Goal: Use online tool/utility: Use online tool/utility

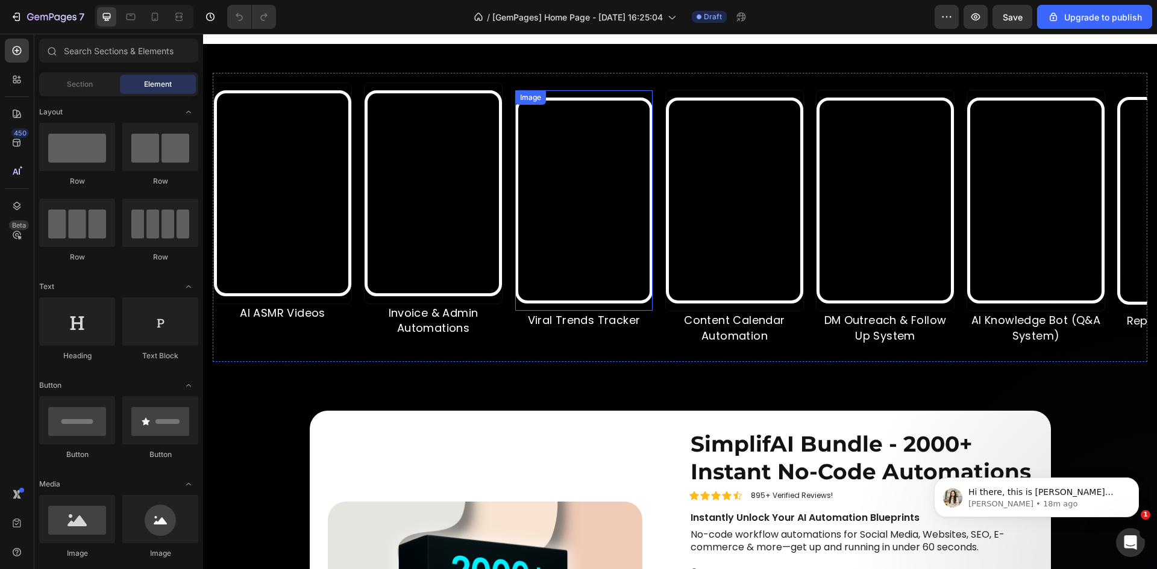
scroll to position [562, 0]
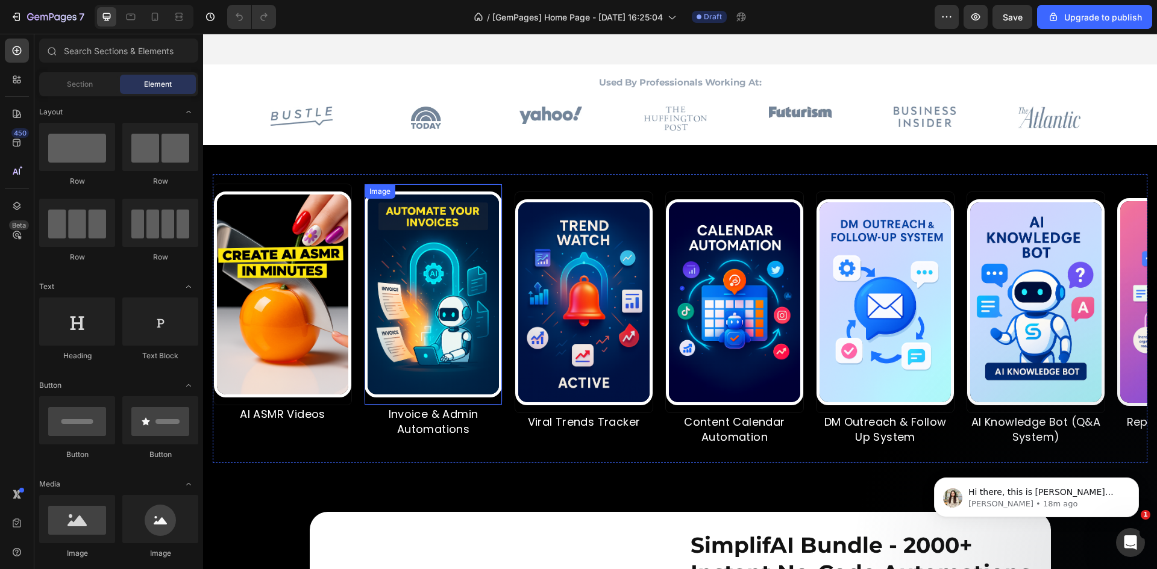
click at [460, 211] on img at bounding box center [433, 295] width 137 height 206
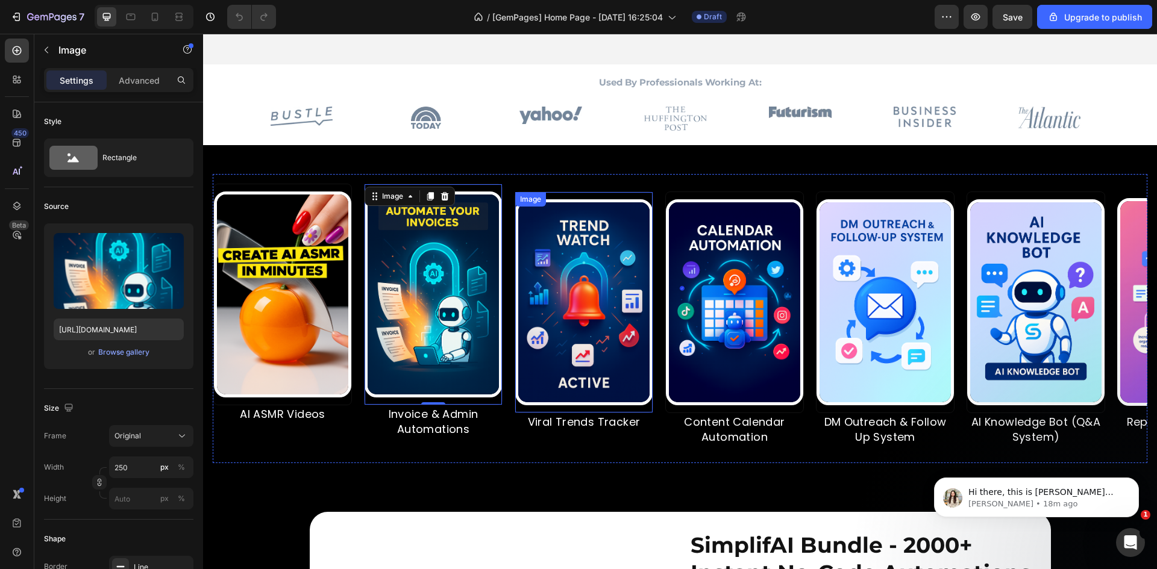
click at [530, 317] on img at bounding box center [583, 302] width 137 height 206
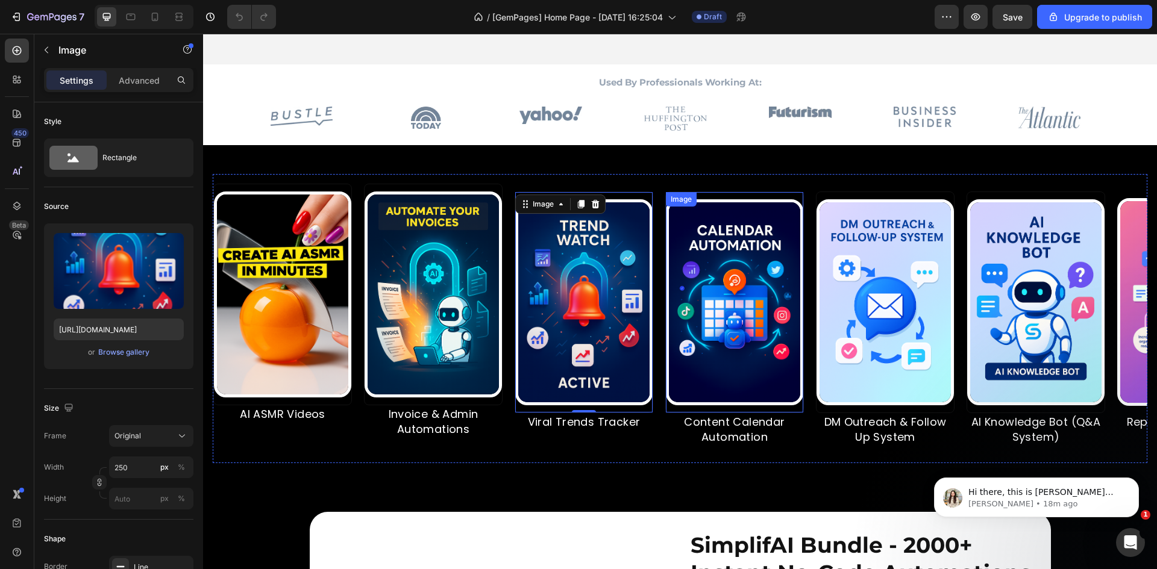
click at [695, 321] on img at bounding box center [734, 302] width 137 height 206
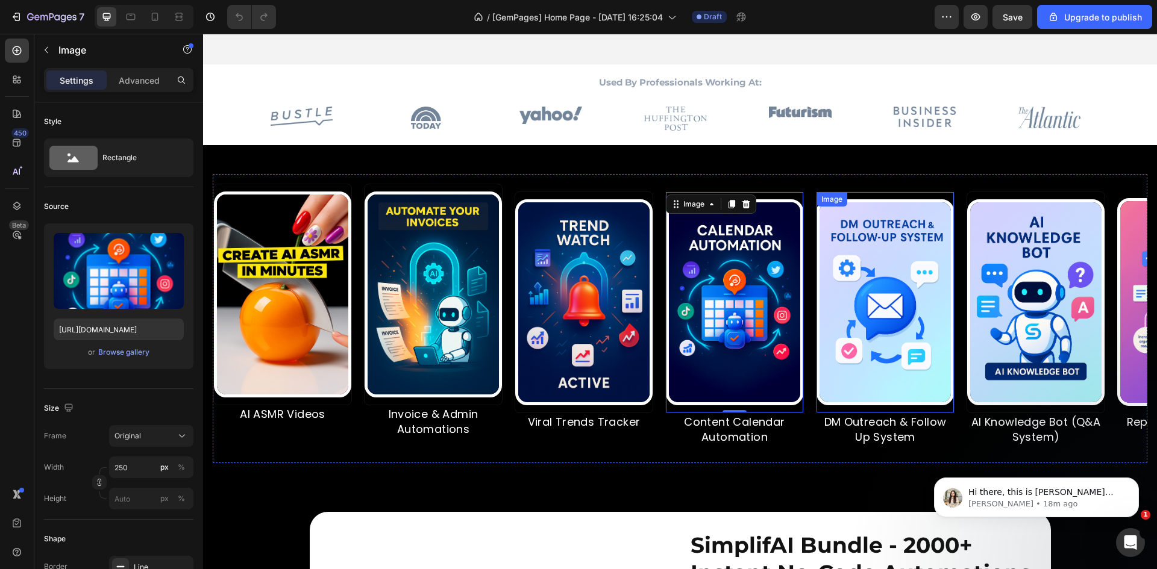
click at [843, 315] on img at bounding box center [884, 302] width 137 height 206
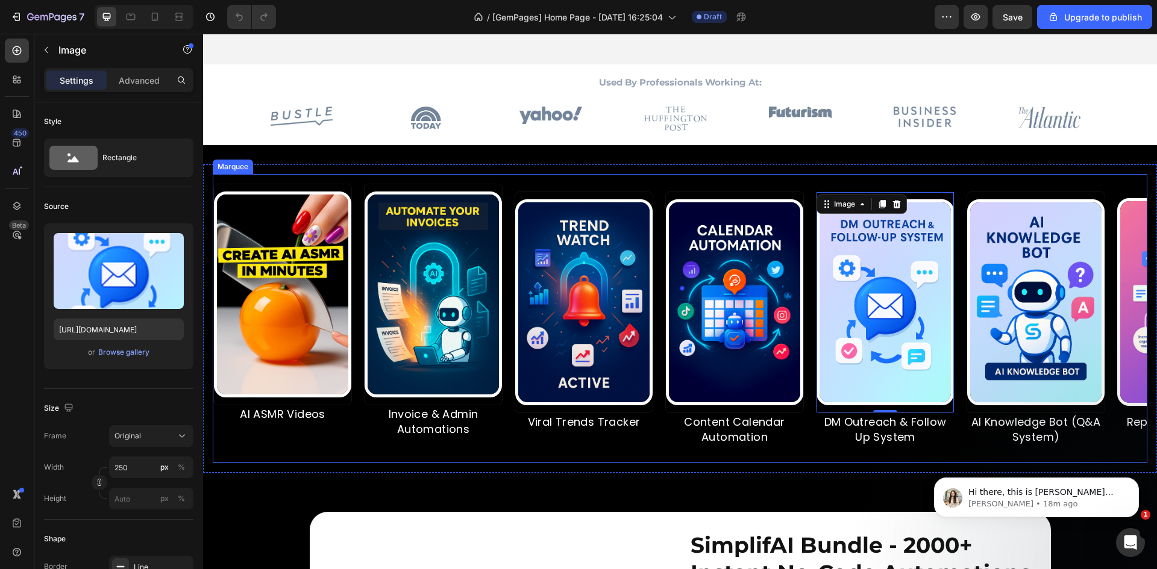
click at [507, 422] on div "Image Invoice & Admin Automations Text Block" at bounding box center [439, 319] width 151 height 270
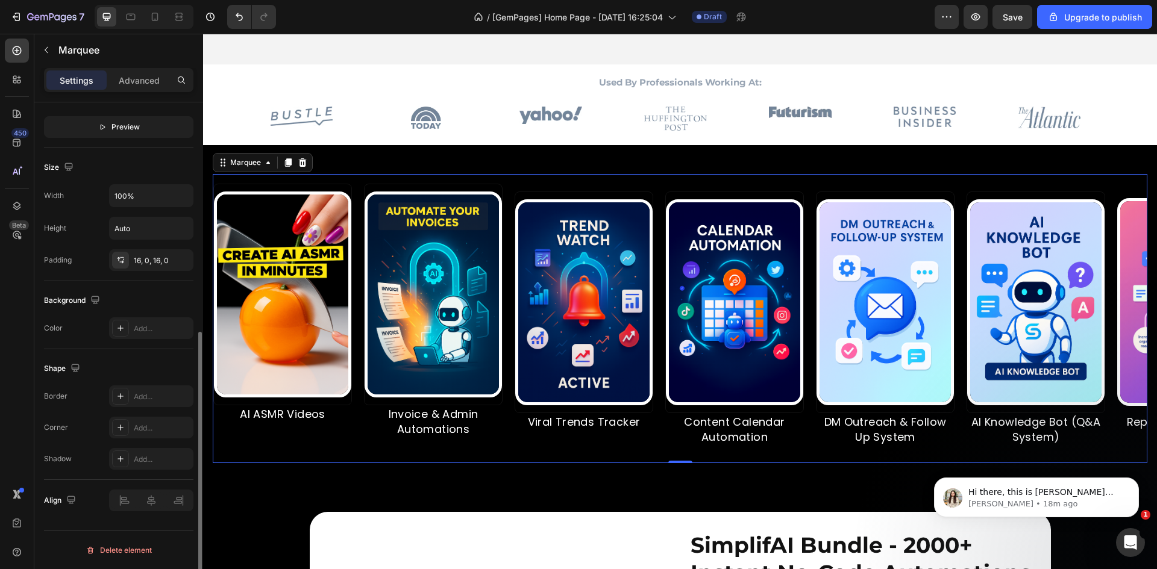
scroll to position [142, 0]
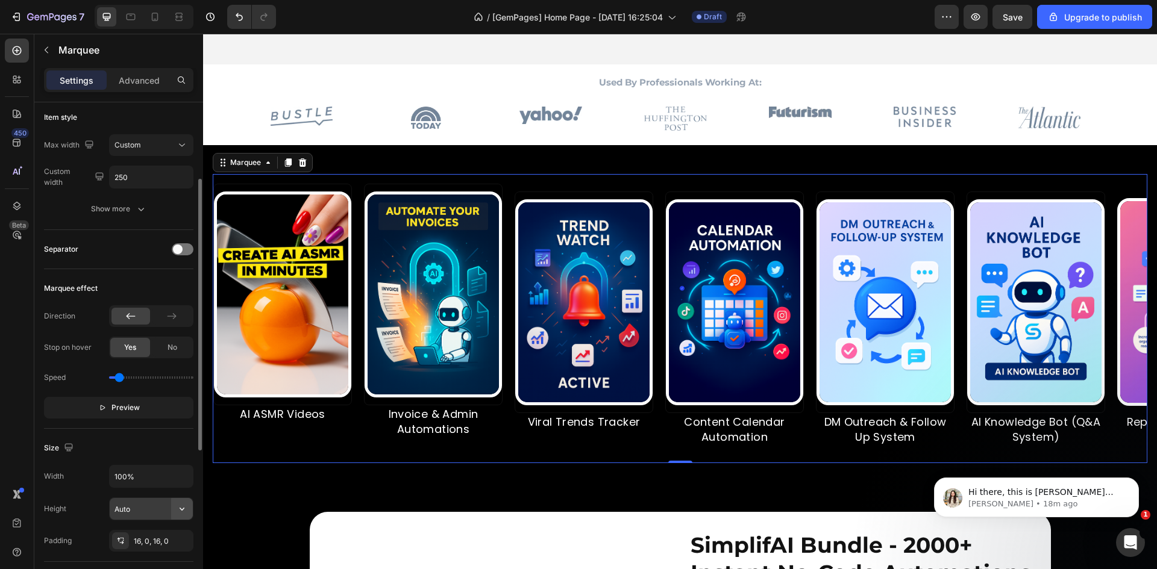
click at [186, 507] on icon "button" at bounding box center [182, 509] width 12 height 12
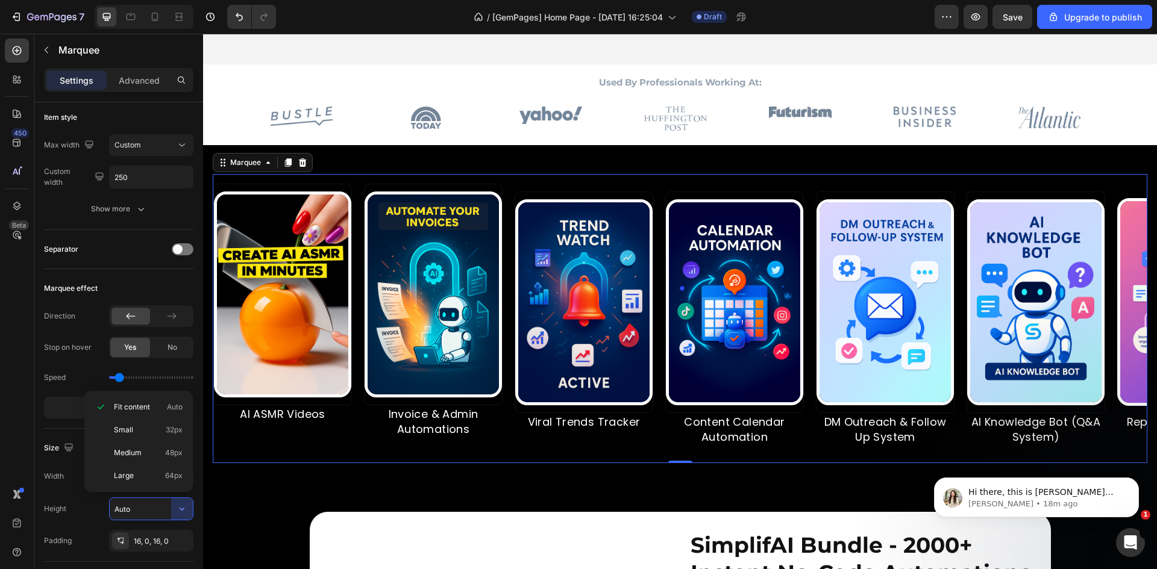
click at [13, 455] on div "450 Beta" at bounding box center [17, 261] width 24 height 444
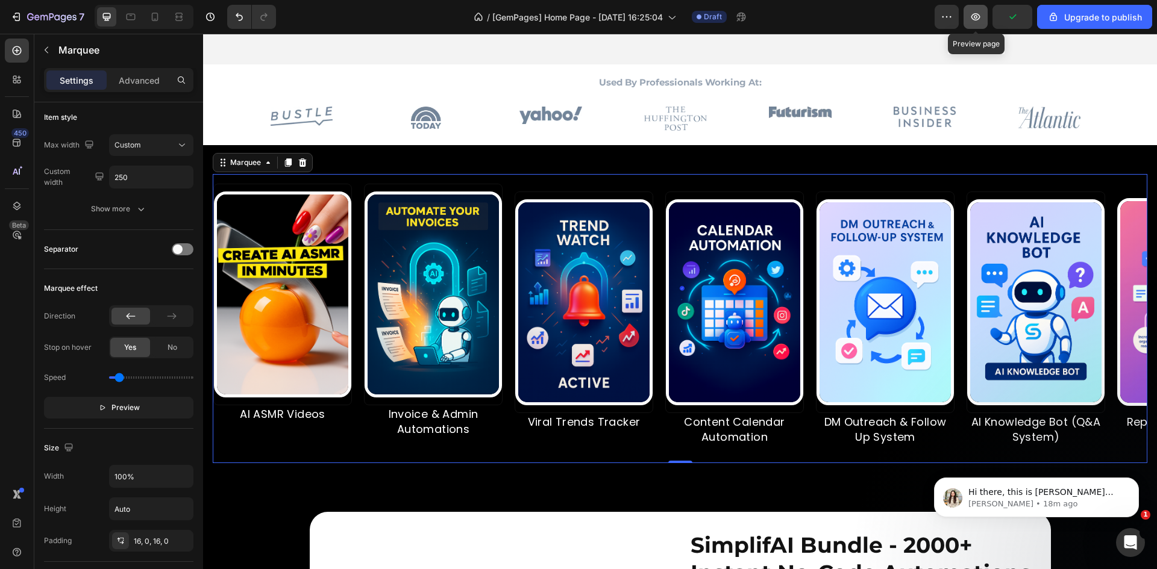
click at [969, 20] on button "button" at bounding box center [975, 17] width 24 height 24
click at [178, 249] on span at bounding box center [178, 250] width 10 height 10
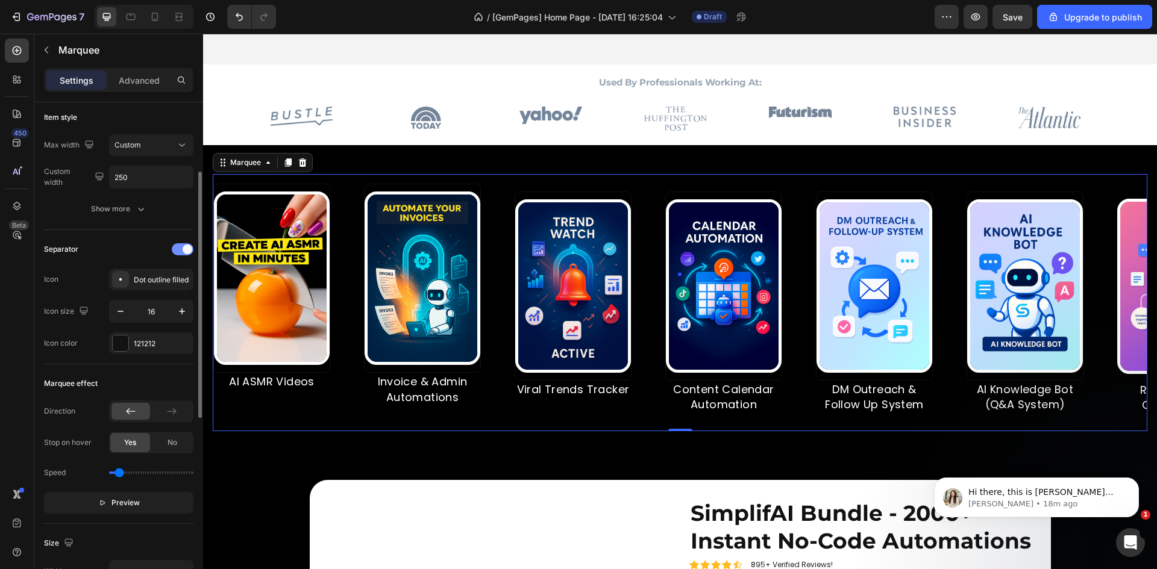
click at [178, 249] on div at bounding box center [183, 249] width 22 height 12
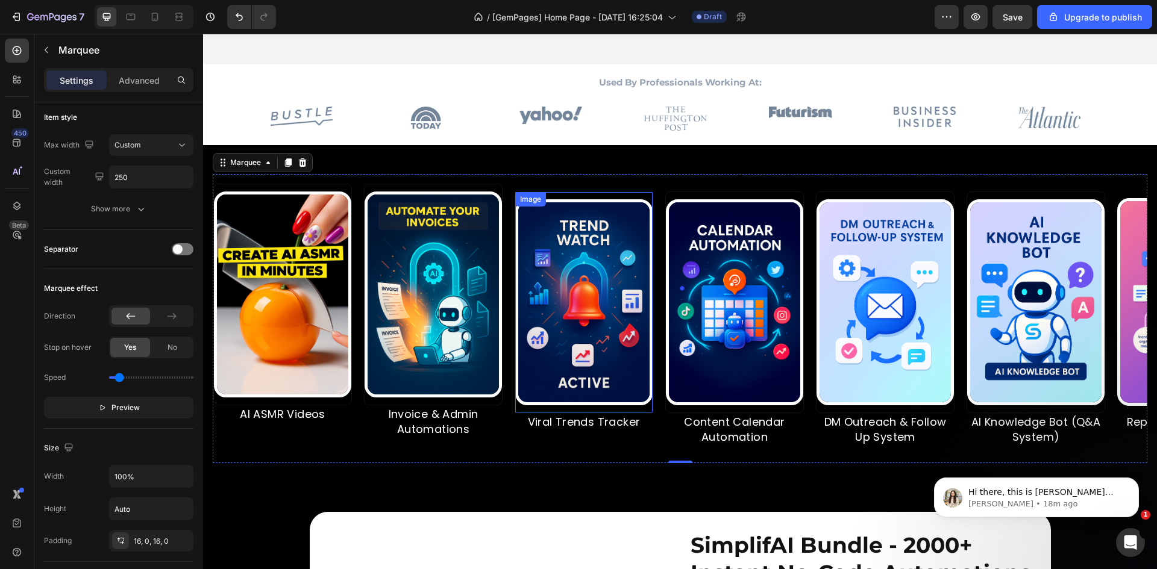
click at [544, 195] on div "Image" at bounding box center [530, 199] width 31 height 14
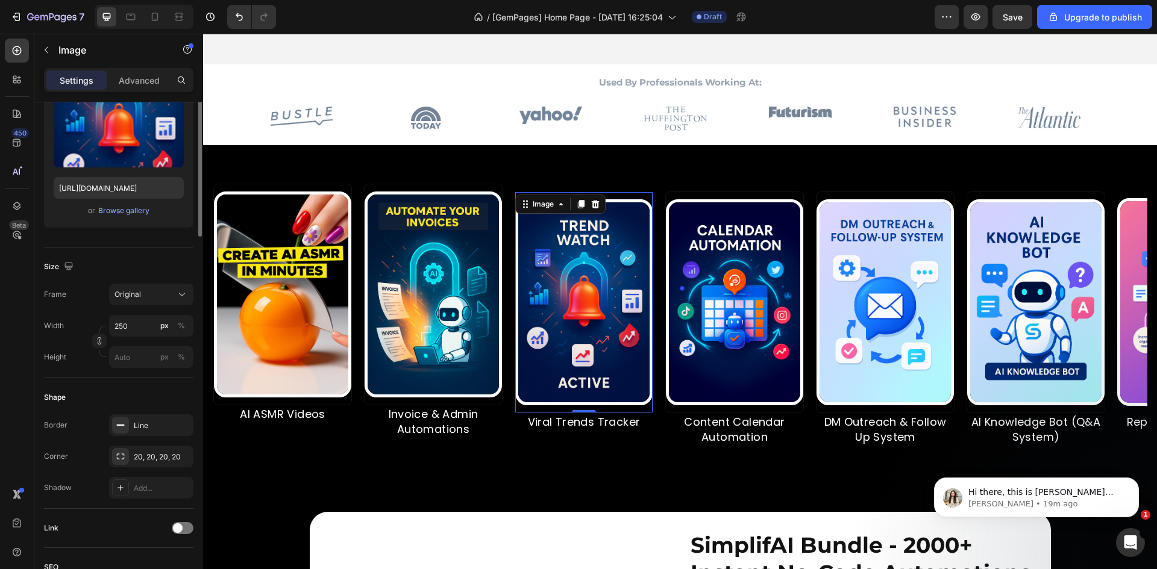
scroll to position [0, 0]
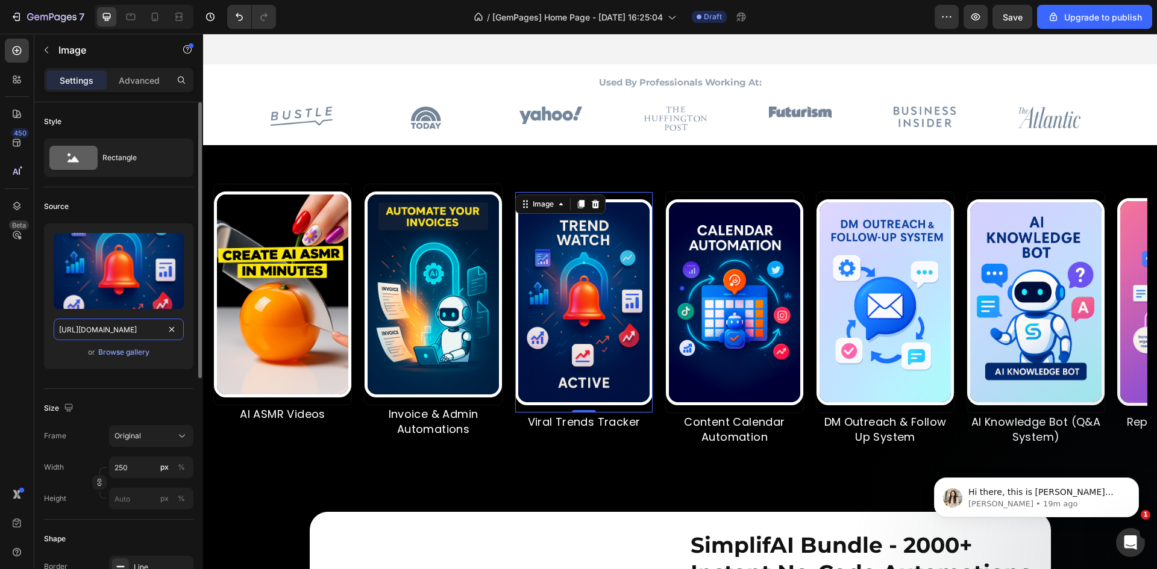
click at [117, 331] on input "[URL][DOMAIN_NAME]" at bounding box center [119, 330] width 130 height 22
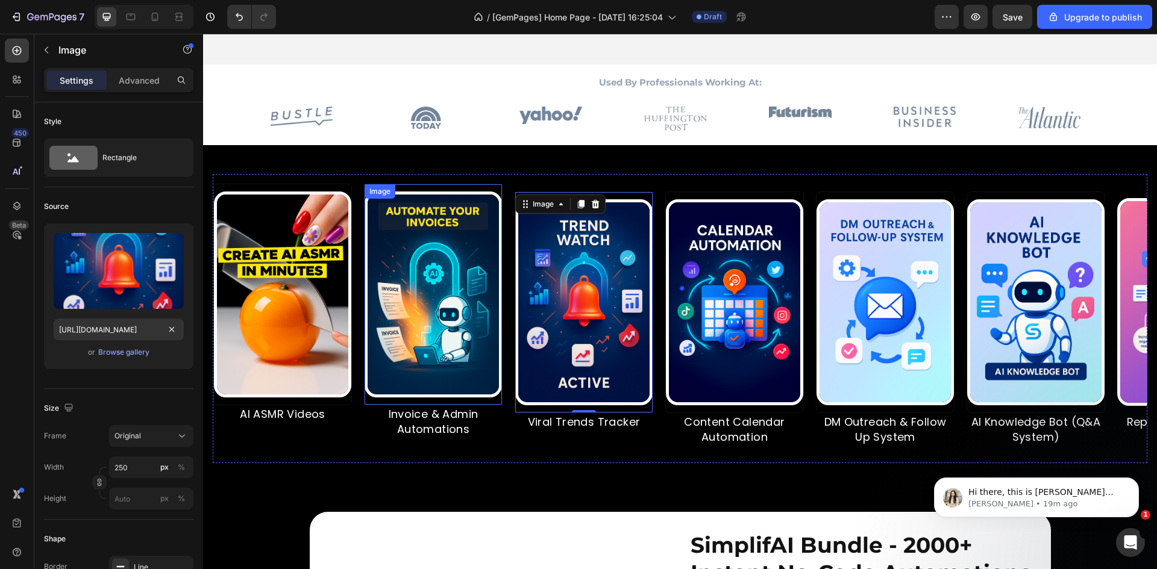
click at [398, 334] on img at bounding box center [433, 295] width 137 height 206
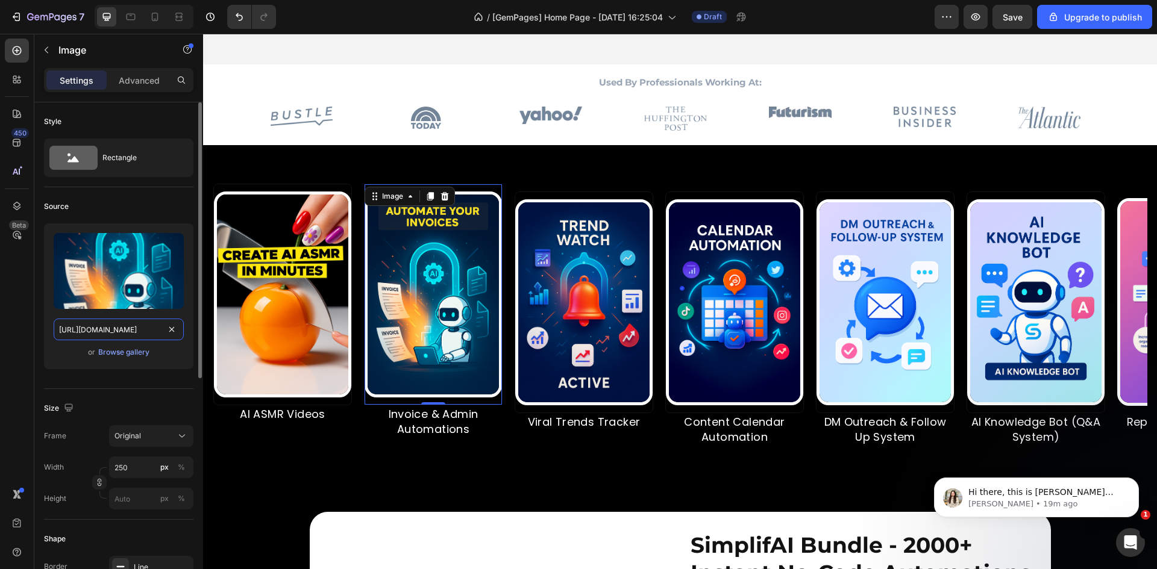
click at [129, 320] on input "[URL][DOMAIN_NAME]" at bounding box center [119, 330] width 130 height 22
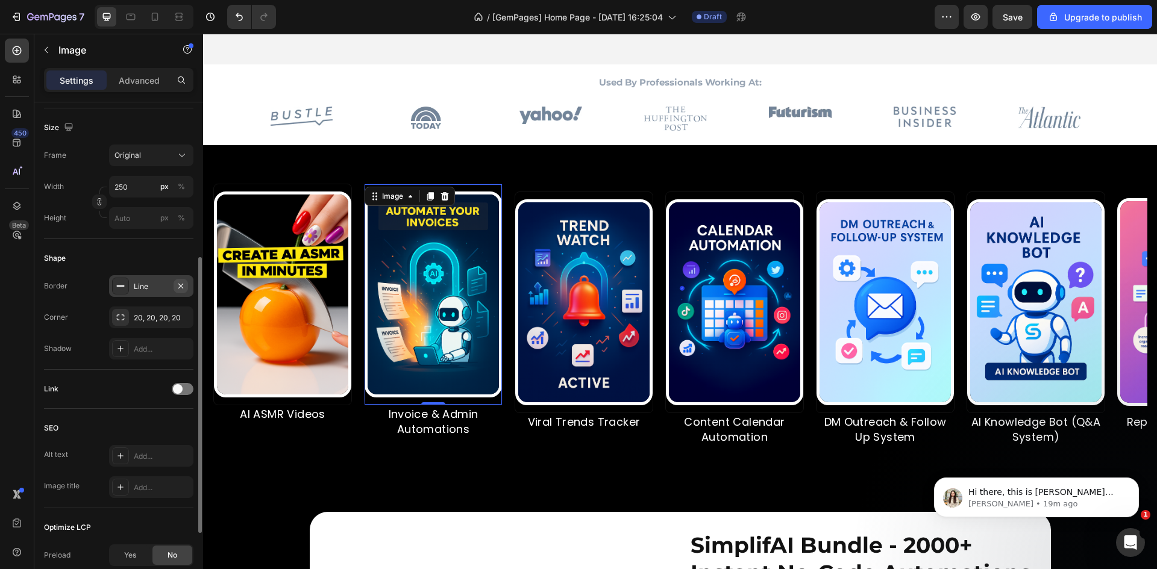
click at [179, 284] on icon "button" at bounding box center [180, 285] width 5 height 5
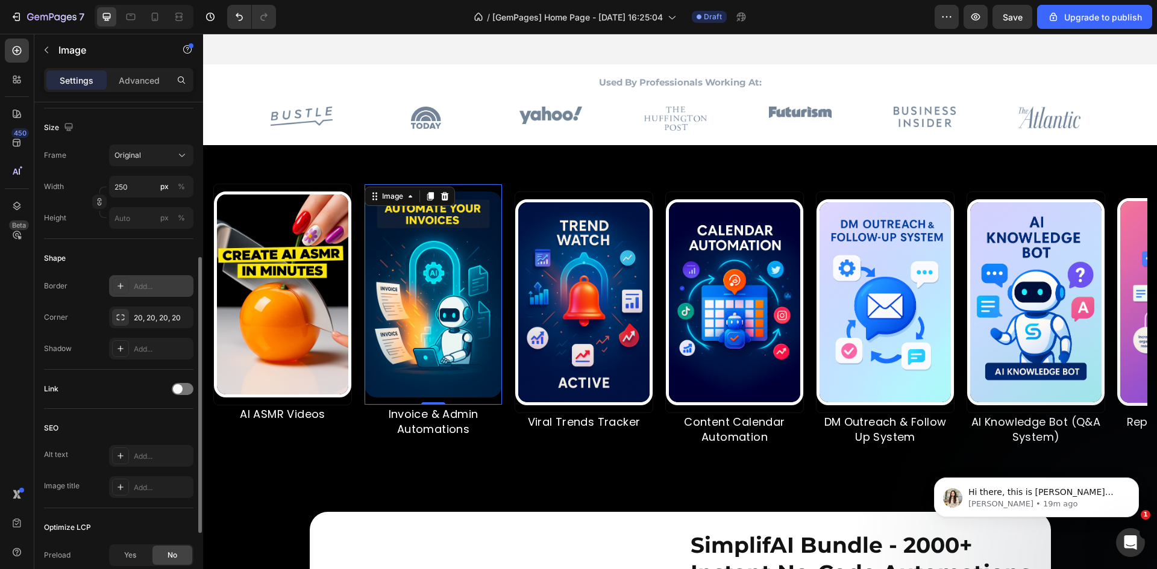
click at [179, 284] on div "Add..." at bounding box center [162, 286] width 57 height 11
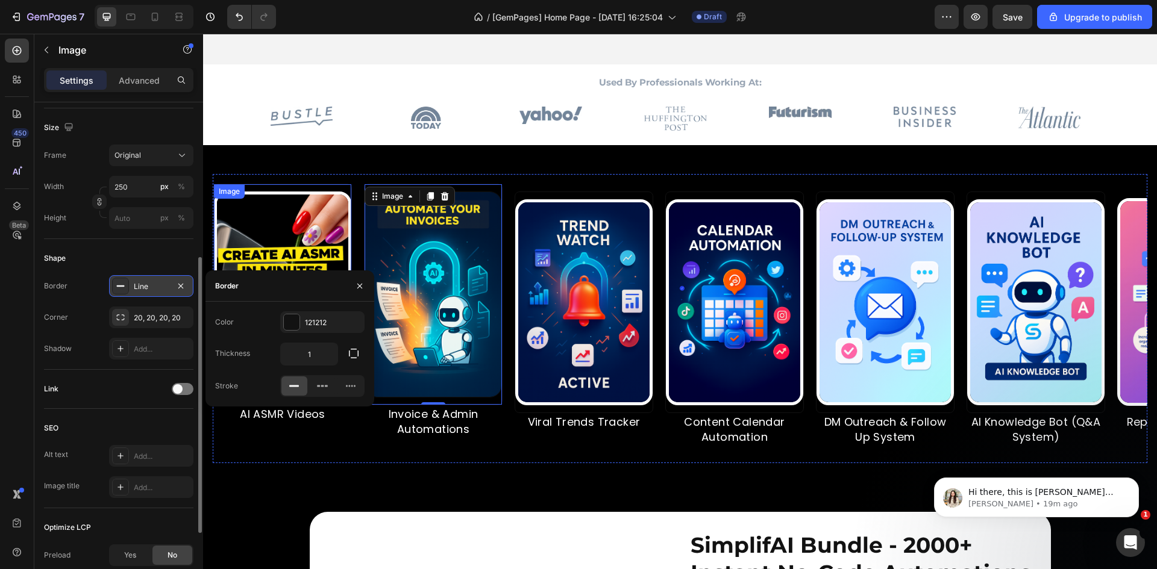
click at [345, 202] on img at bounding box center [282, 295] width 137 height 206
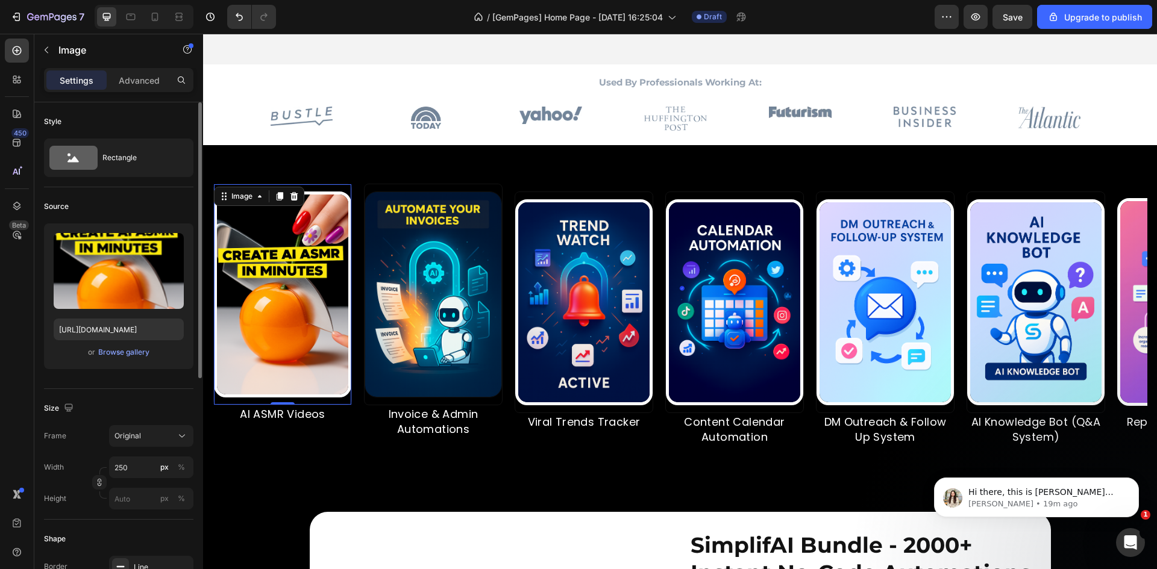
scroll to position [408, 0]
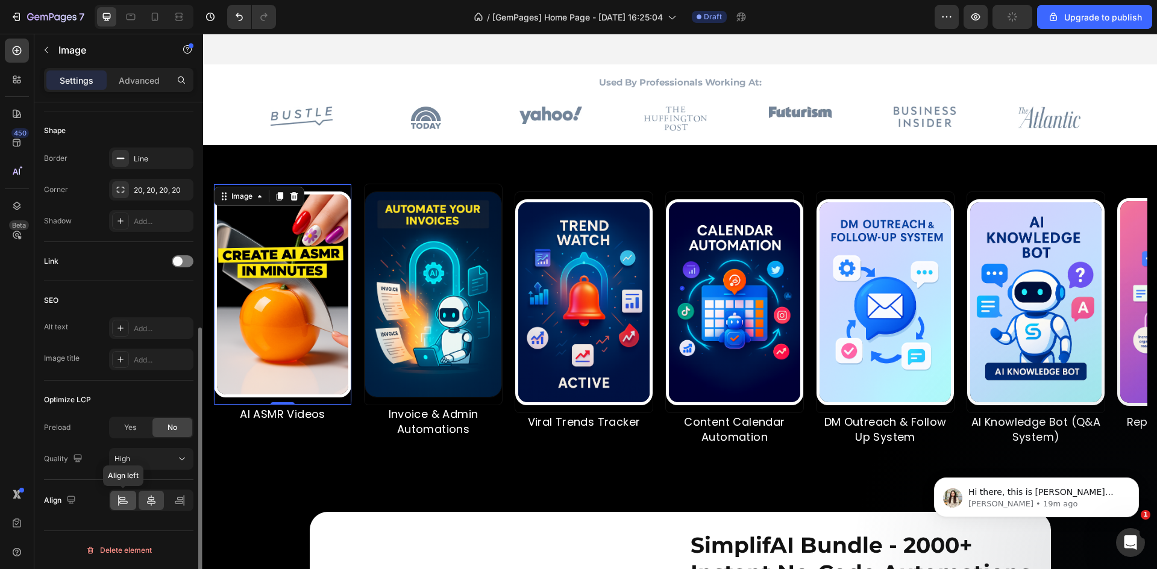
click at [127, 495] on icon at bounding box center [123, 501] width 12 height 12
click at [152, 500] on icon at bounding box center [151, 500] width 8 height 11
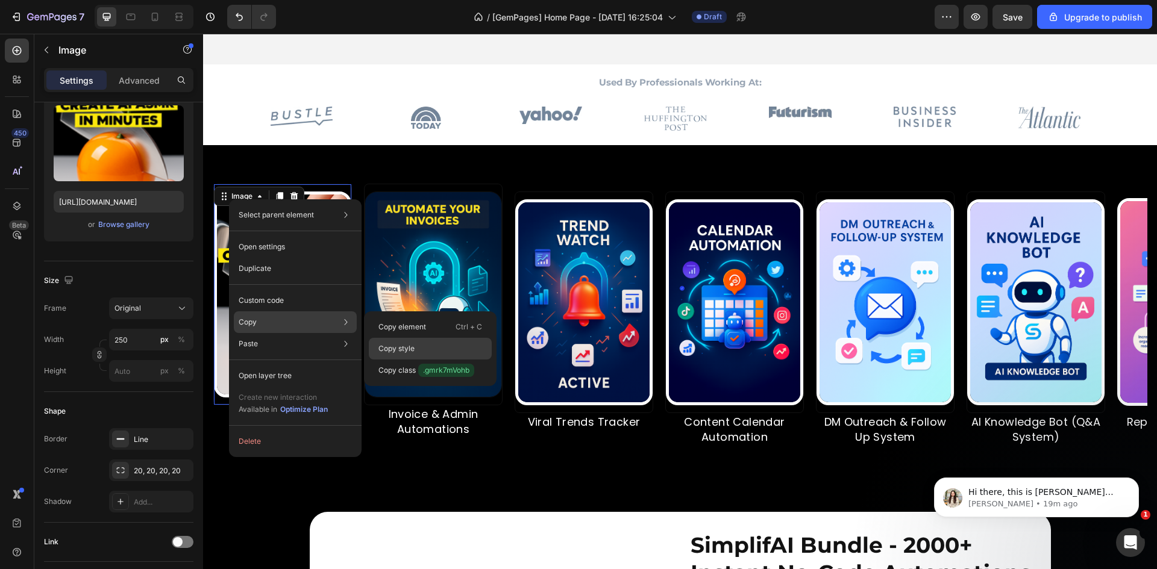
click at [403, 346] on p "Copy style" at bounding box center [396, 348] width 36 height 11
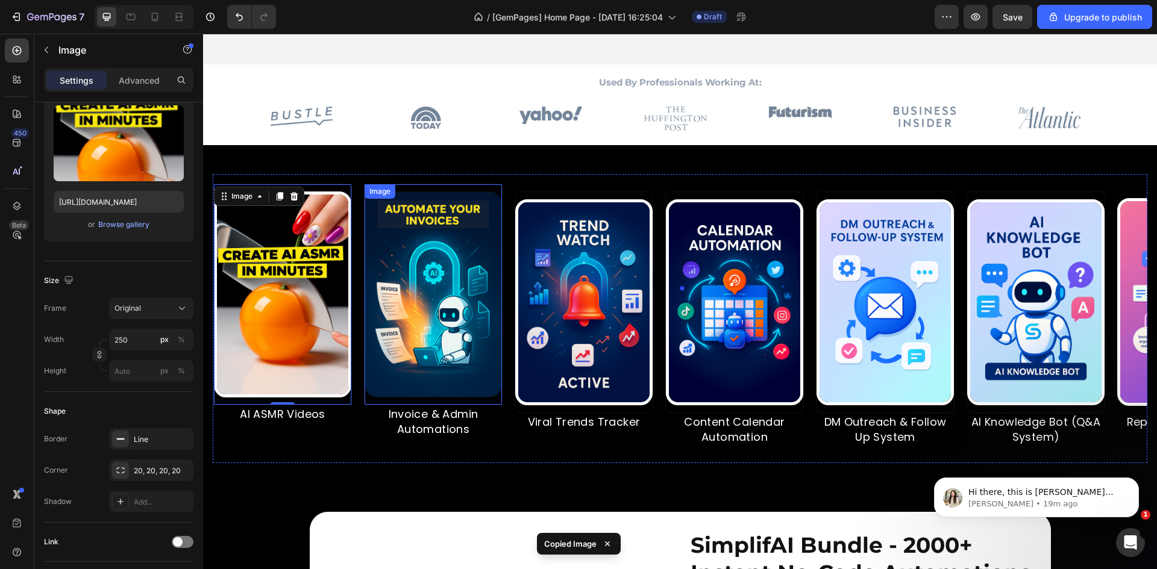
click at [377, 192] on div "Image" at bounding box center [380, 191] width 26 height 11
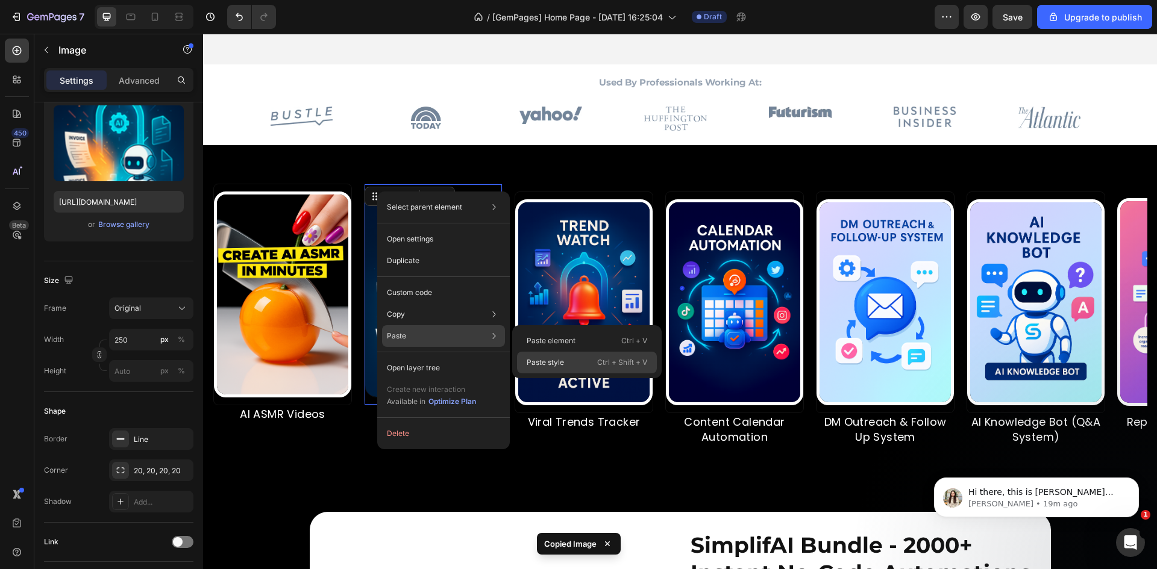
click at [542, 357] on div "Paste style Ctrl + Shift + V" at bounding box center [587, 363] width 140 height 22
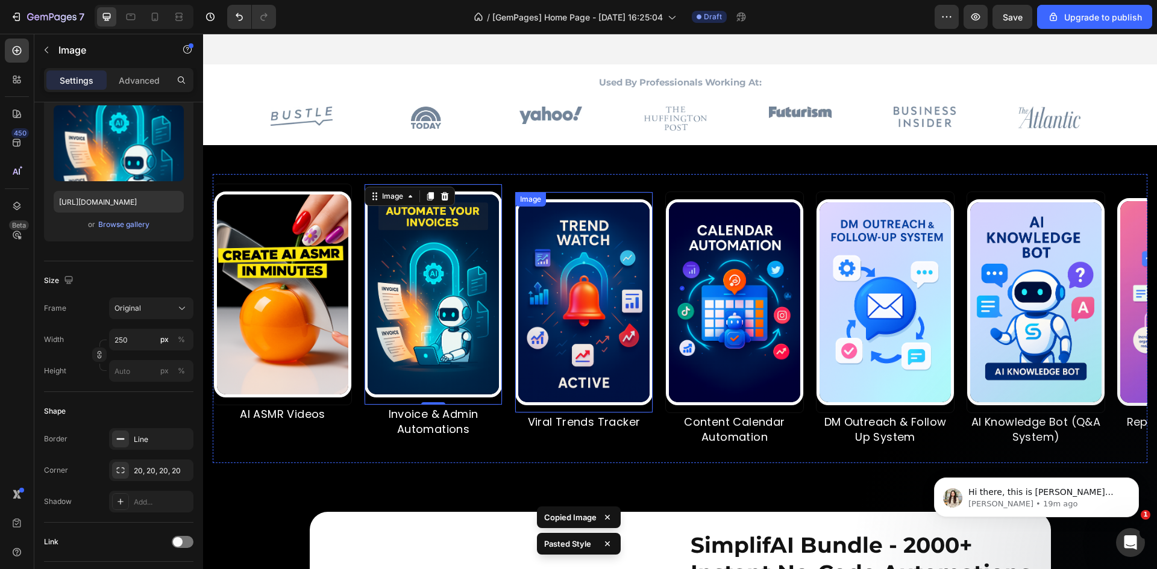
click at [524, 298] on img at bounding box center [583, 302] width 137 height 206
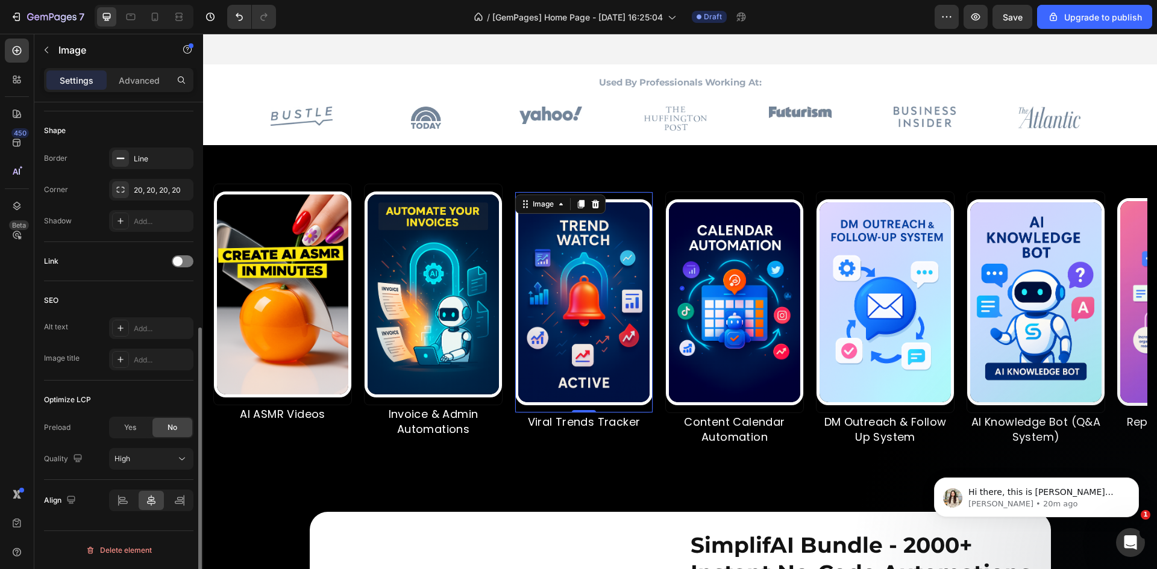
scroll to position [0, 0]
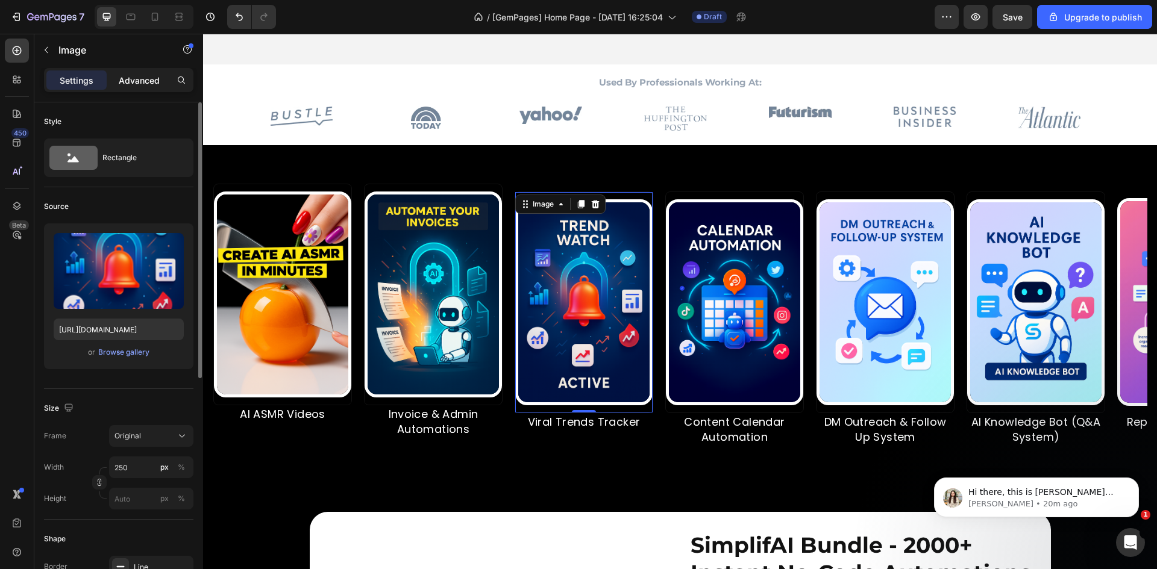
click at [124, 78] on p "Advanced" at bounding box center [139, 80] width 41 height 13
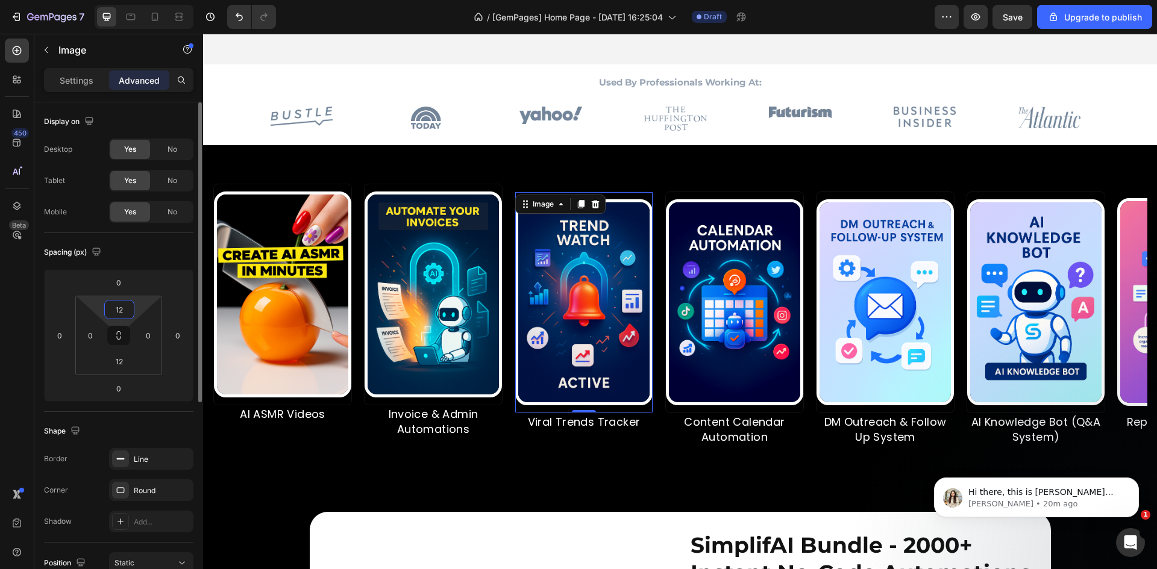
click at [121, 314] on input "12" at bounding box center [119, 310] width 24 height 18
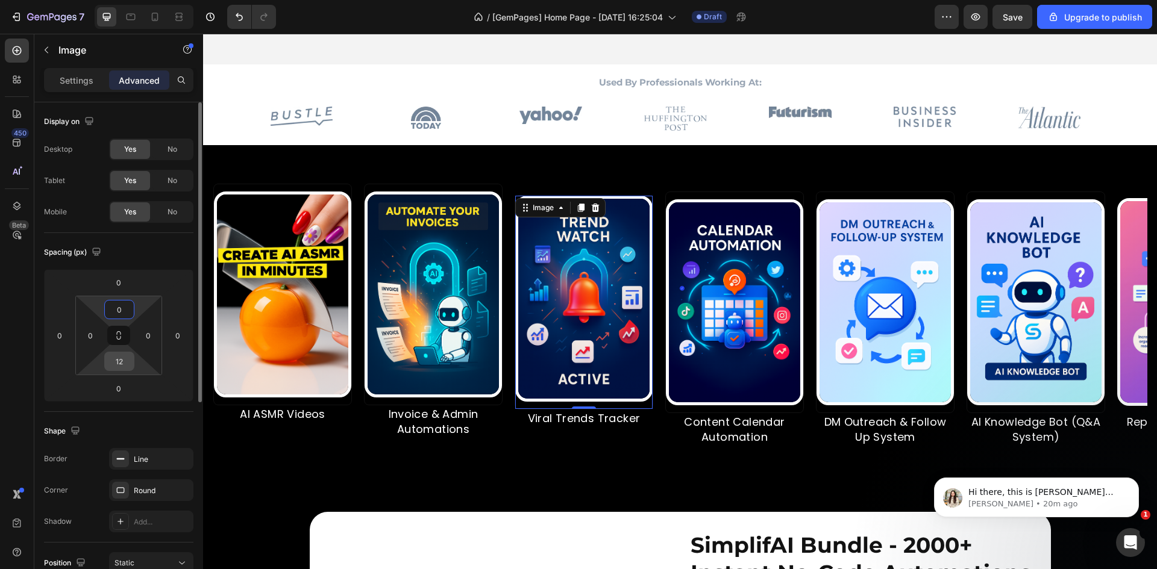
type input "0"
click at [124, 364] on input "12" at bounding box center [119, 361] width 24 height 18
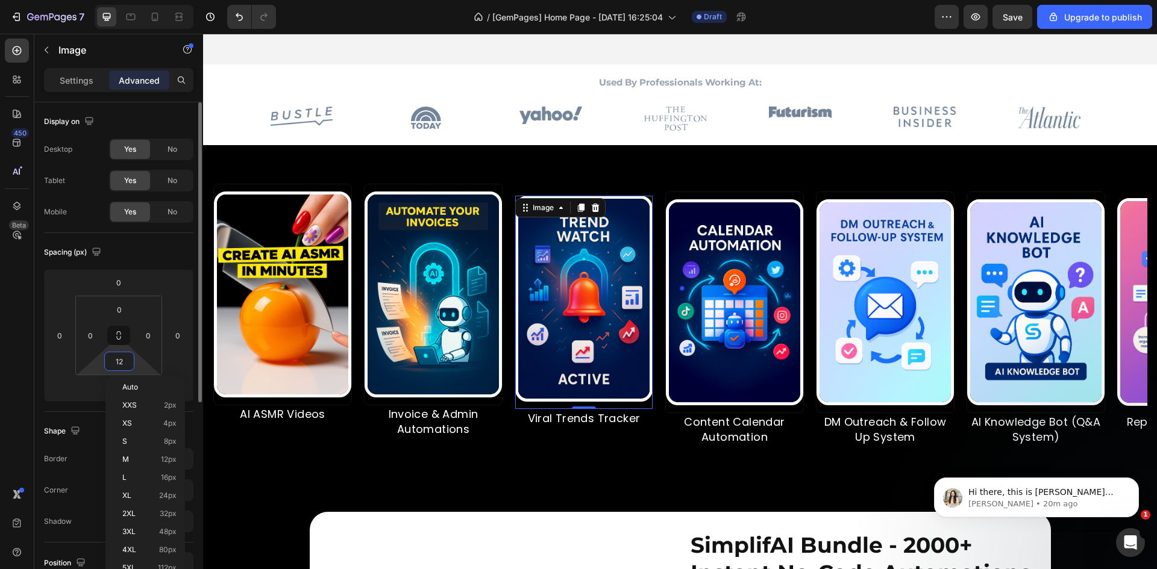
type input "0"
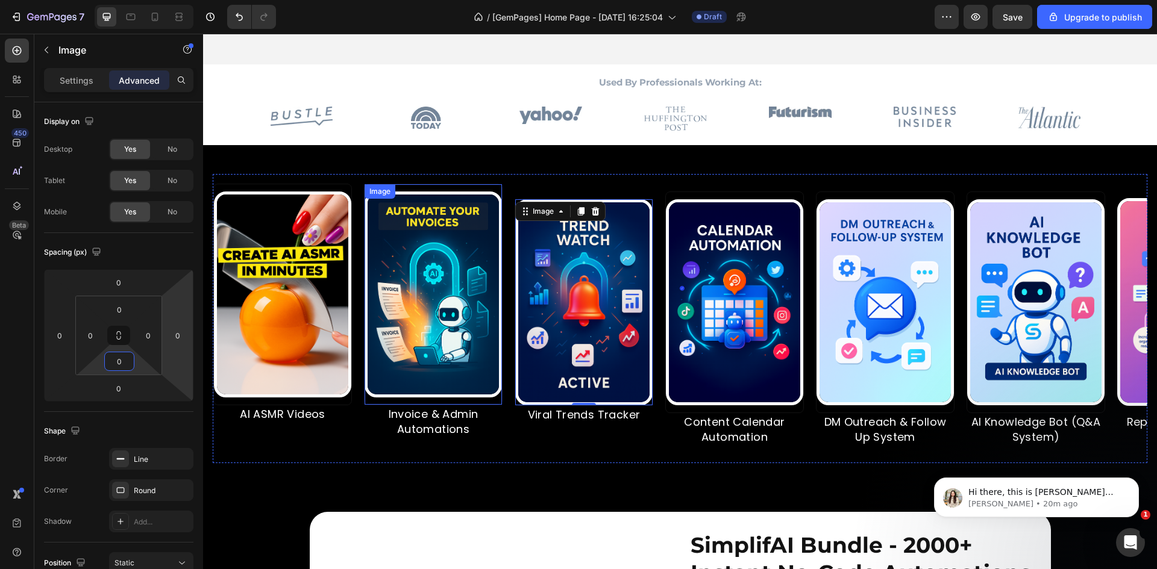
click at [481, 188] on div "Image" at bounding box center [433, 295] width 139 height 222
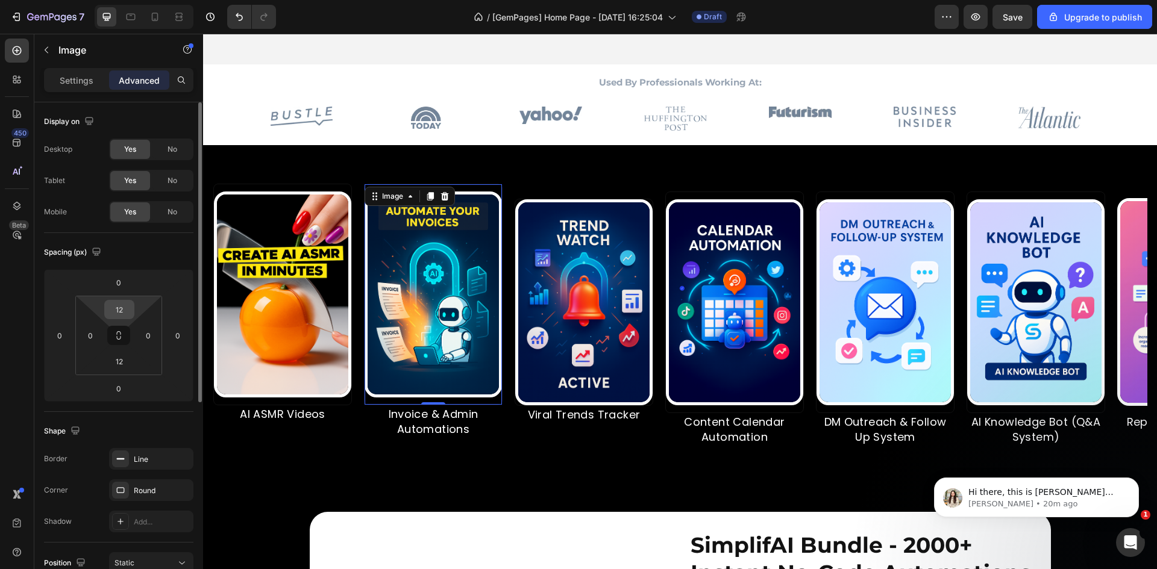
click at [118, 307] on input "12" at bounding box center [119, 310] width 24 height 18
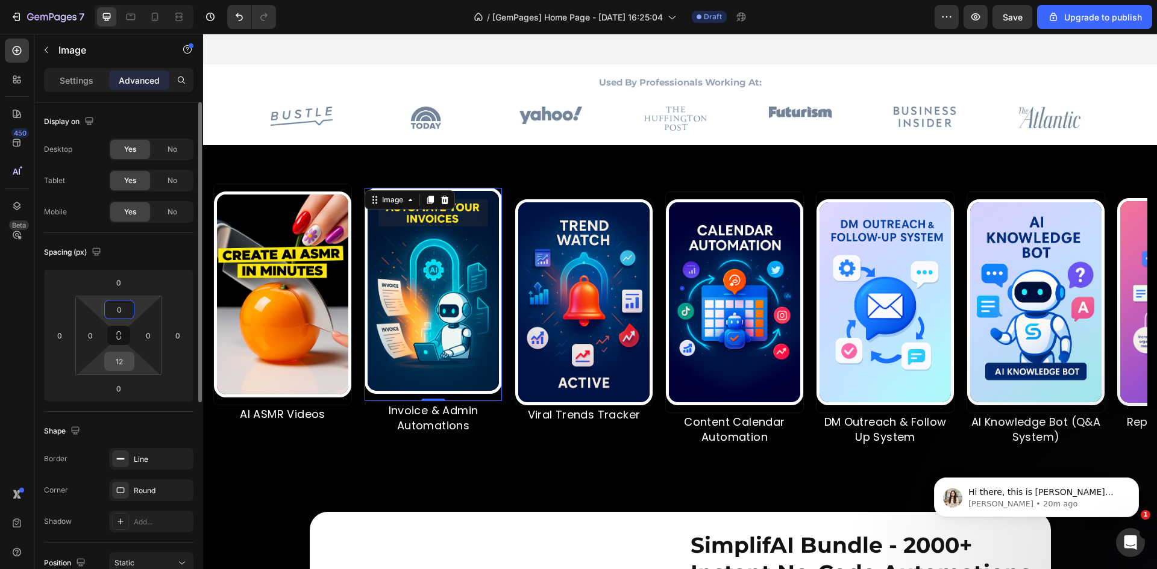
type input "0"
click at [120, 361] on input "12" at bounding box center [119, 361] width 24 height 18
type input "0"
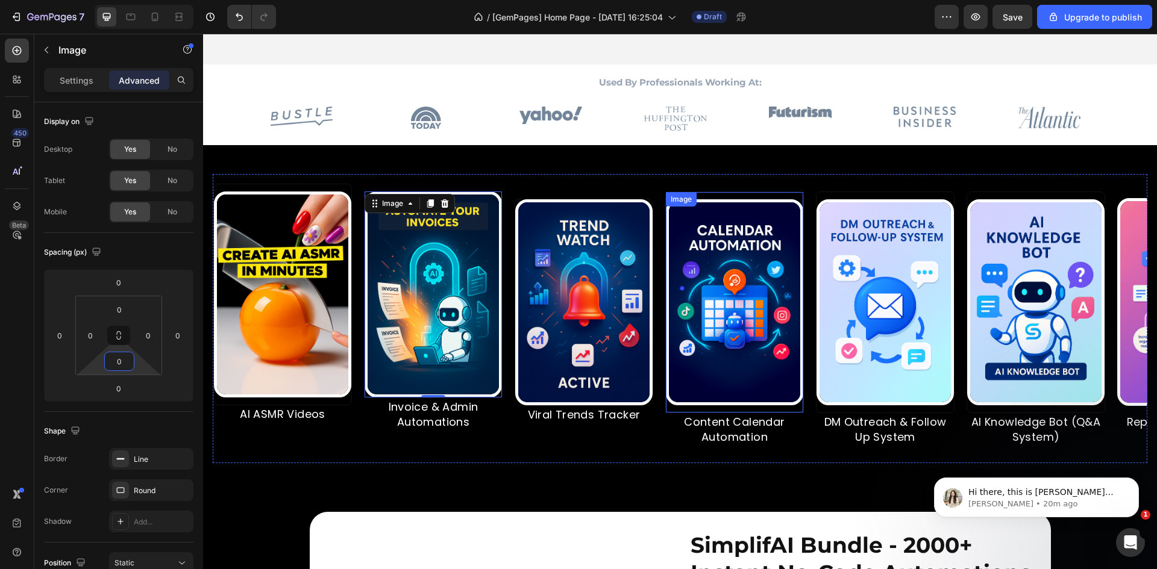
click at [727, 195] on div "Image" at bounding box center [734, 303] width 139 height 222
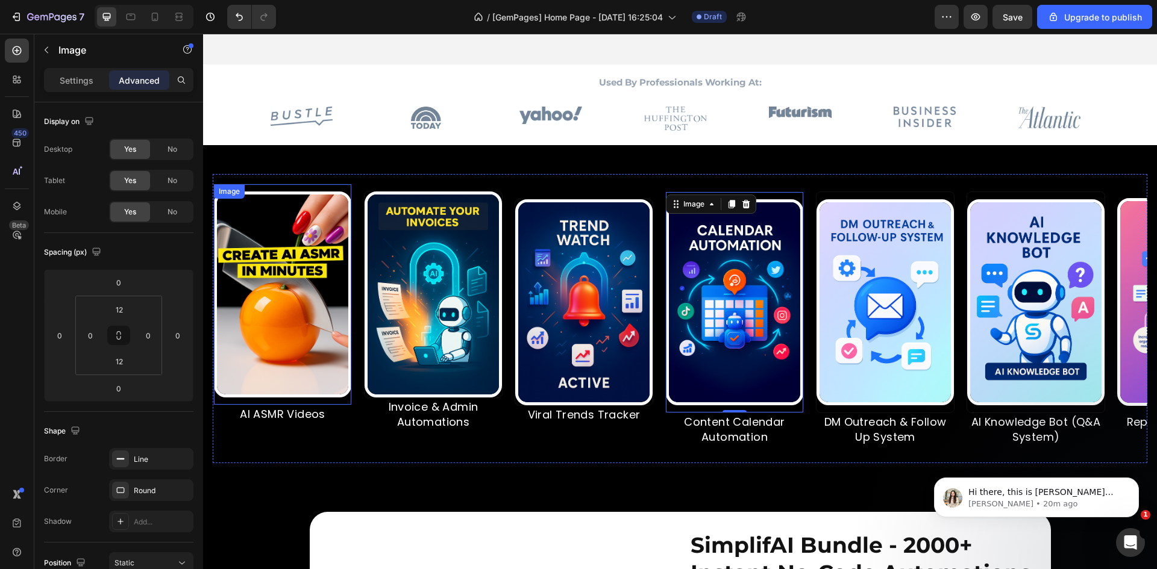
click at [325, 187] on div "Image" at bounding box center [282, 295] width 139 height 222
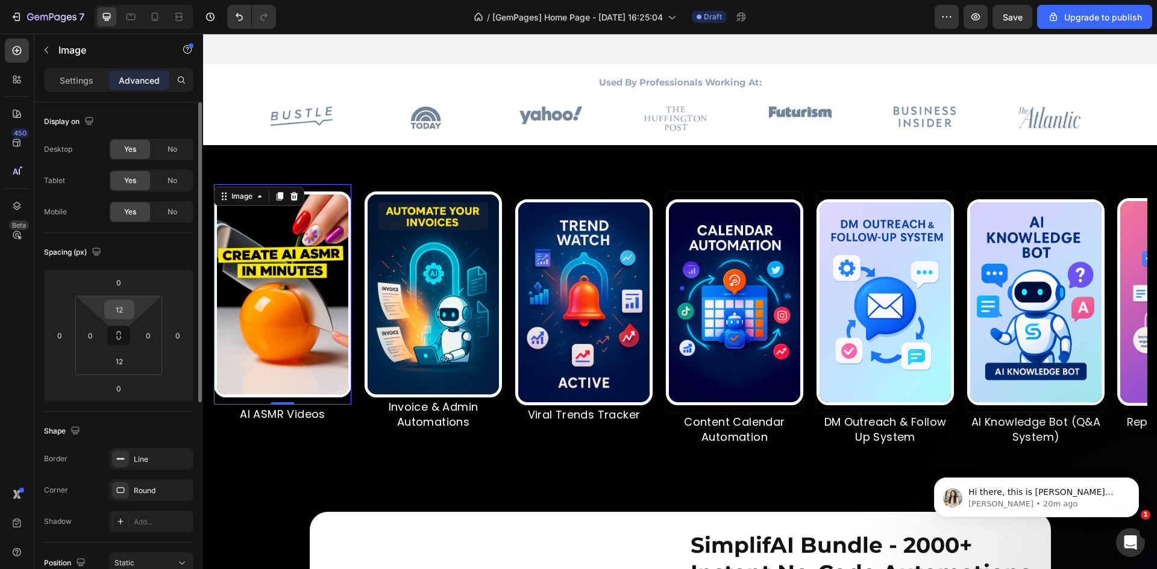
click at [115, 308] on input "12" at bounding box center [119, 310] width 24 height 18
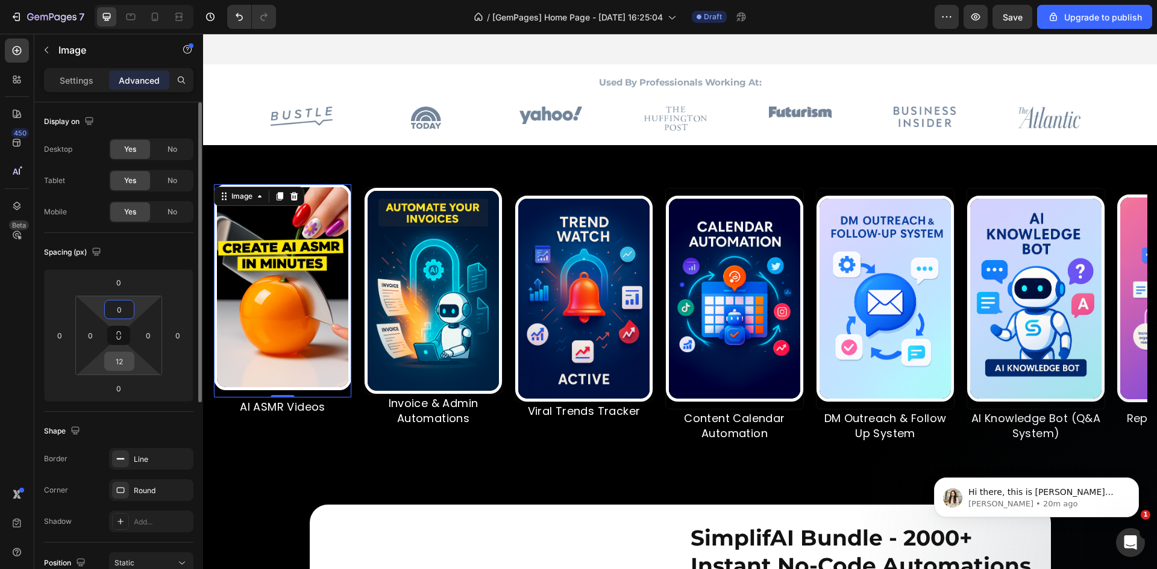
type input "0"
click at [119, 365] on input "12" at bounding box center [119, 361] width 24 height 18
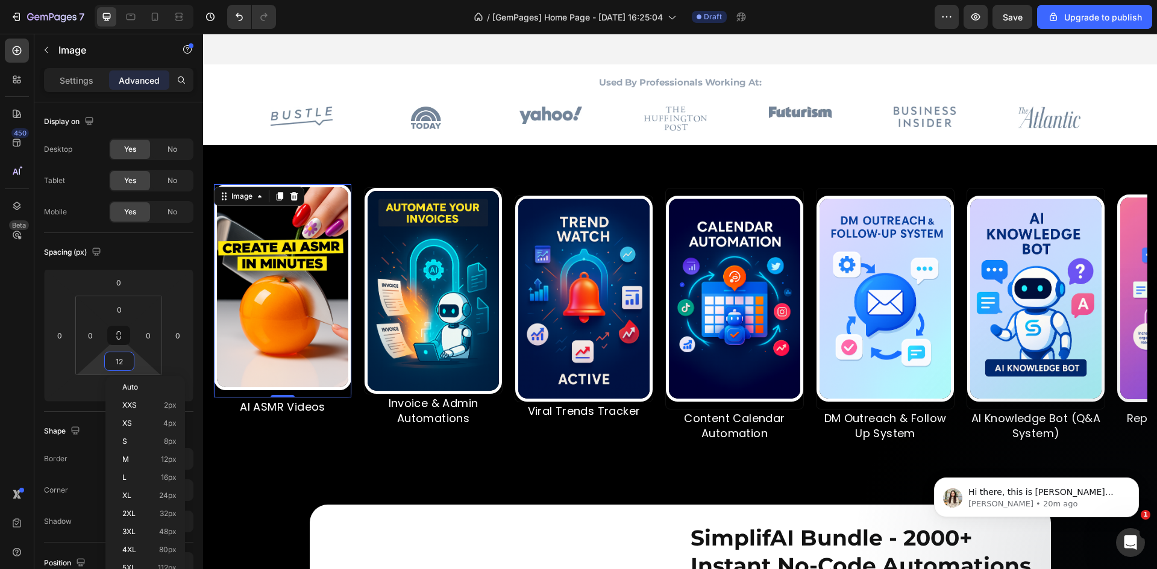
type input "0"
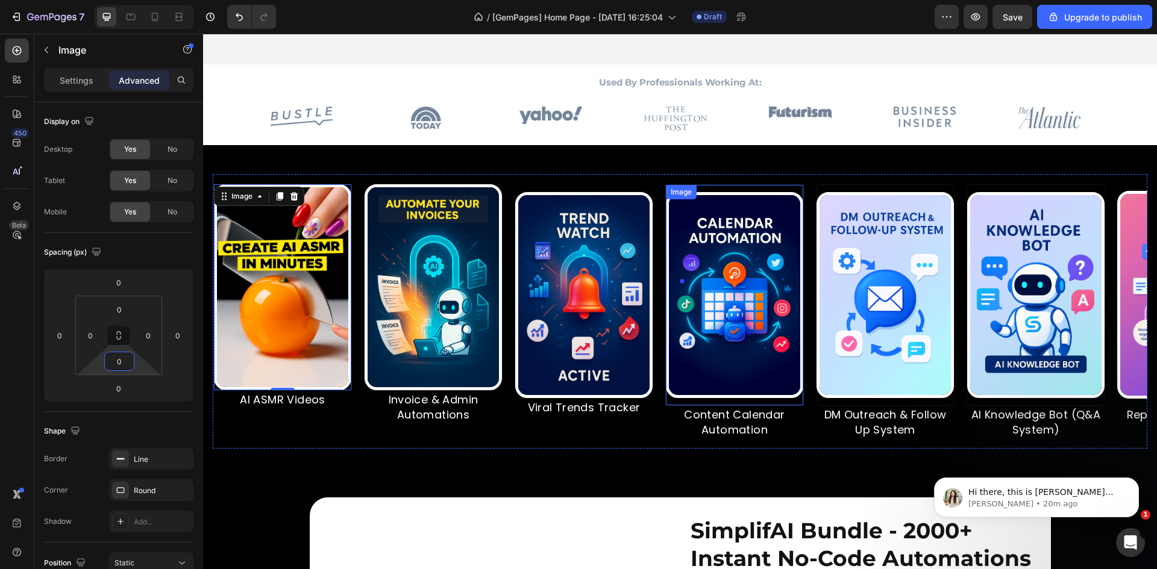
click at [737, 189] on div "Image" at bounding box center [734, 295] width 139 height 222
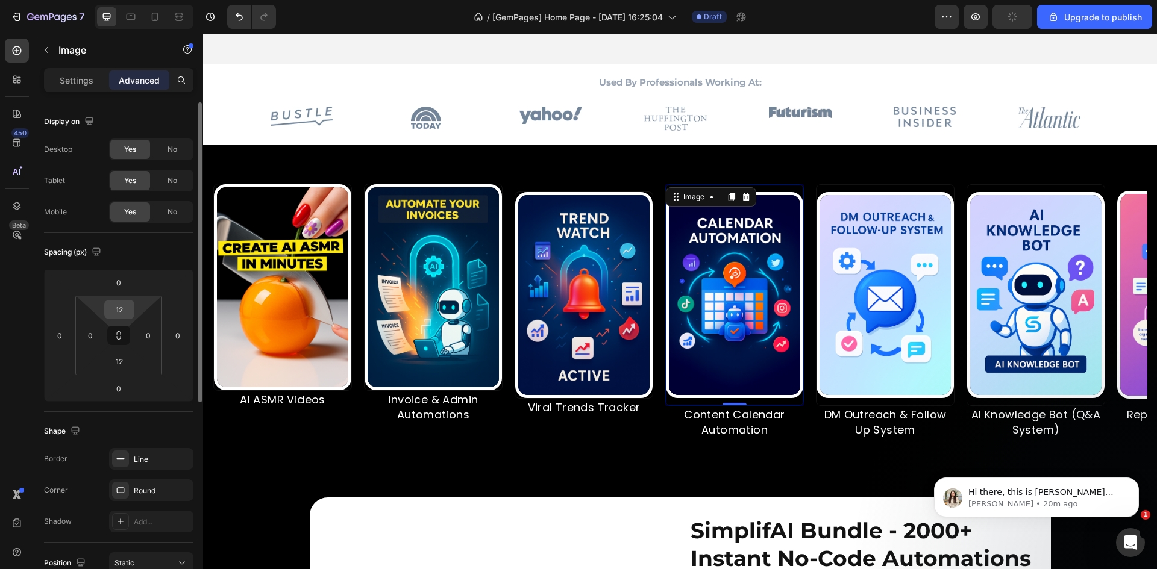
click at [116, 304] on input "12" at bounding box center [119, 310] width 24 height 18
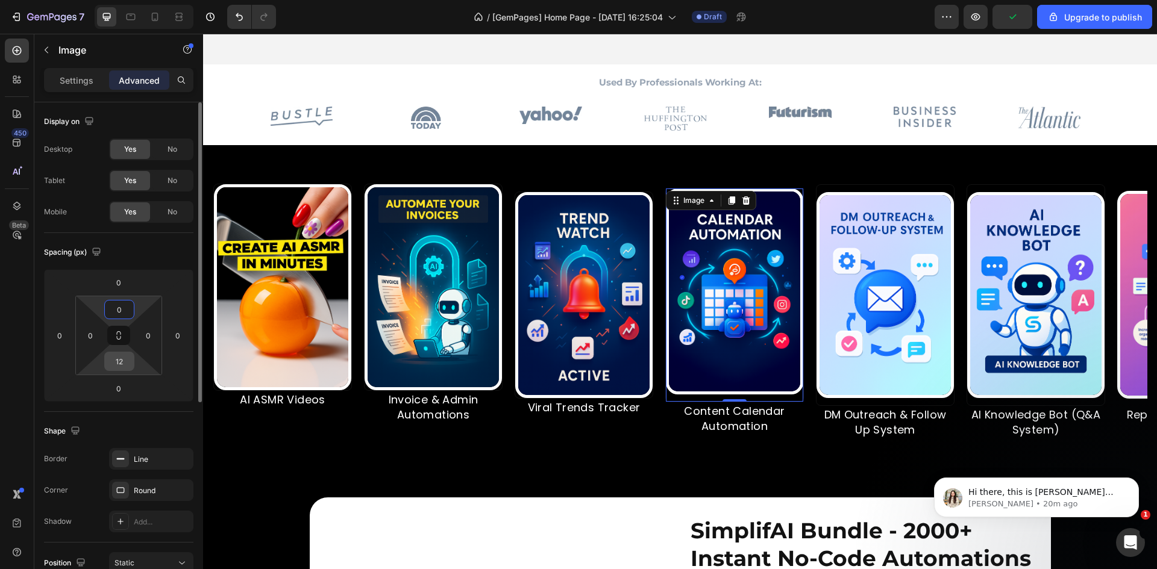
type input "0"
click at [121, 364] on input "12" at bounding box center [119, 361] width 24 height 18
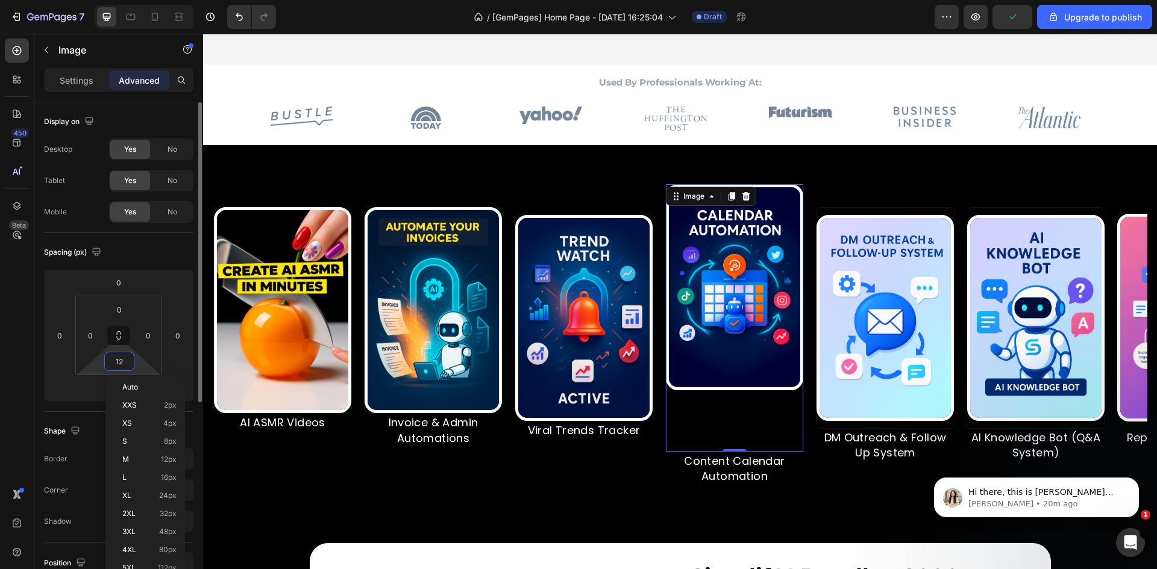
type input "102"
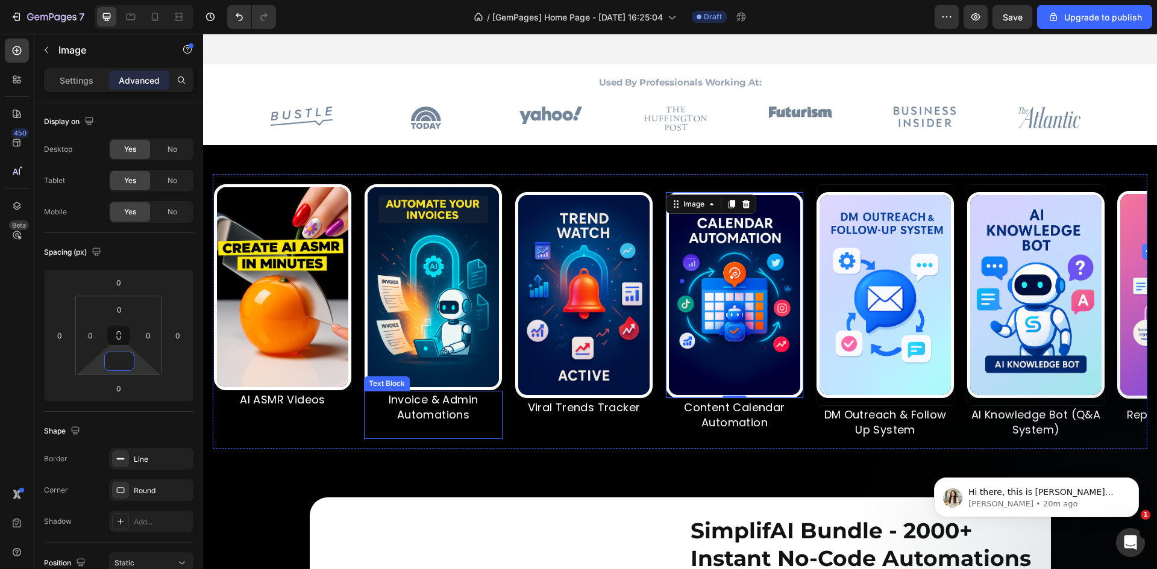
type input "0"
click at [862, 190] on div "Image" at bounding box center [885, 295] width 139 height 222
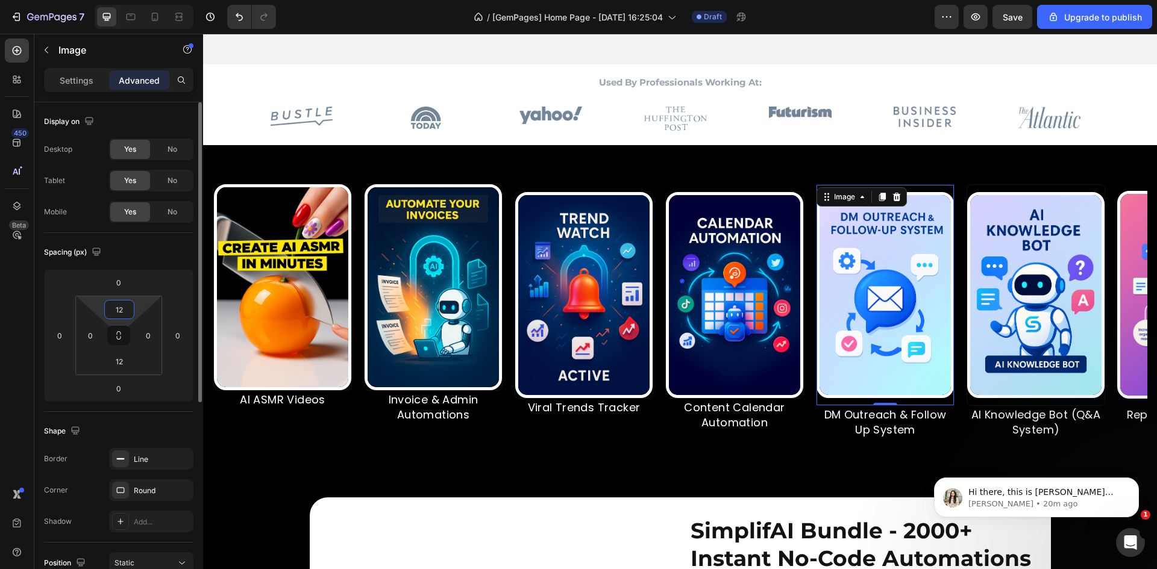
click at [118, 313] on input "12" at bounding box center [119, 310] width 24 height 18
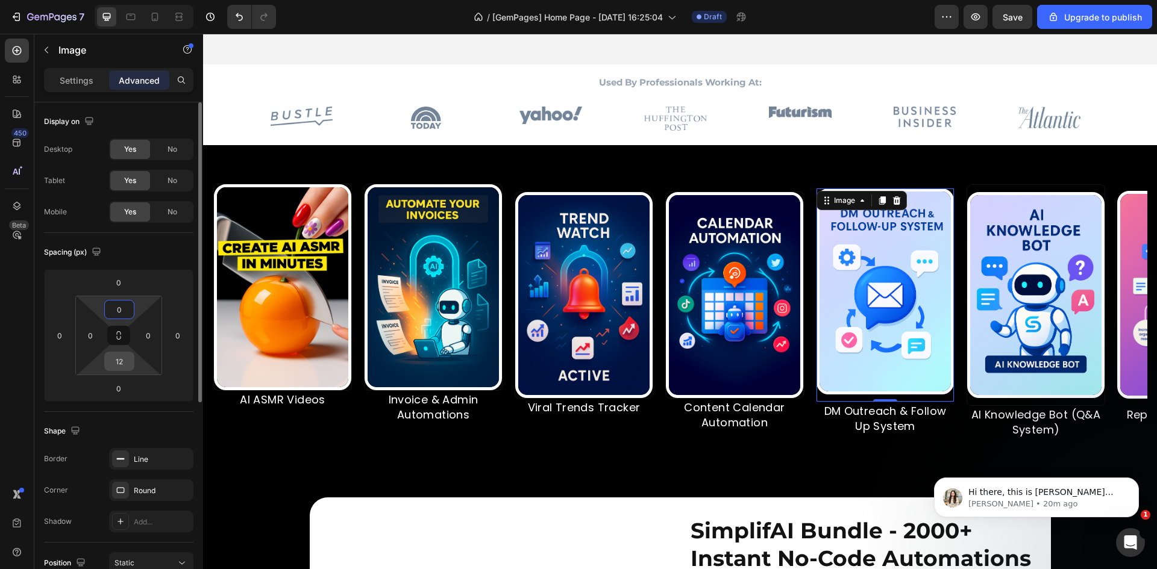
type input "0"
click at [119, 364] on input "12" at bounding box center [119, 361] width 24 height 18
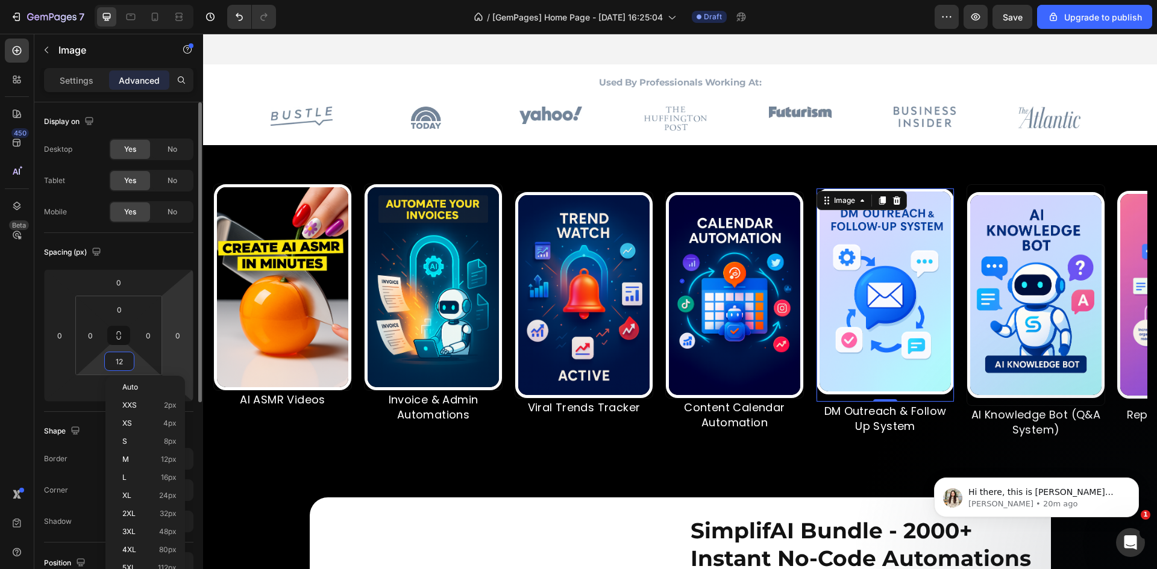
type input "0"
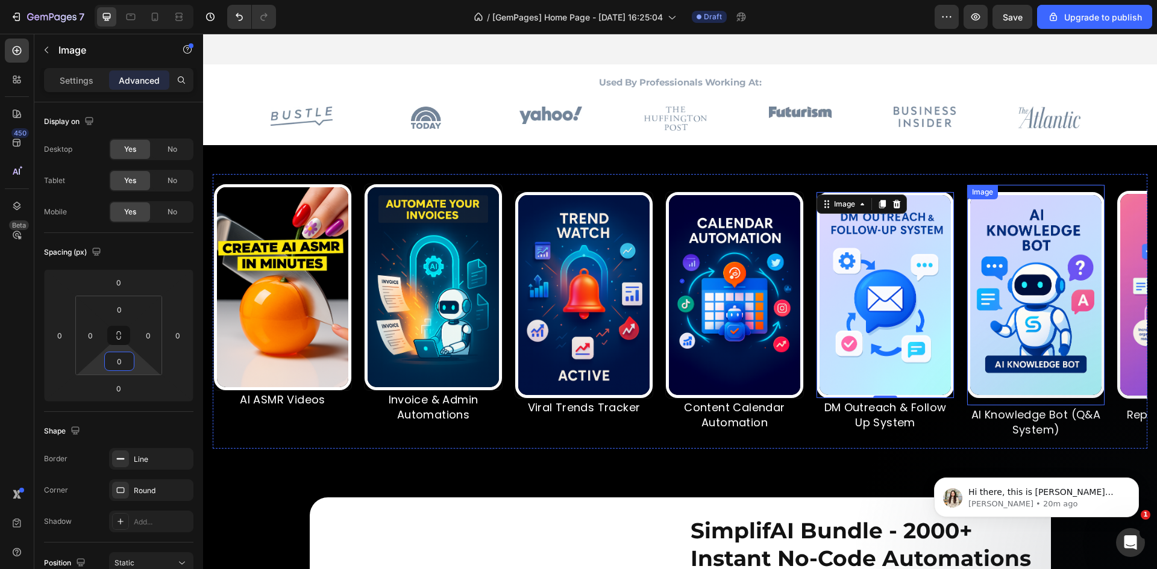
click at [997, 188] on div "Image" at bounding box center [982, 192] width 31 height 14
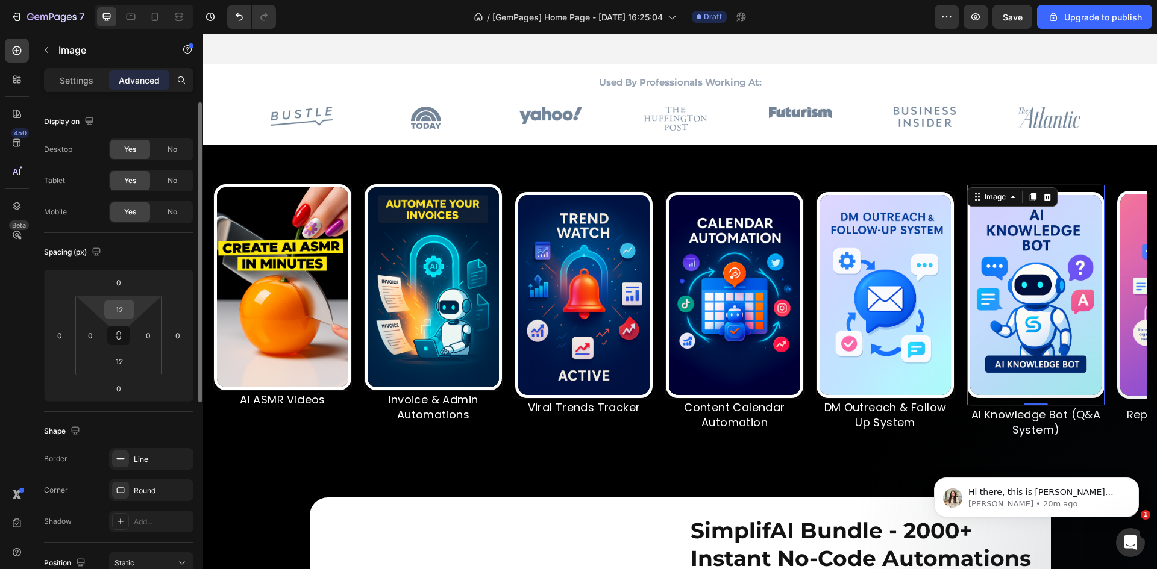
click at [125, 308] on input "12" at bounding box center [119, 310] width 24 height 18
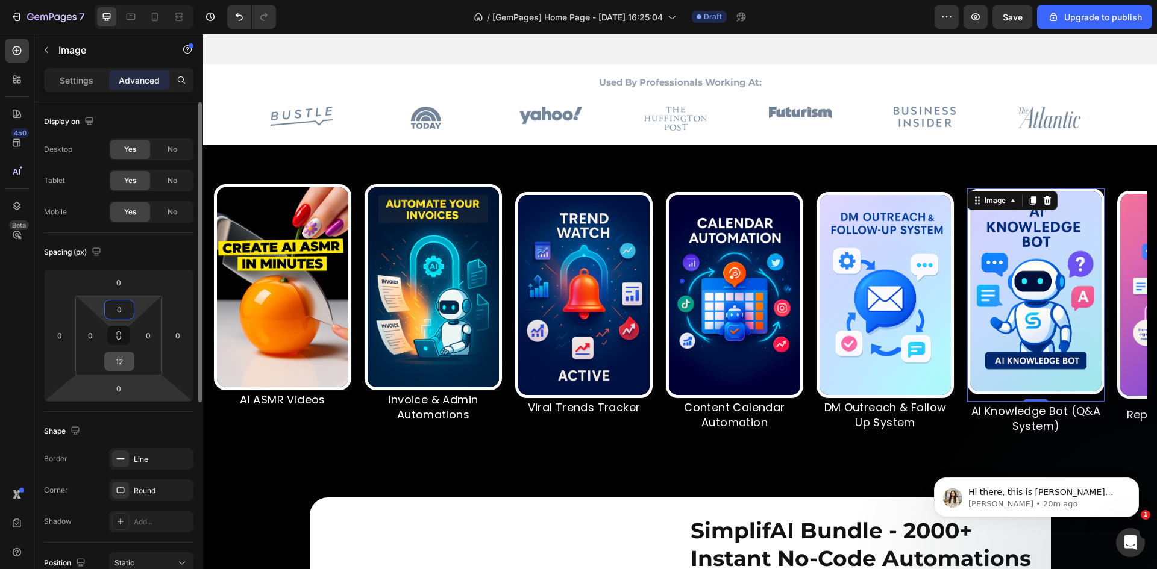
type input "0"
click at [123, 368] on input "12" at bounding box center [119, 361] width 24 height 18
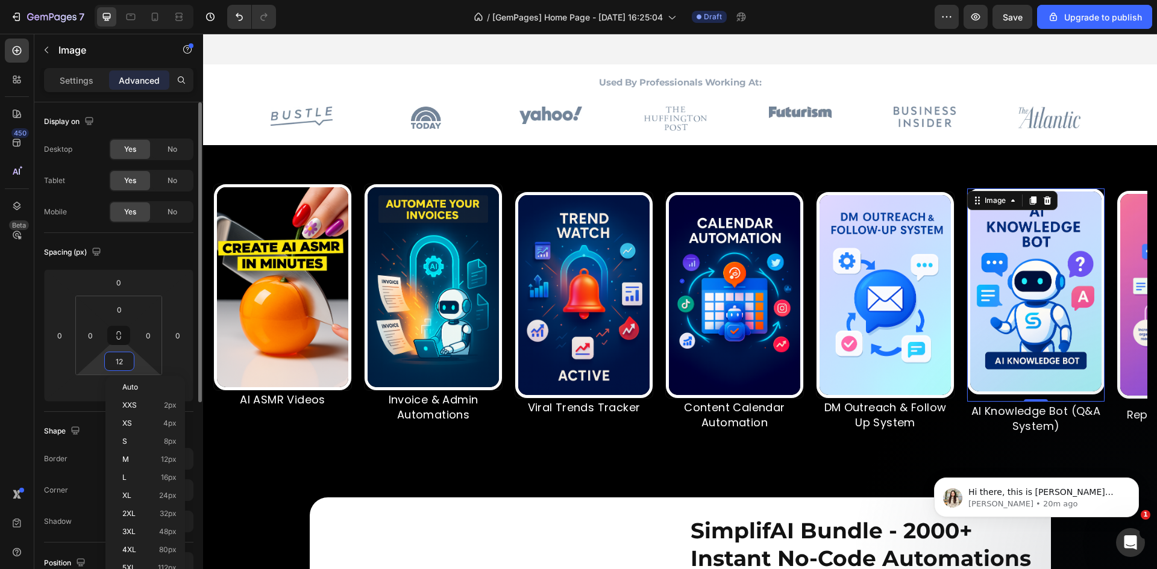
type input "0"
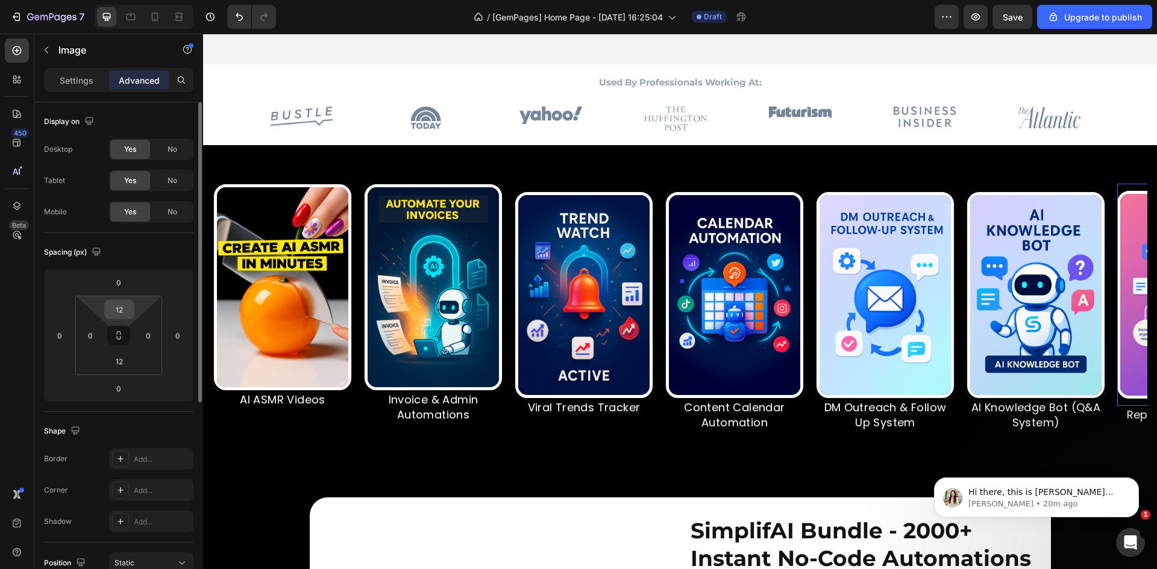
click at [126, 308] on input "12" at bounding box center [119, 310] width 24 height 18
type input "0"
click at [115, 359] on input "12" at bounding box center [119, 361] width 24 height 18
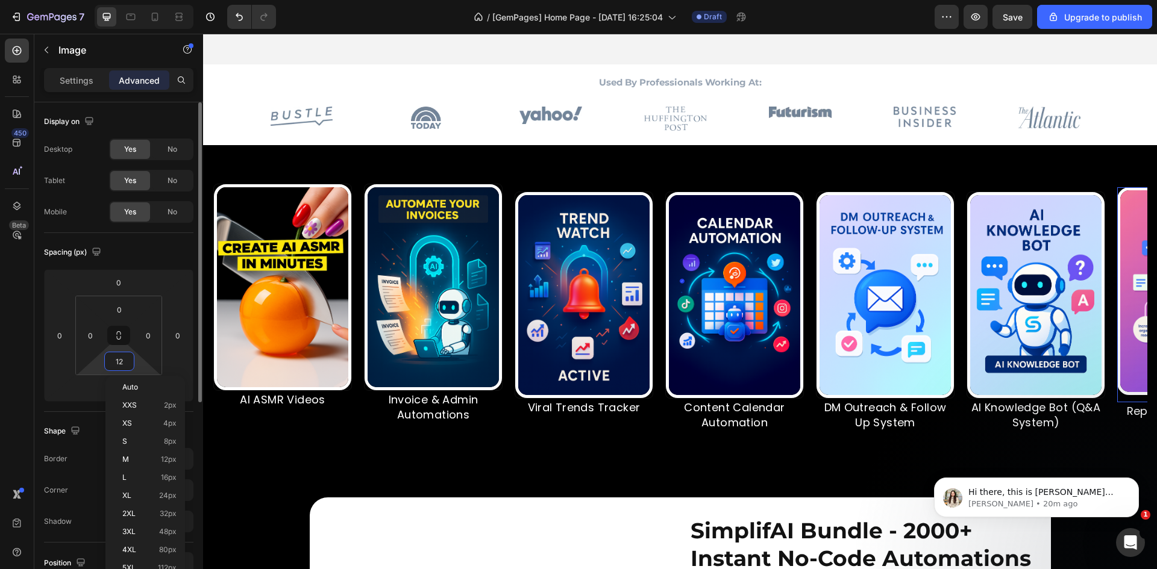
type input "0"
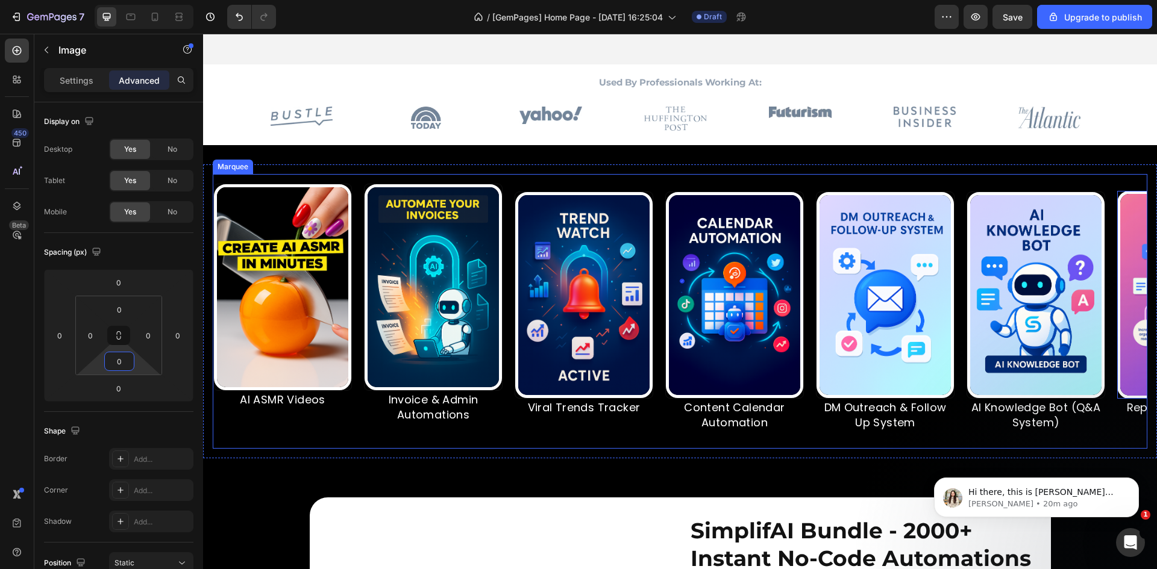
click at [360, 186] on div "Image AI ASMR Videos Text Block" at bounding box center [288, 311] width 151 height 255
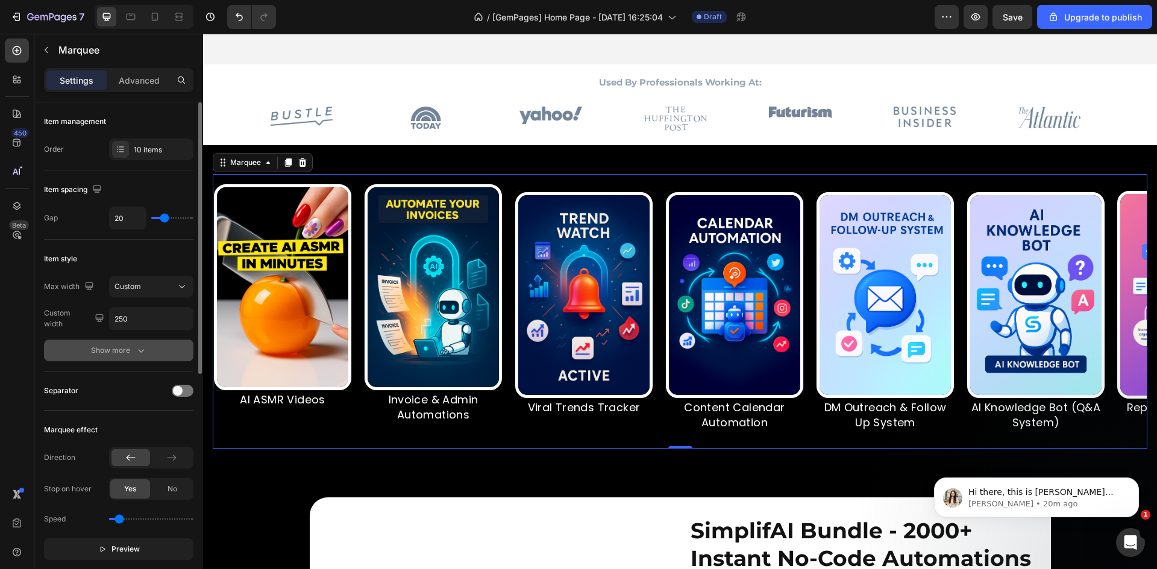
click at [121, 348] on div "Show more" at bounding box center [119, 351] width 56 height 12
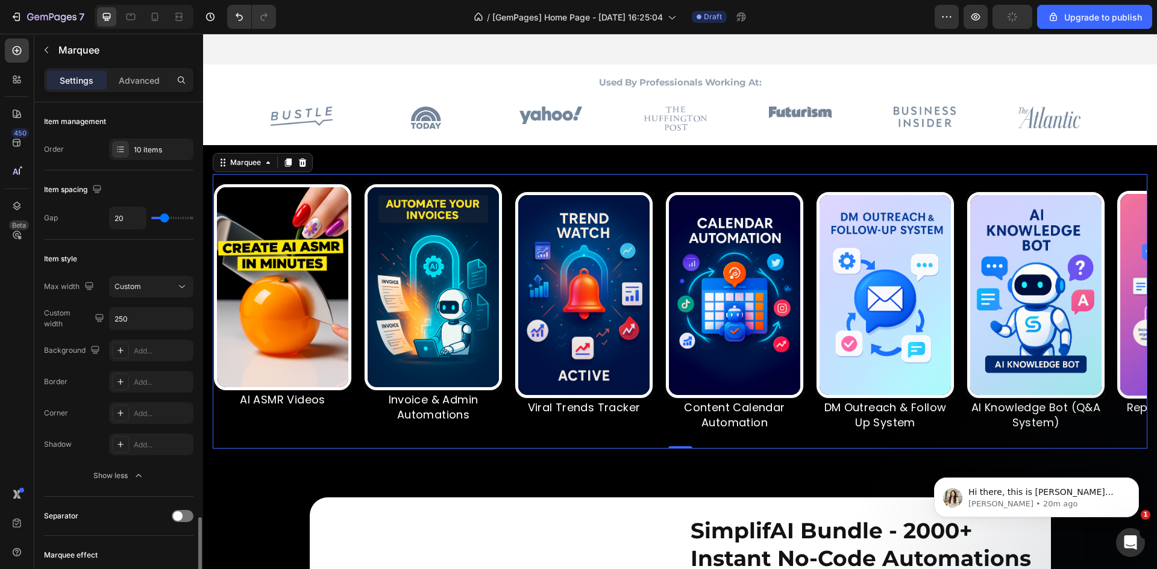
scroll to position [421, 0]
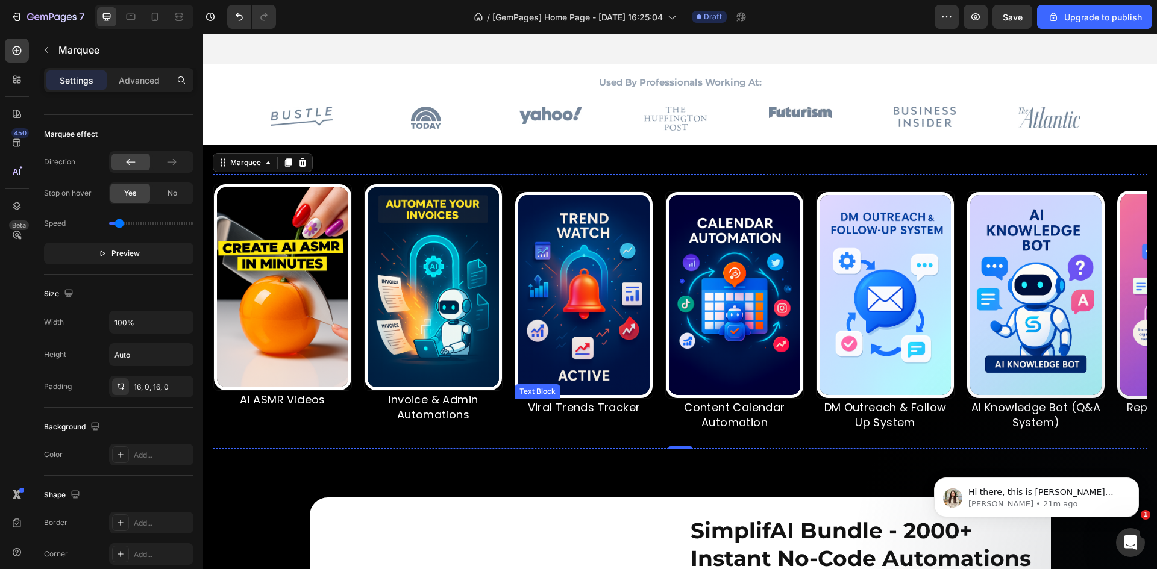
click at [597, 423] on p at bounding box center [584, 422] width 136 height 15
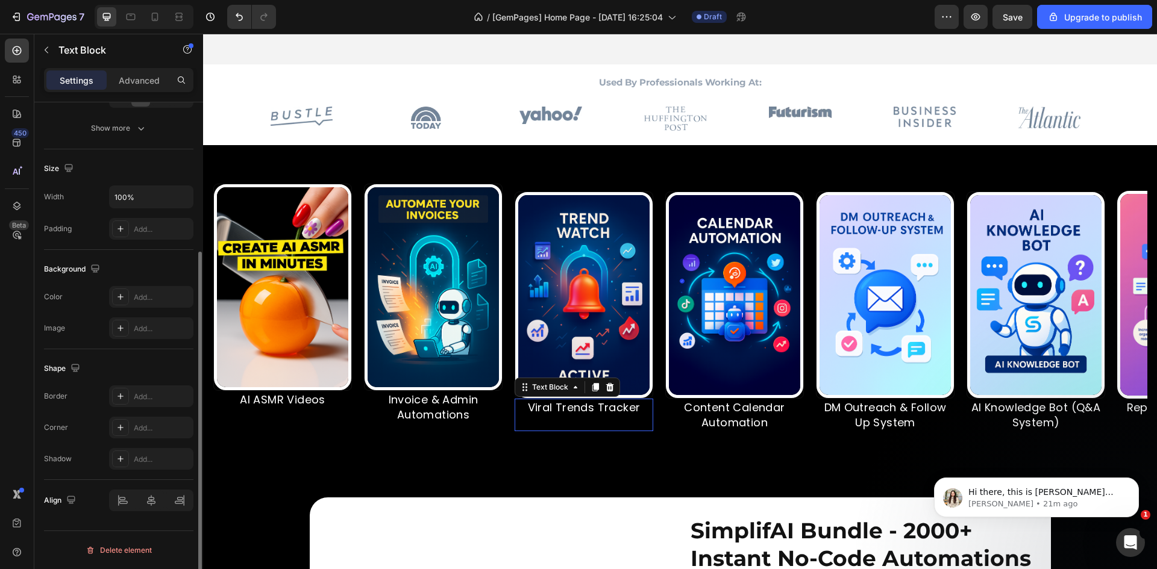
scroll to position [0, 0]
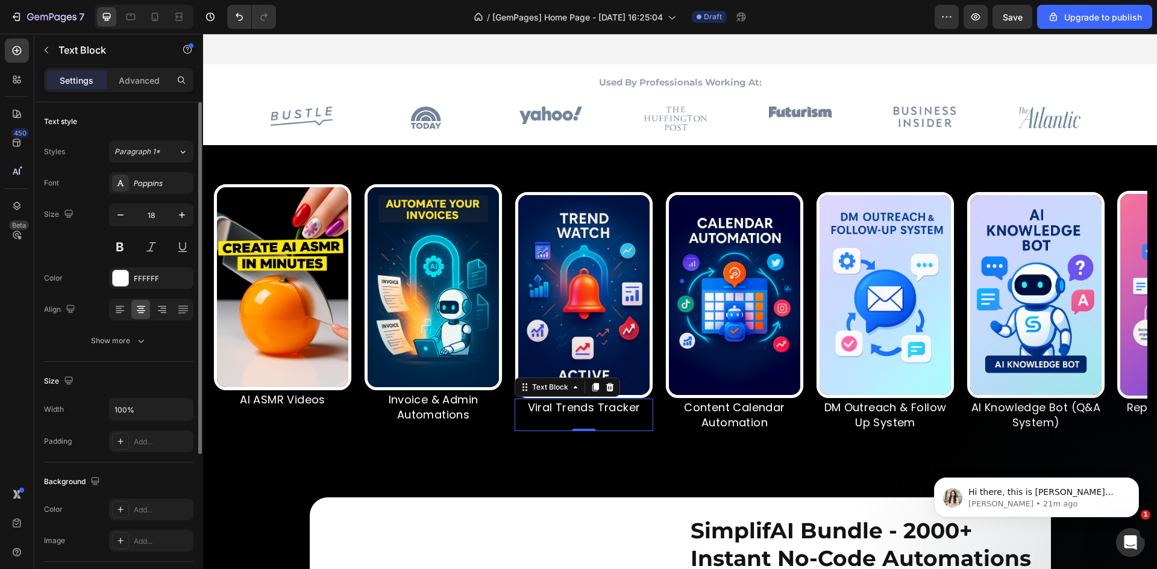
click at [610, 423] on p at bounding box center [584, 422] width 136 height 15
click at [610, 423] on p "Rich Text Editor. Editing area: main" at bounding box center [584, 422] width 136 height 15
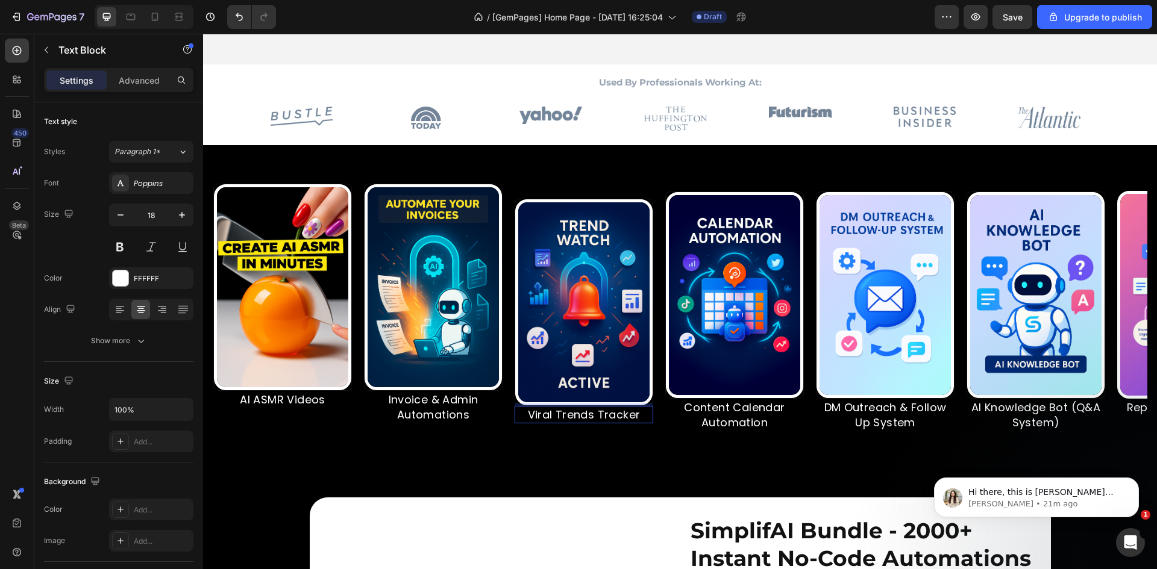
scroll to position [569, 0]
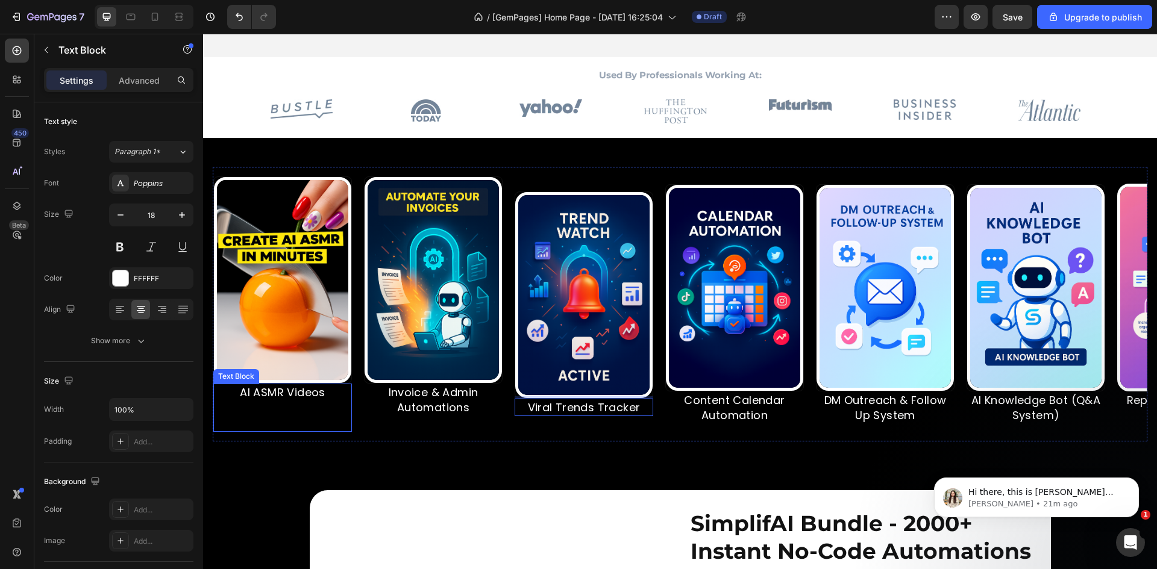
click at [302, 410] on p at bounding box center [282, 407] width 136 height 15
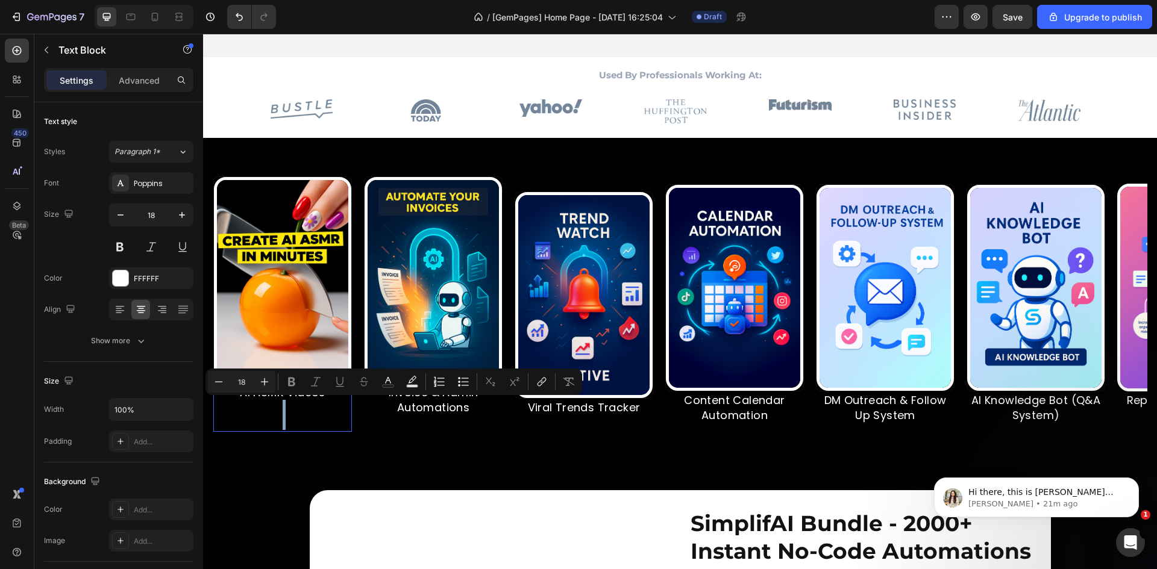
click at [335, 419] on p "Rich Text Editor. Editing area: main" at bounding box center [282, 422] width 136 height 15
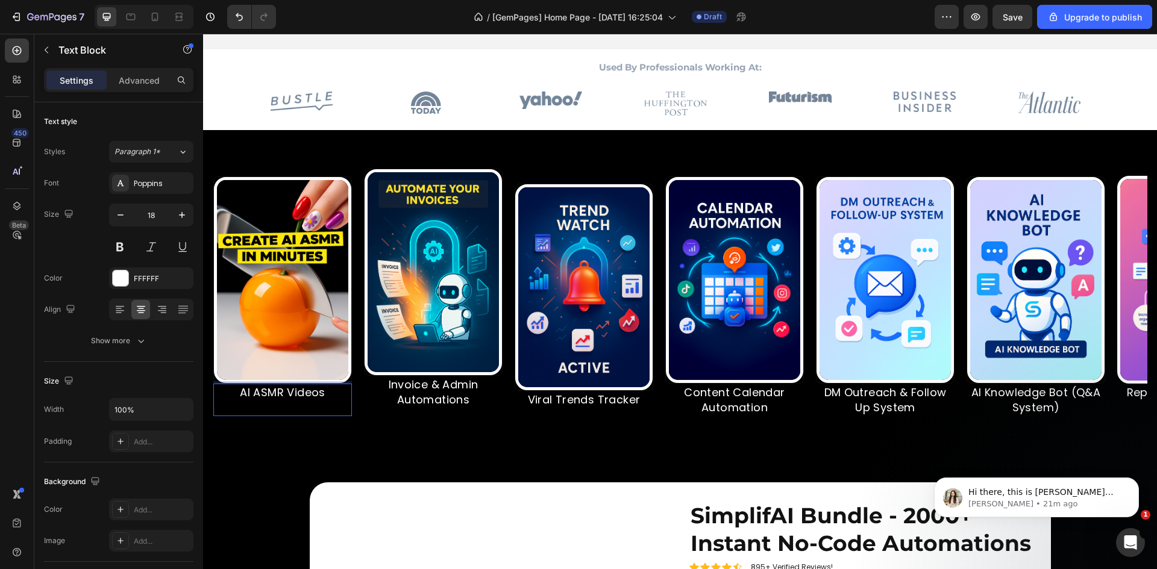
scroll to position [584, 0]
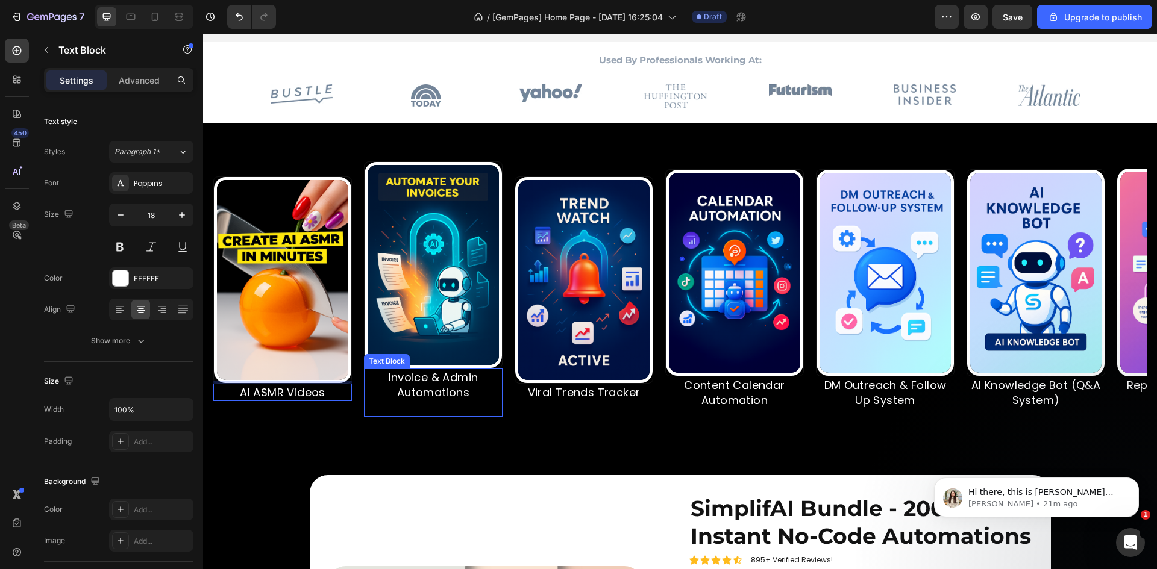
click at [454, 405] on p at bounding box center [433, 407] width 136 height 15
click at [472, 408] on p "Rich Text Editor. Editing area: main" at bounding box center [433, 407] width 136 height 15
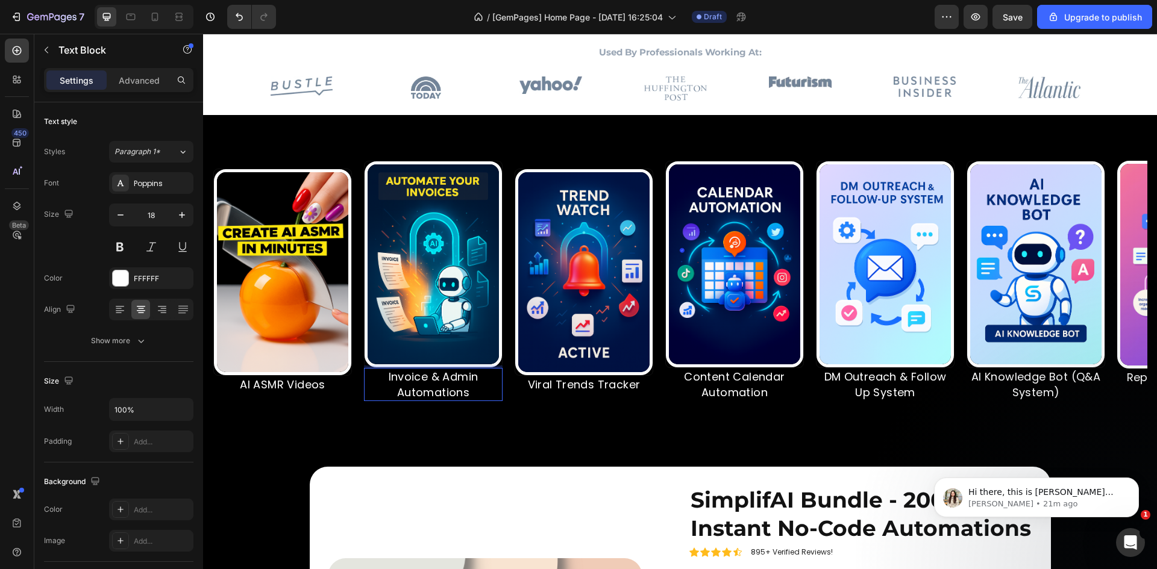
scroll to position [592, 0]
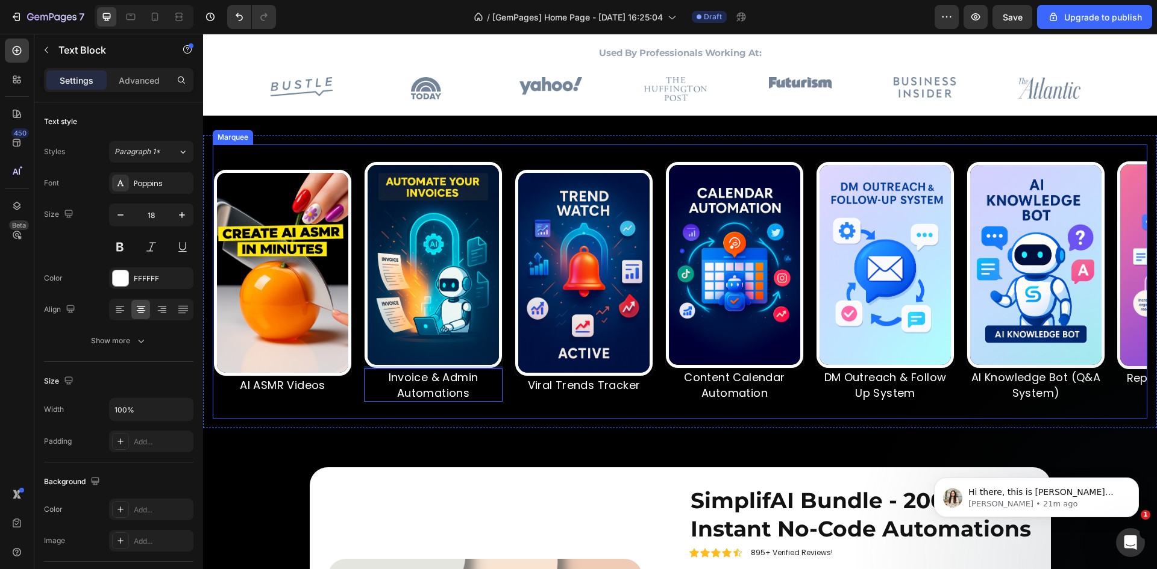
click at [609, 397] on div "Image AI ASMR Videos Text Block Image Invoice & Admin Automations Text Block 0 …" at bounding box center [966, 281] width 1506 height 255
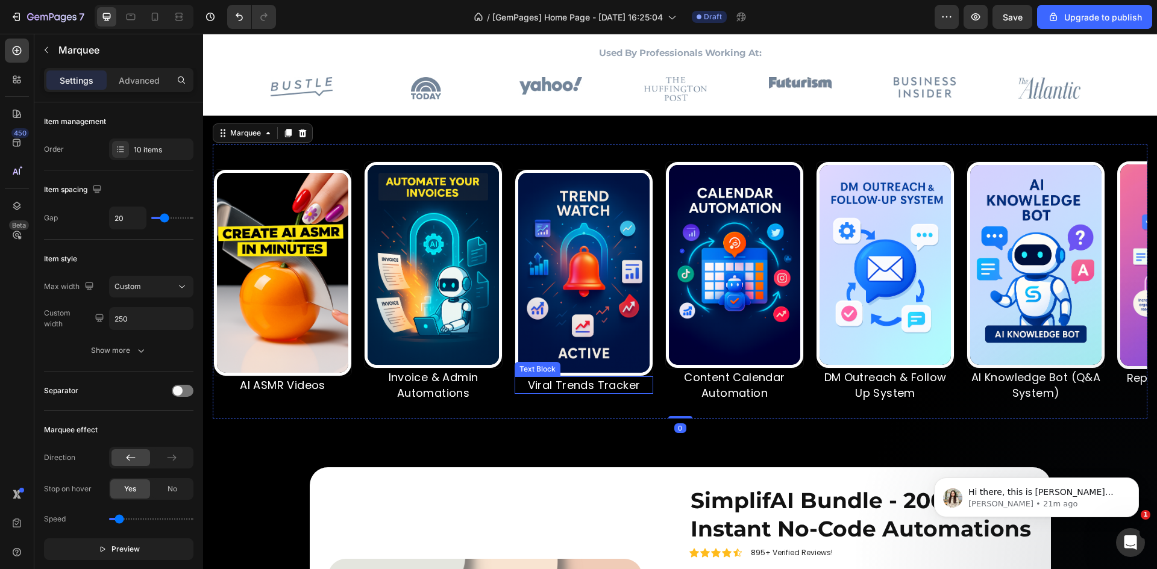
click at [606, 393] on p "Viral Trends Tracker" at bounding box center [584, 385] width 136 height 15
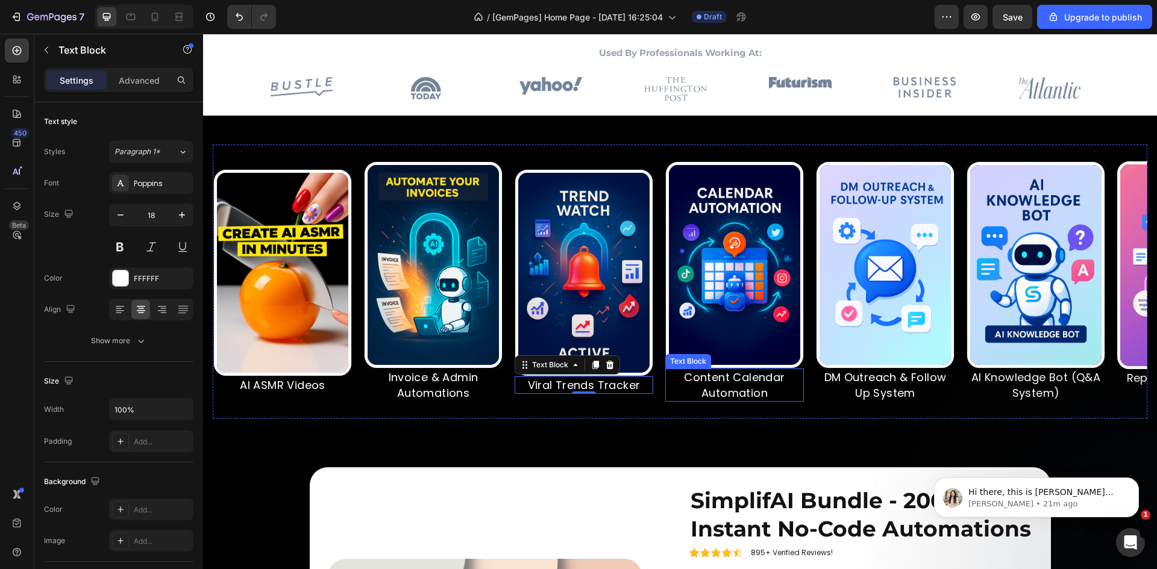
click at [737, 389] on p "Content Calendar Automation" at bounding box center [734, 385] width 136 height 30
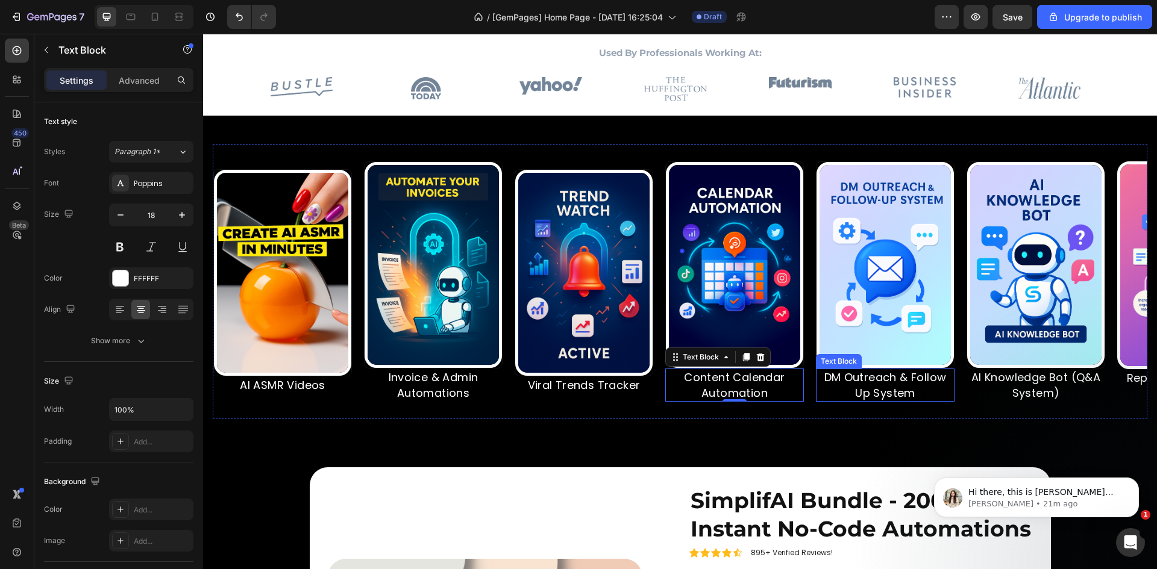
click at [865, 390] on p "DM Outreach & Follow Up System" at bounding box center [885, 385] width 136 height 30
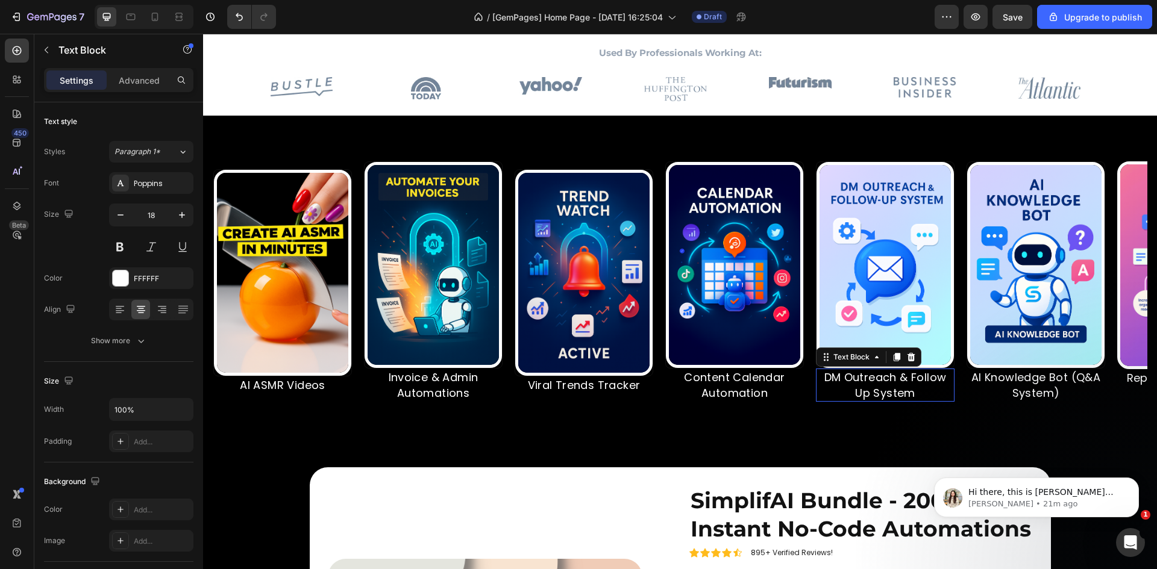
click at [1015, 390] on p "AI Knowledge Bot (Q&A System)" at bounding box center [1036, 385] width 136 height 30
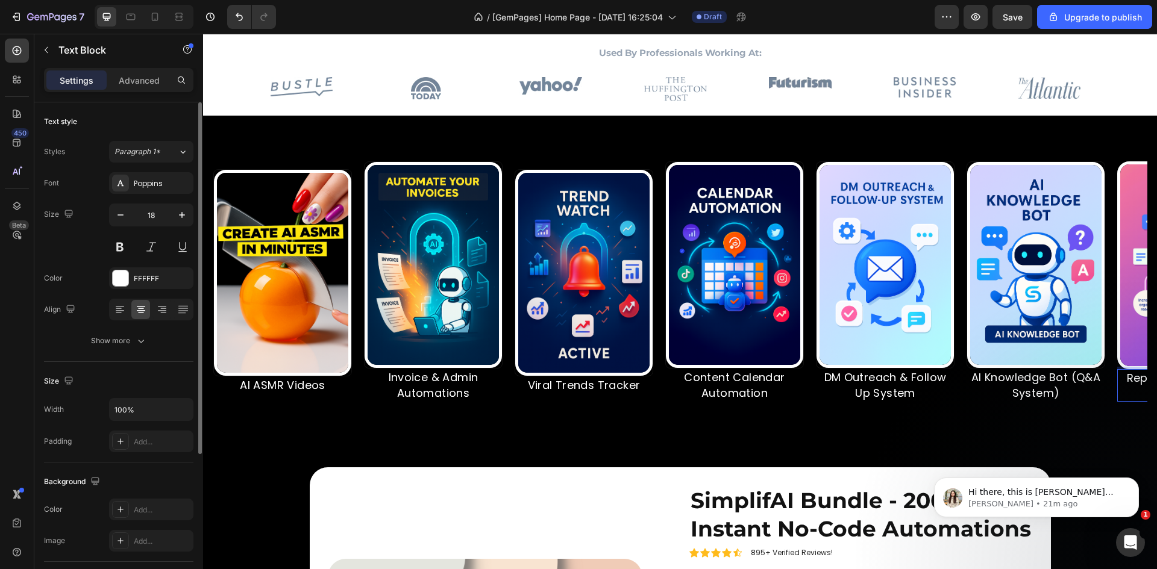
scroll to position [140, 0]
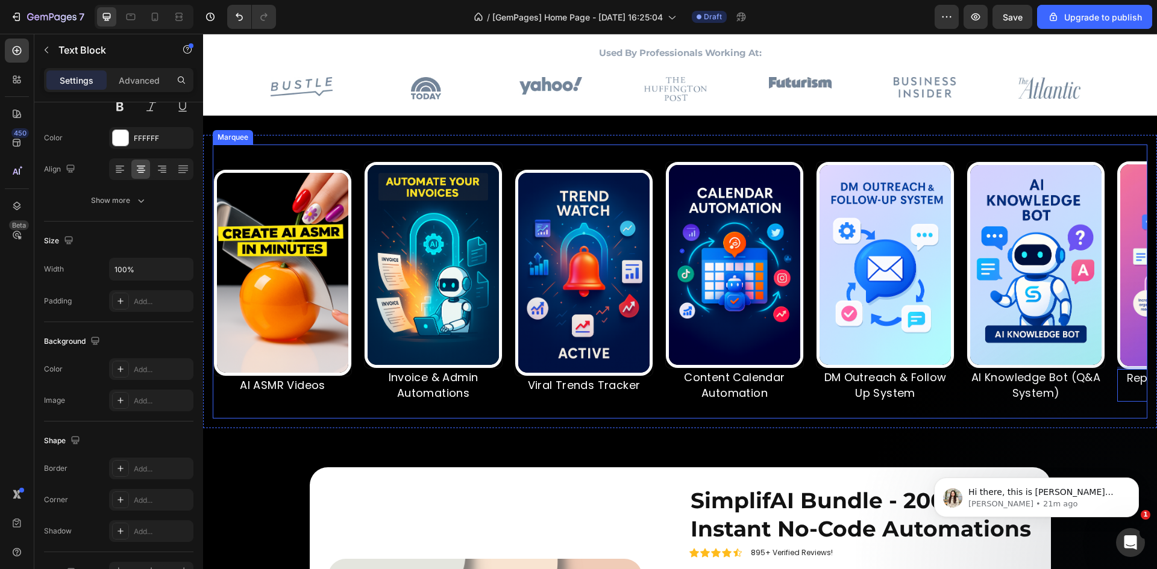
click at [505, 270] on div "Image Invoice & Admin Automations Text Block" at bounding box center [439, 281] width 151 height 240
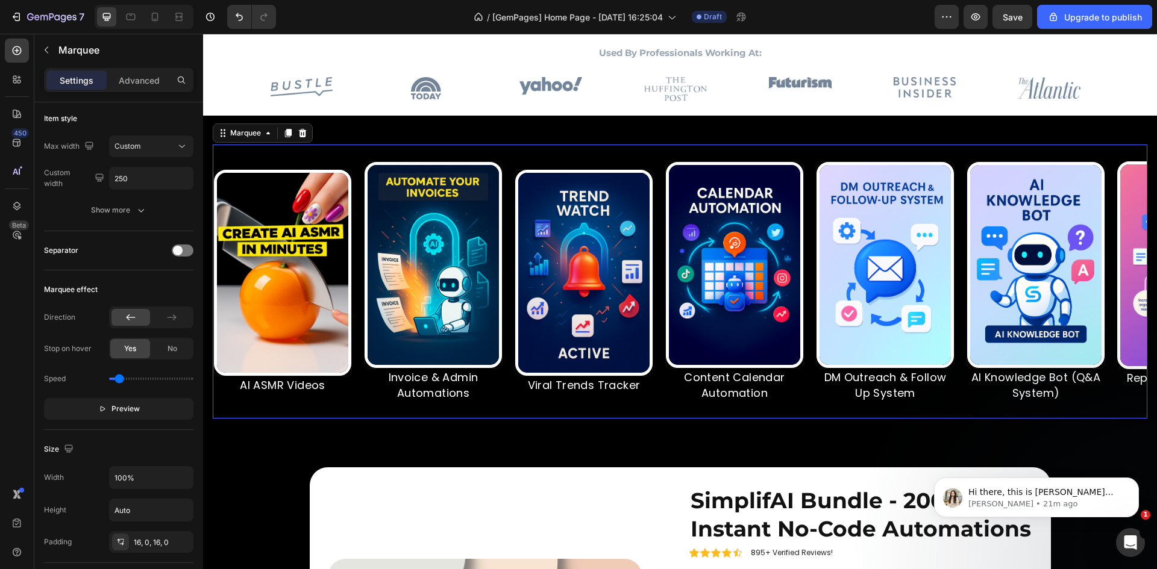
scroll to position [0, 0]
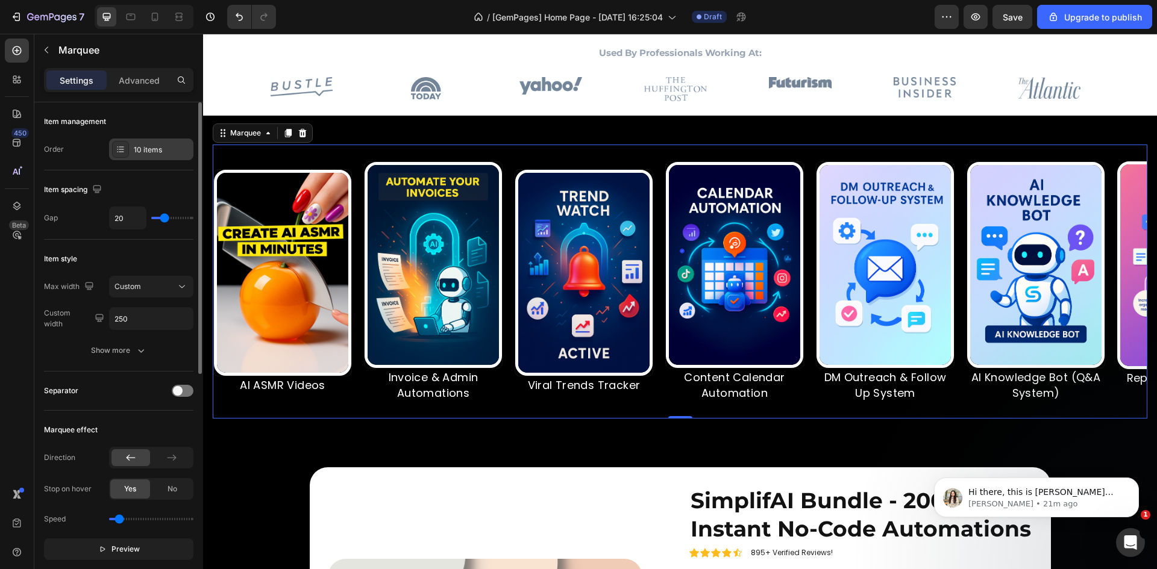
click at [145, 148] on div "10 items" at bounding box center [162, 150] width 57 height 11
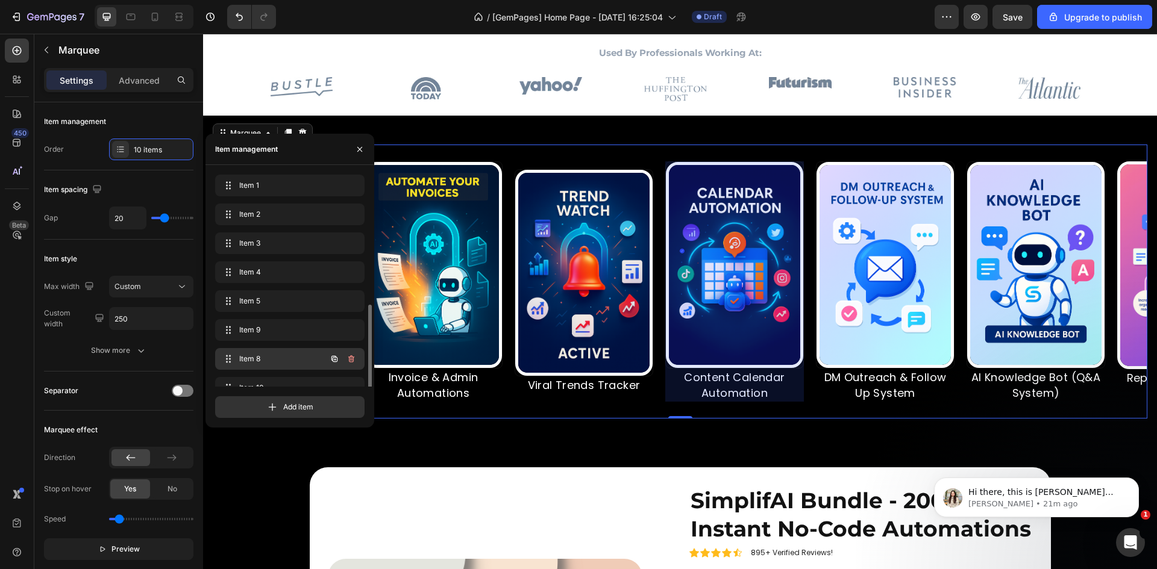
scroll to position [75, 0]
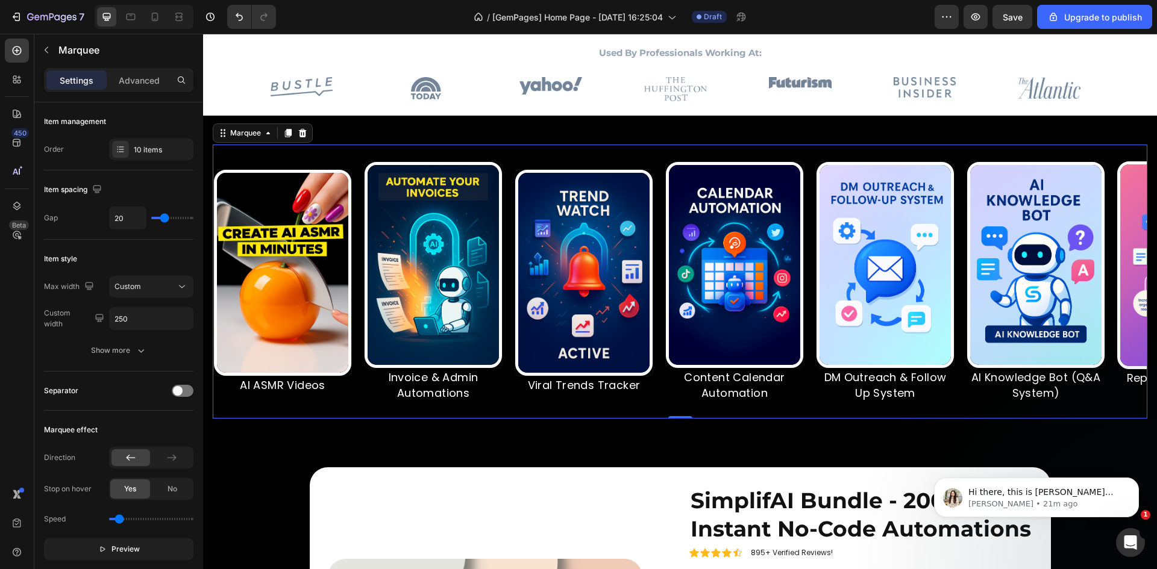
click at [96, 384] on div "Separator" at bounding box center [118, 390] width 149 height 19
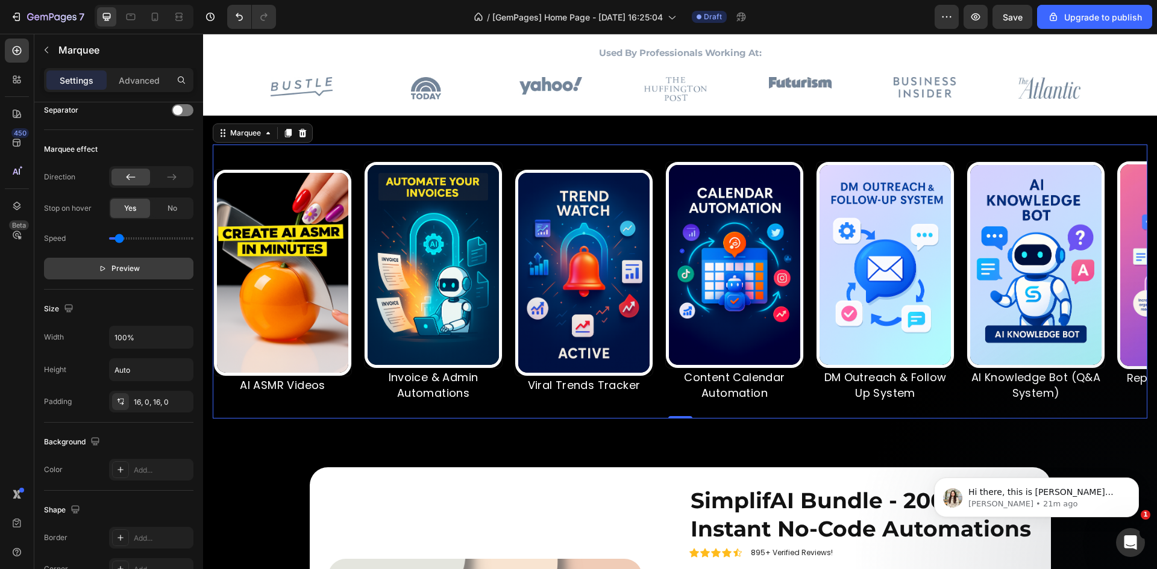
click at [113, 269] on span "Preview" at bounding box center [125, 269] width 28 height 12
click at [1104, 392] on p "Repurposing Content Bot" at bounding box center [1163, 386] width 136 height 30
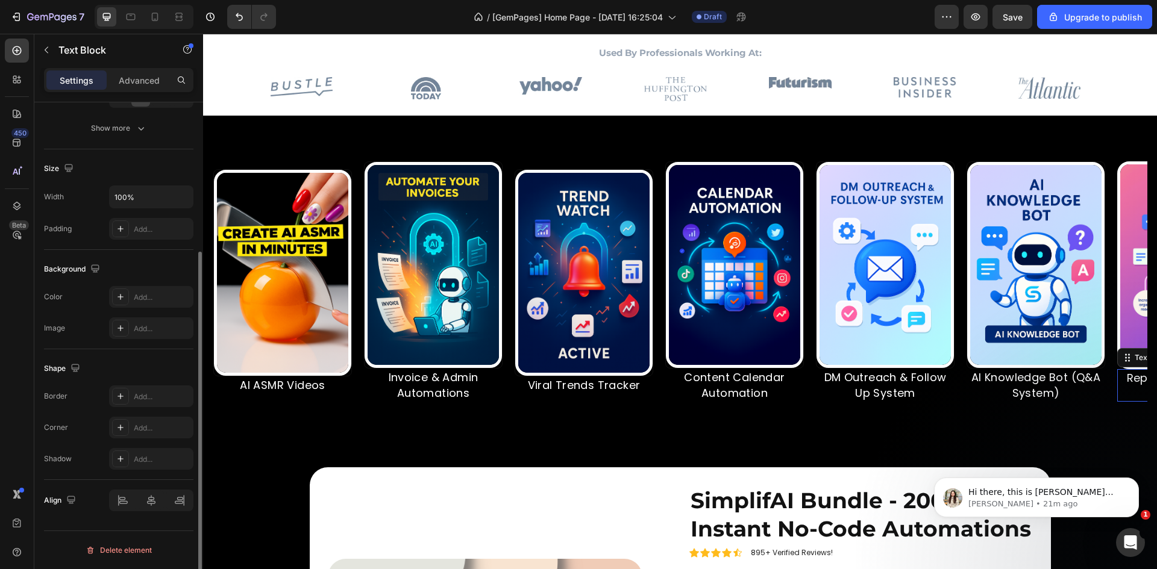
scroll to position [0, 0]
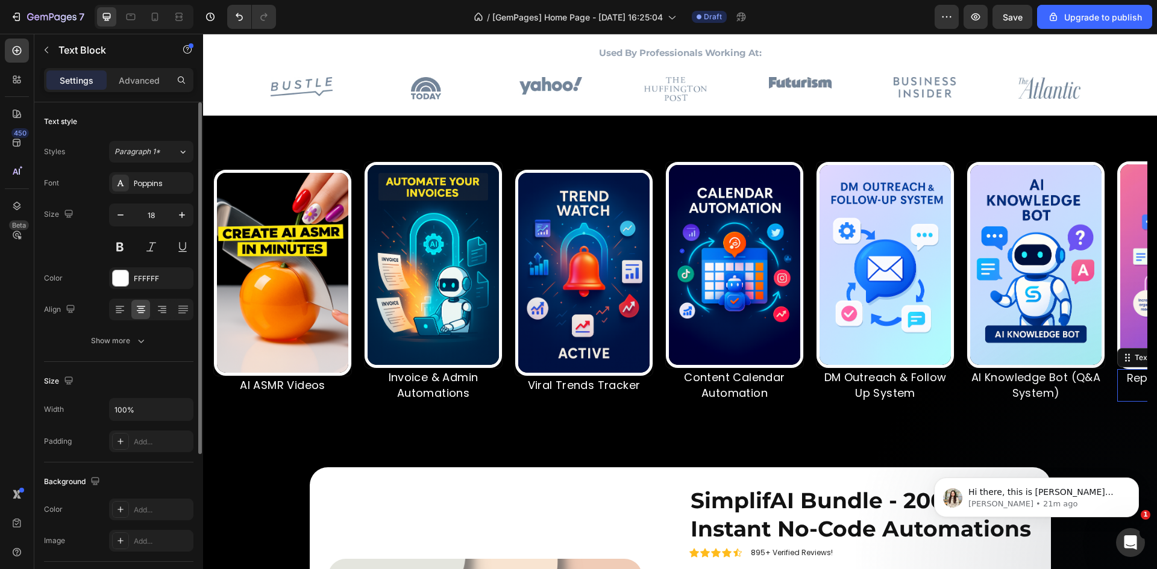
click html "Hi there, this is [PERSON_NAME] from GemPages Team here to continue this suppor…"
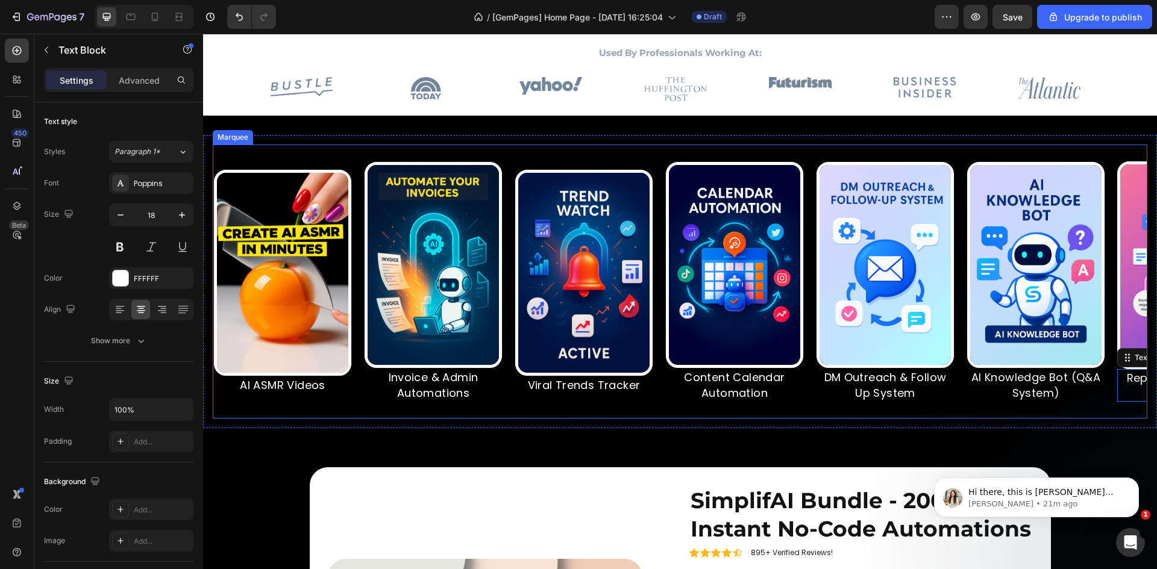
click at [506, 391] on p "Viral Trends Tracker" at bounding box center [562, 385] width 136 height 15
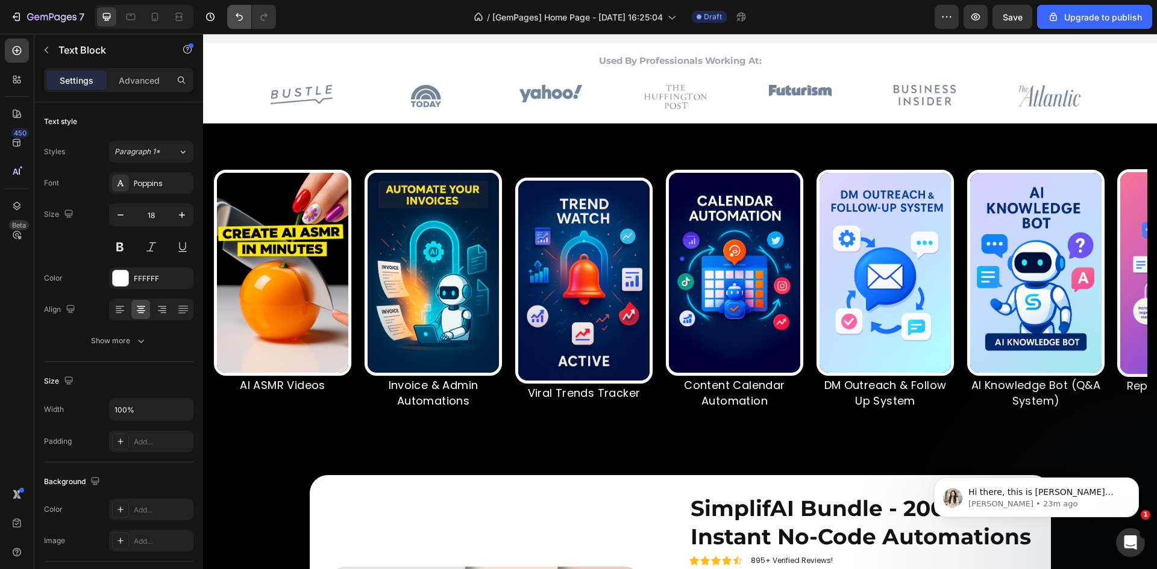
click at [234, 10] on button "Undo/Redo" at bounding box center [239, 17] width 24 height 24
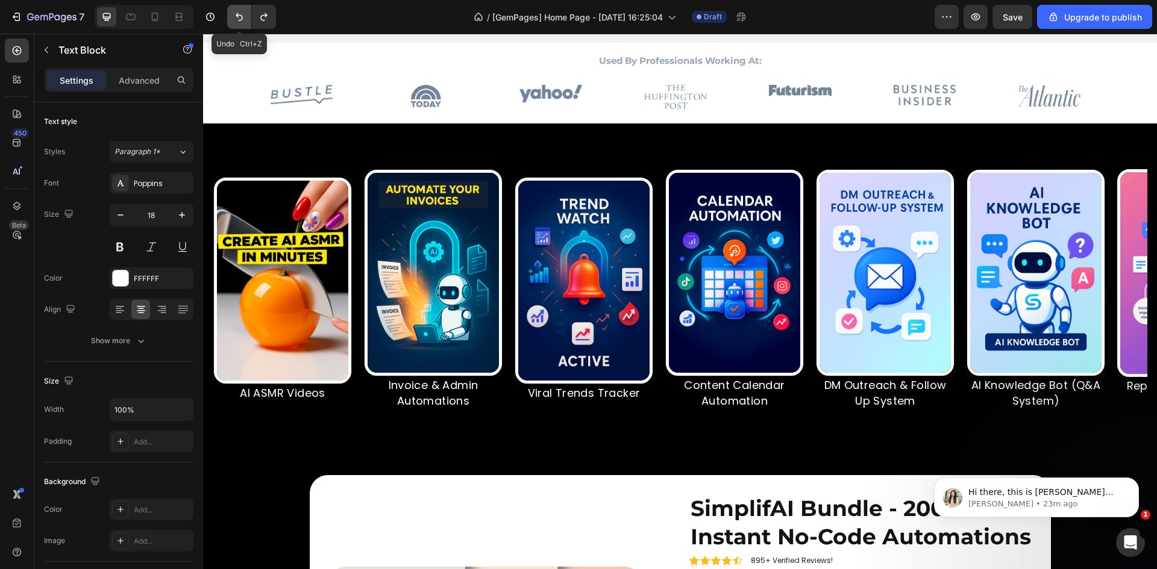
click at [234, 10] on button "Undo/Redo" at bounding box center [239, 17] width 24 height 24
click at [240, 7] on button "Undo/Redo" at bounding box center [239, 17] width 24 height 24
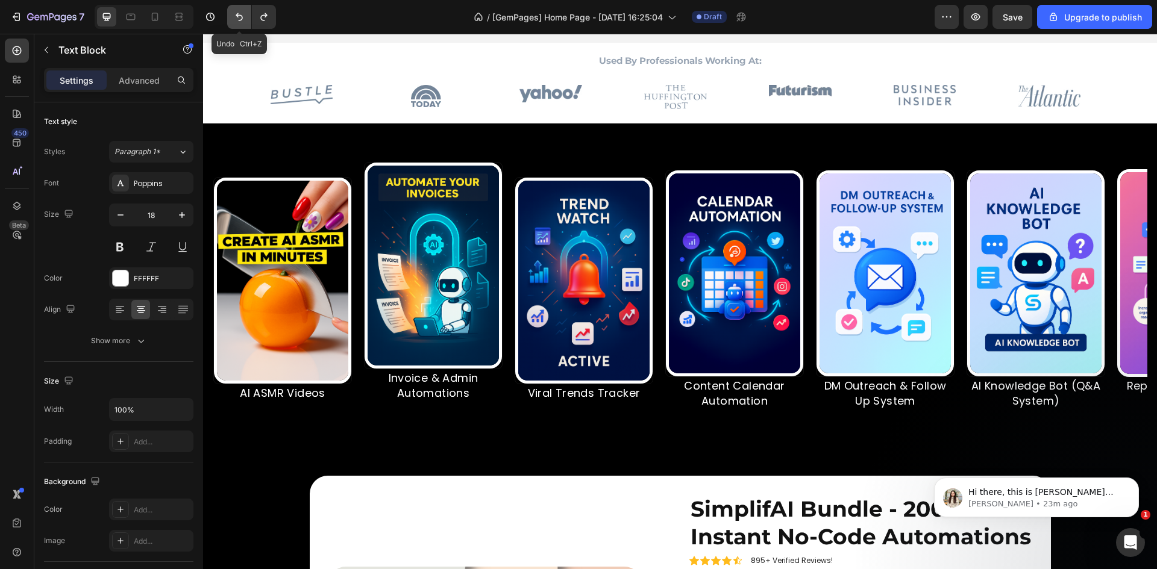
click at [240, 7] on button "Undo/Redo" at bounding box center [239, 17] width 24 height 24
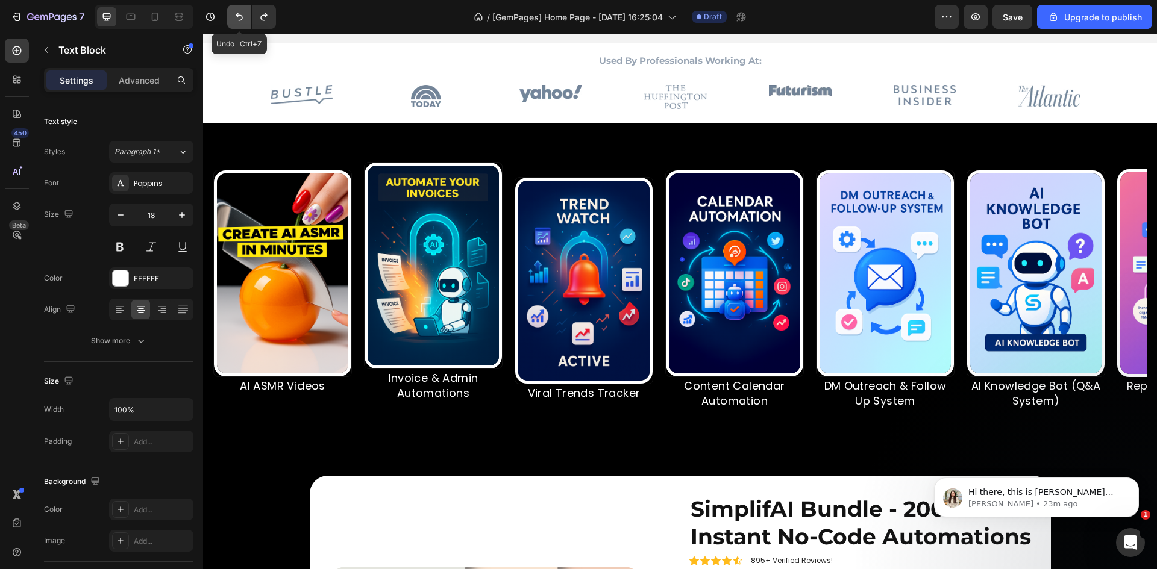
click at [240, 7] on button "Undo/Redo" at bounding box center [239, 17] width 24 height 24
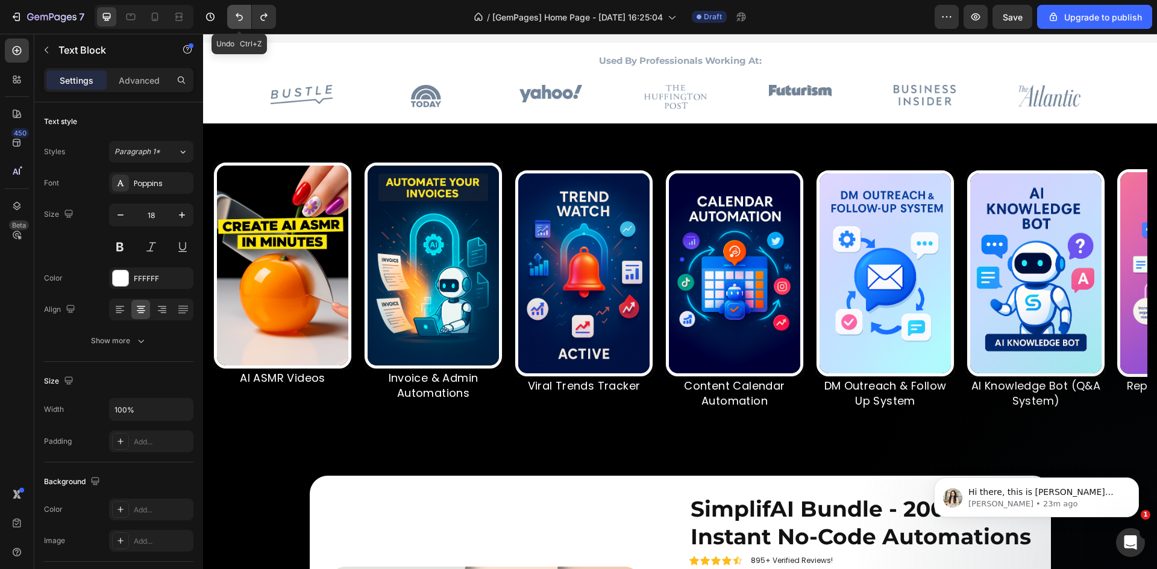
click at [240, 7] on button "Undo/Redo" at bounding box center [239, 17] width 24 height 24
click at [237, 19] on icon "Undo/Redo" at bounding box center [239, 17] width 12 height 12
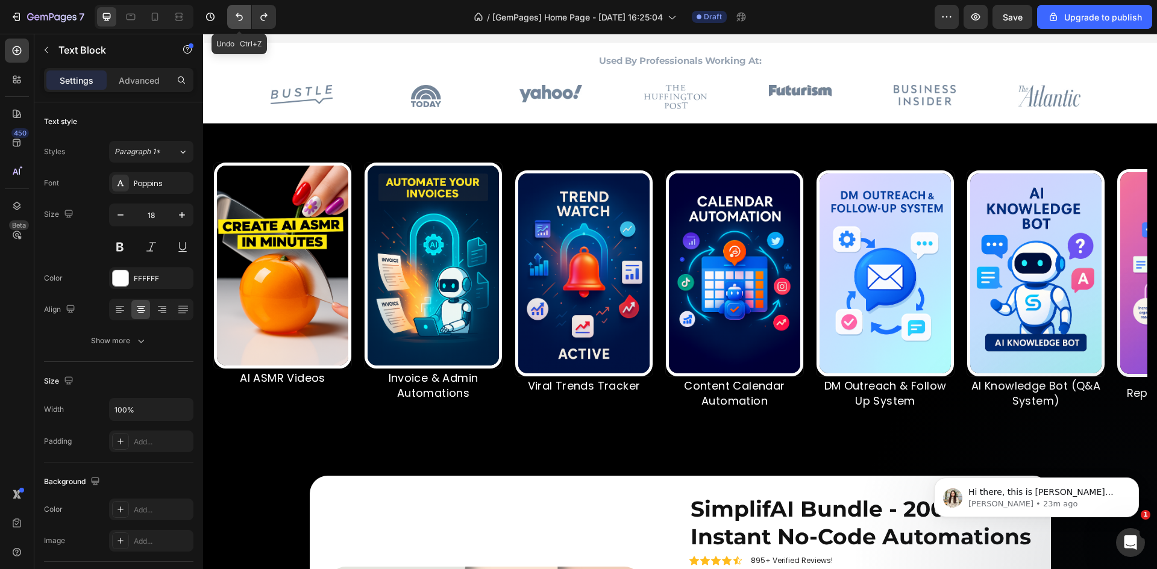
click at [237, 19] on icon "Undo/Redo" at bounding box center [239, 17] width 12 height 12
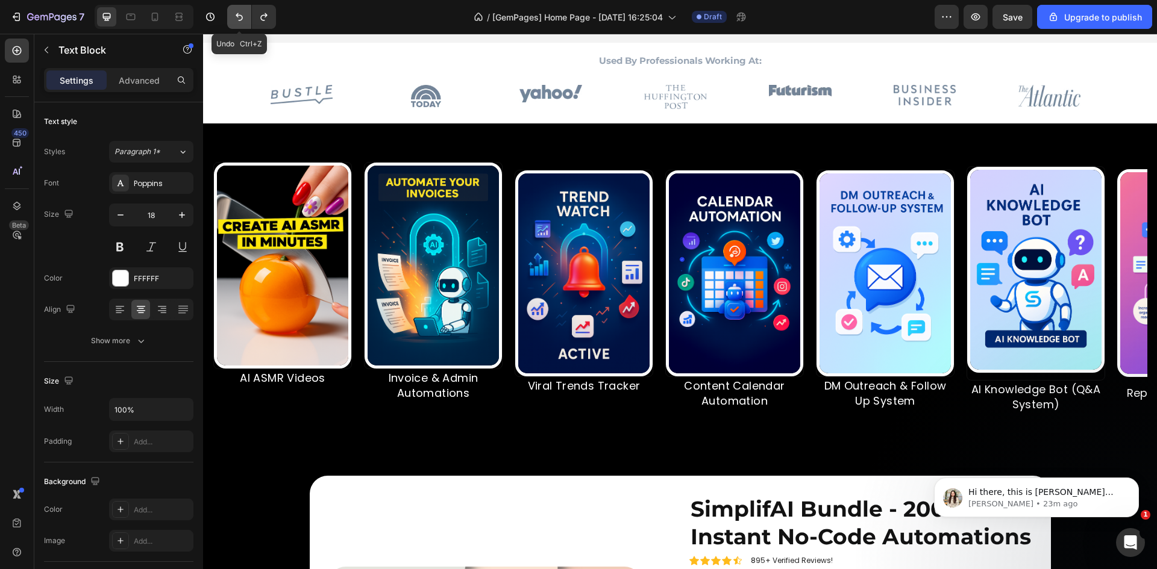
click at [237, 19] on icon "Undo/Redo" at bounding box center [239, 17] width 12 height 12
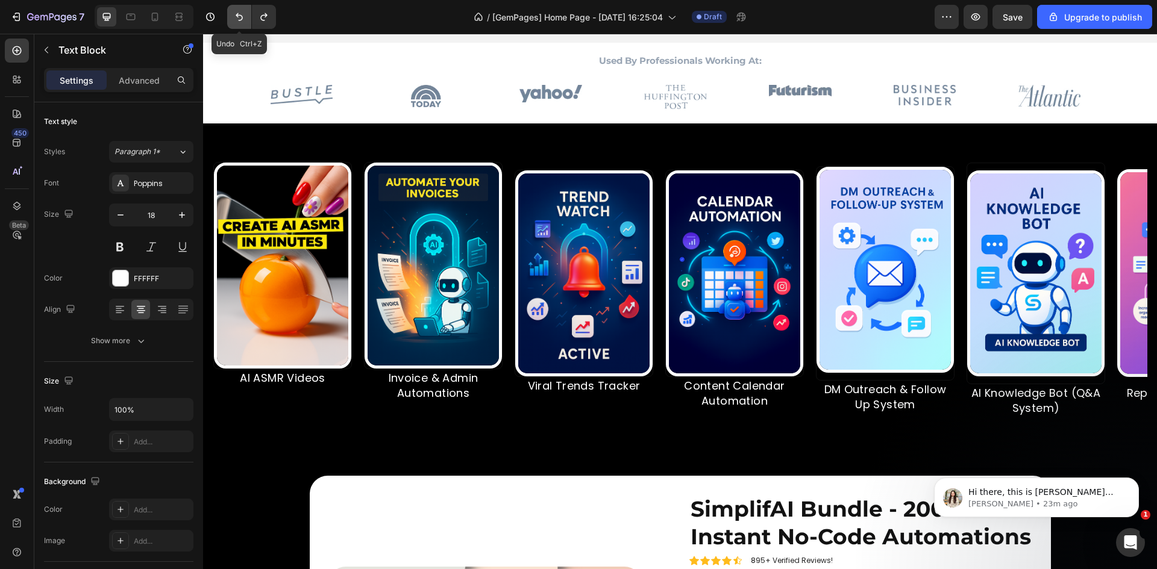
click at [237, 19] on icon "Undo/Redo" at bounding box center [239, 17] width 12 height 12
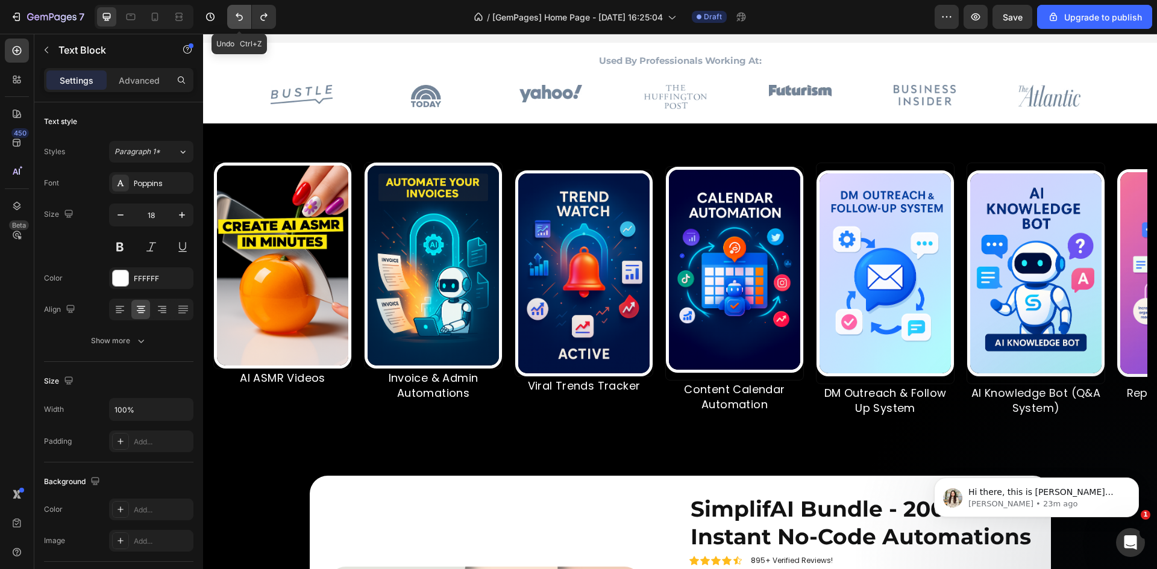
click at [237, 19] on icon "Undo/Redo" at bounding box center [239, 17] width 12 height 12
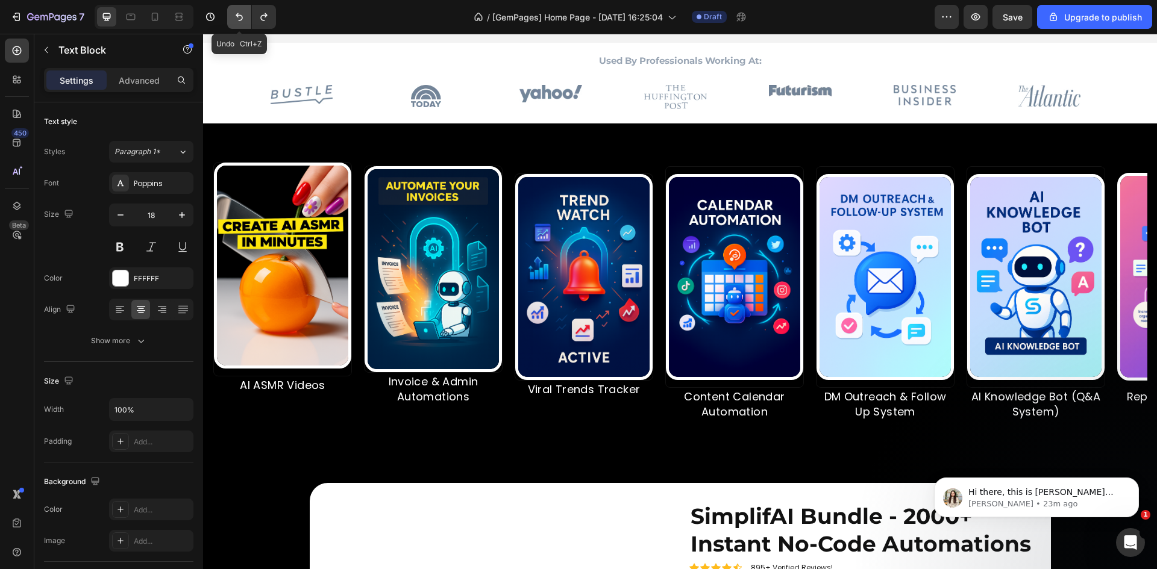
click at [237, 19] on icon "Undo/Redo" at bounding box center [239, 17] width 12 height 12
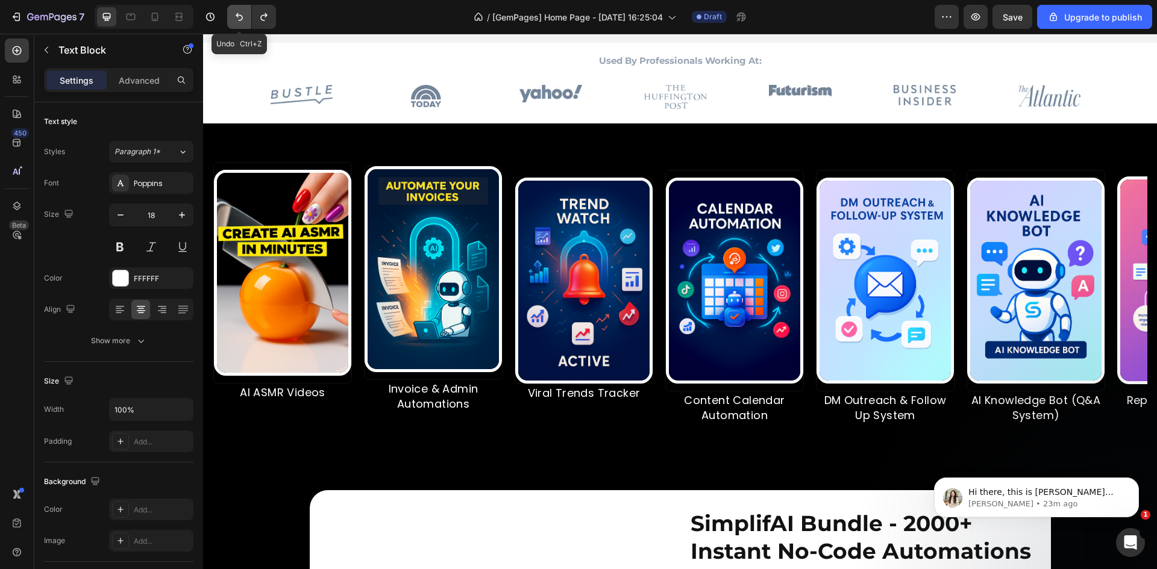
click at [237, 19] on icon "Undo/Redo" at bounding box center [239, 17] width 12 height 12
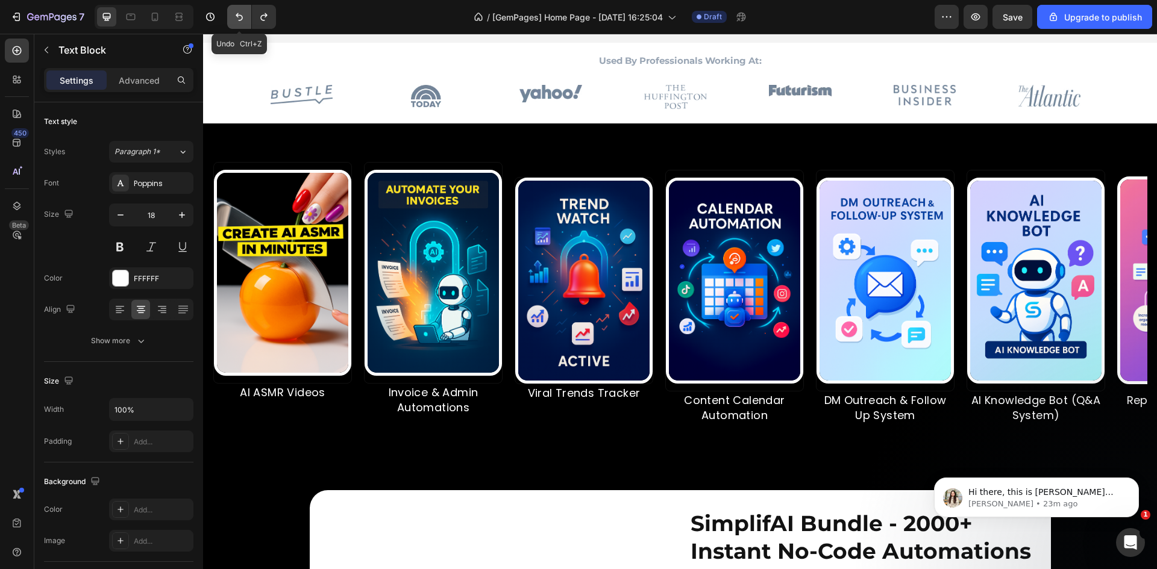
click at [237, 19] on icon "Undo/Redo" at bounding box center [239, 17] width 12 height 12
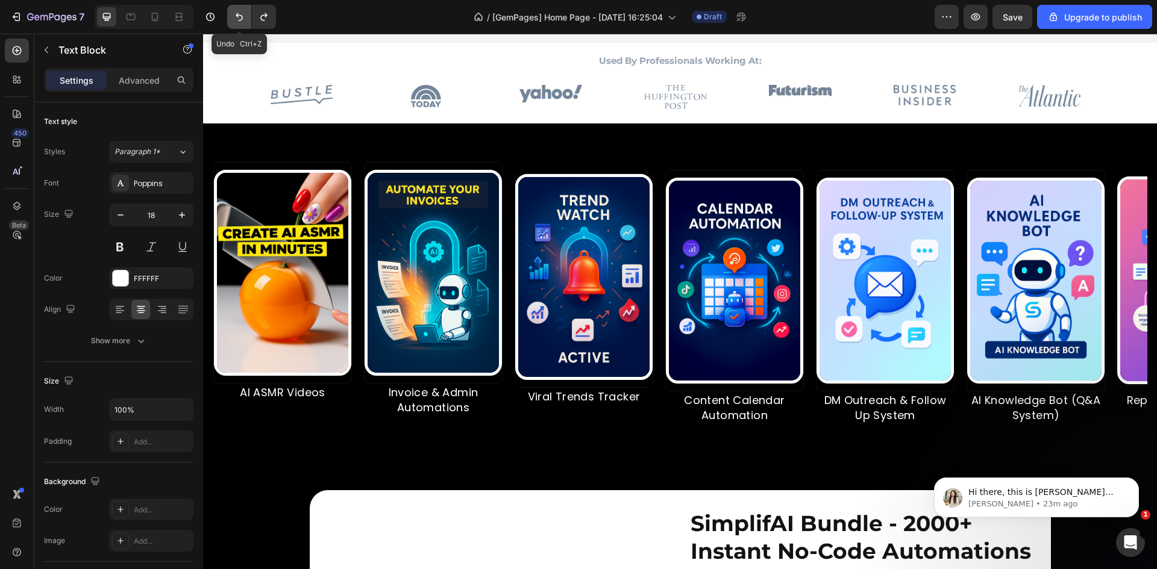
click at [237, 19] on icon "Undo/Redo" at bounding box center [239, 17] width 12 height 12
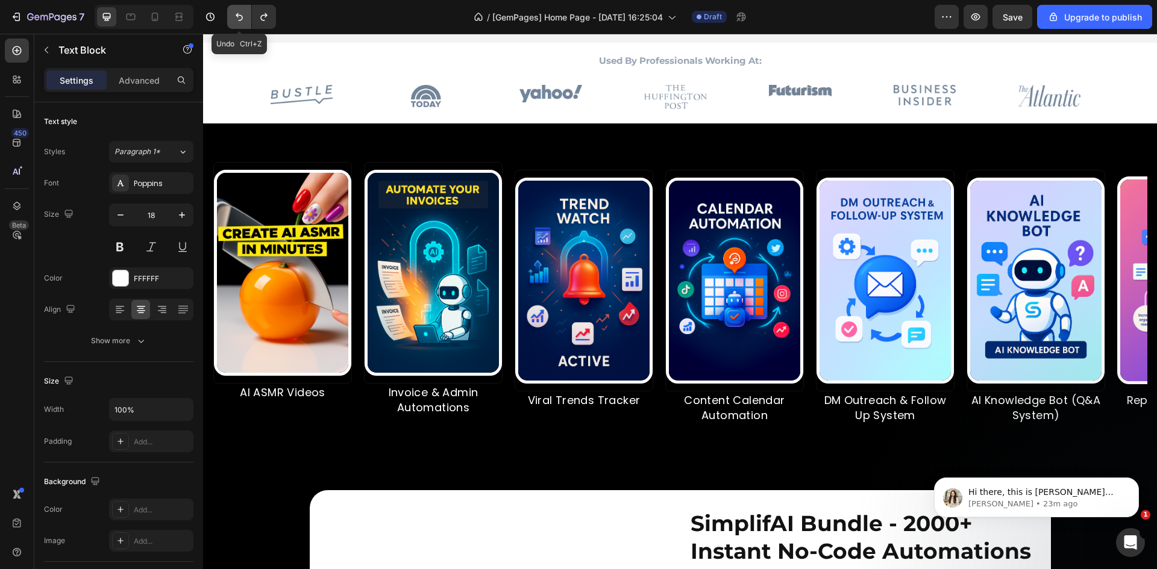
click at [237, 19] on icon "Undo/Redo" at bounding box center [239, 17] width 12 height 12
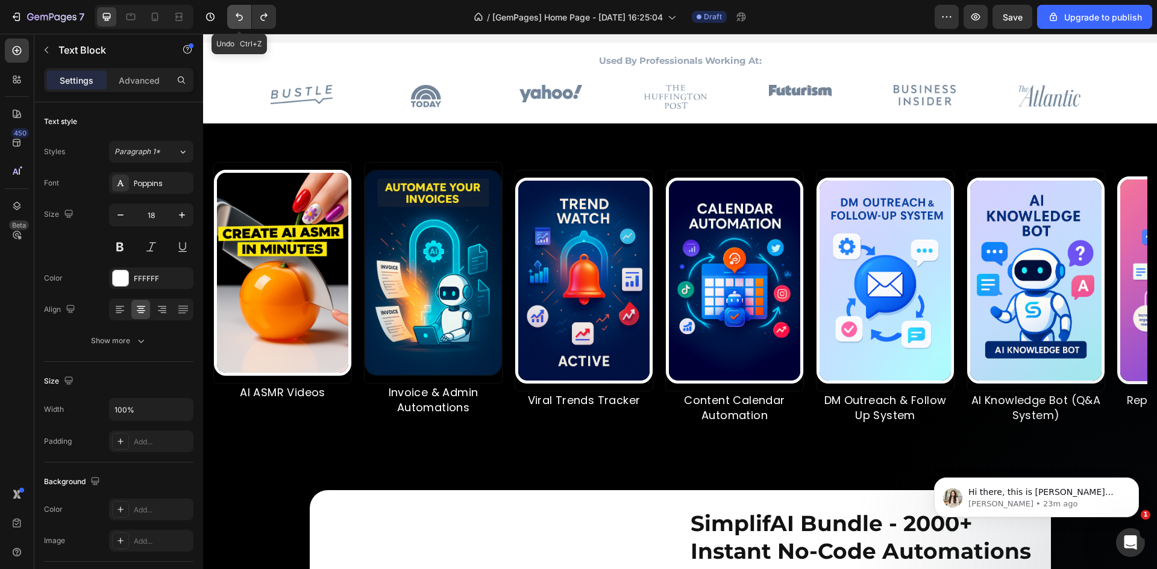
click at [237, 19] on icon "Undo/Redo" at bounding box center [239, 17] width 12 height 12
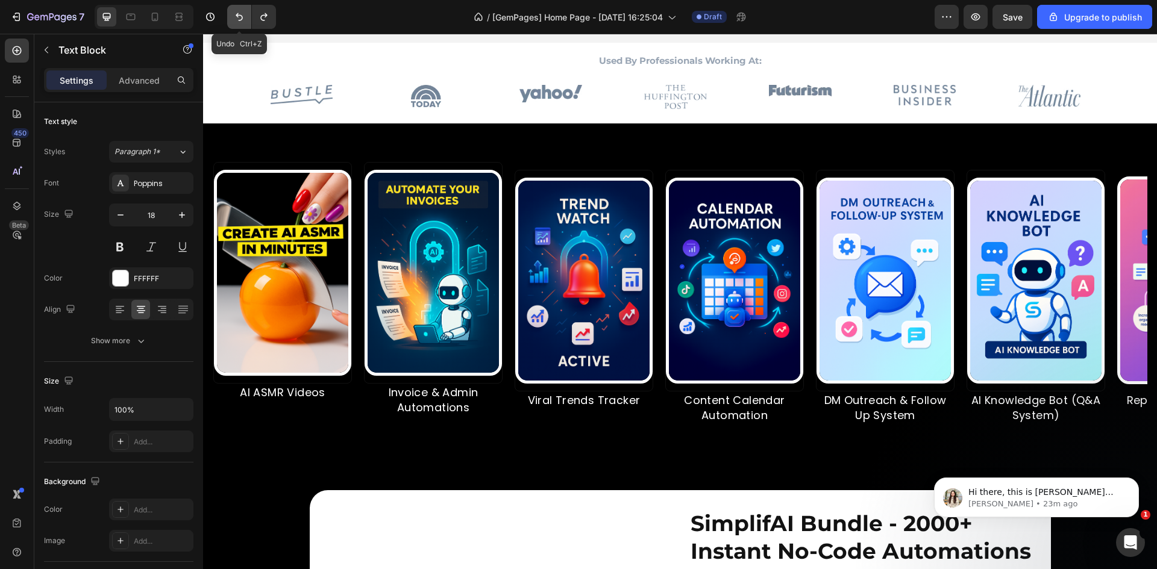
click at [237, 19] on icon "Undo/Redo" at bounding box center [239, 17] width 12 height 12
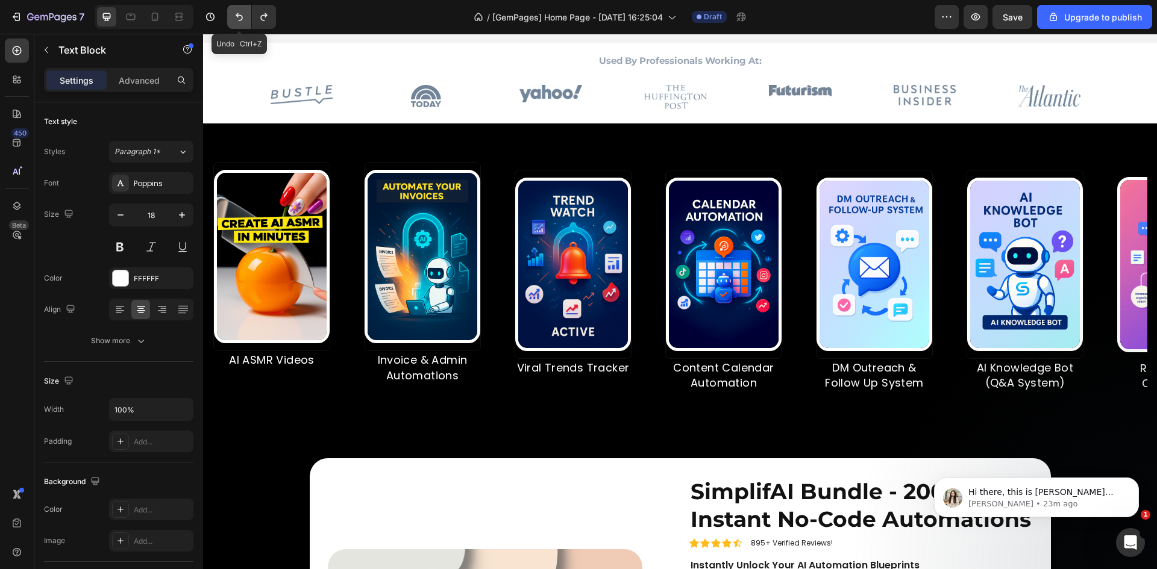
click at [237, 19] on icon "Undo/Redo" at bounding box center [239, 17] width 12 height 12
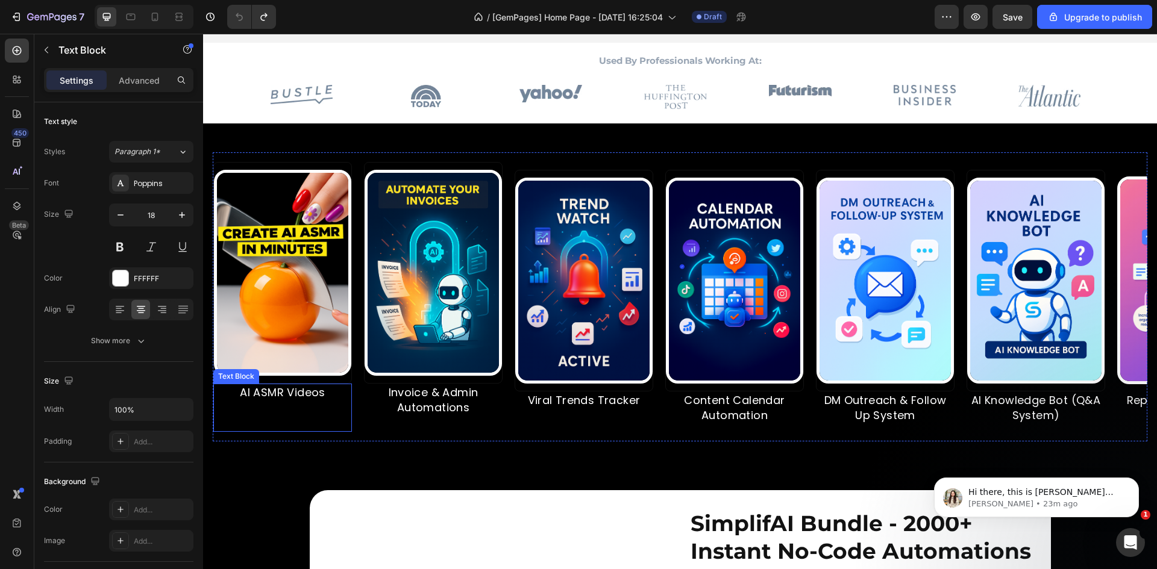
click at [331, 416] on p "Rich Text Editor. Editing area: main" at bounding box center [263, 422] width 136 height 15
click at [1136, 480] on icon "Dismiss notification" at bounding box center [1135, 481] width 4 height 4
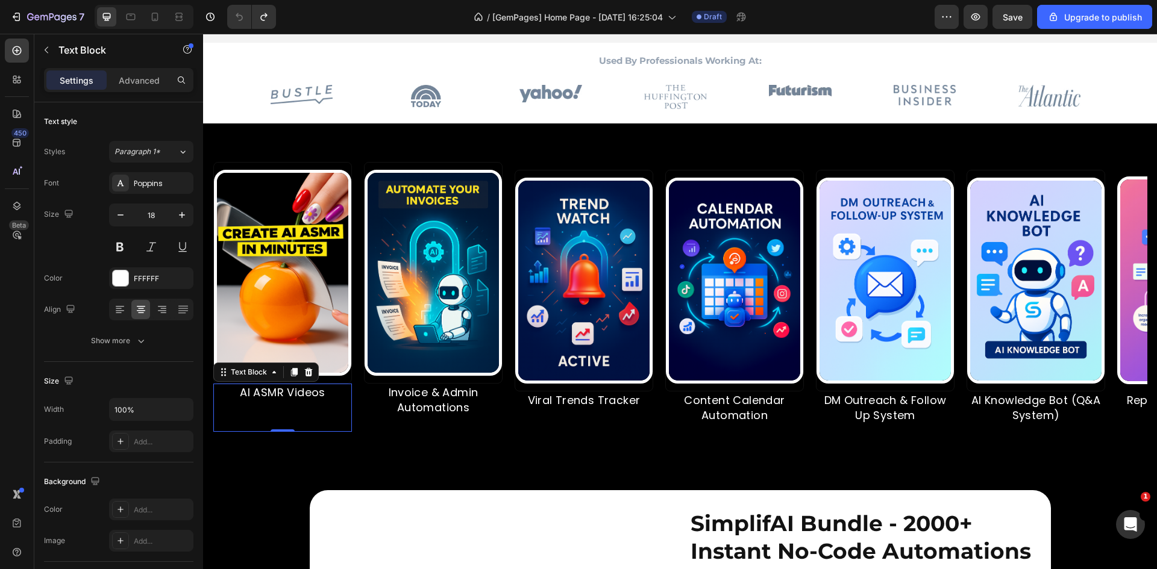
click at [296, 411] on p "Rich Text Editor. Editing area: main" at bounding box center [252, 407] width 136 height 15
click at [308, 417] on p "Rich Text Editor. Editing area: main" at bounding box center [252, 422] width 136 height 15
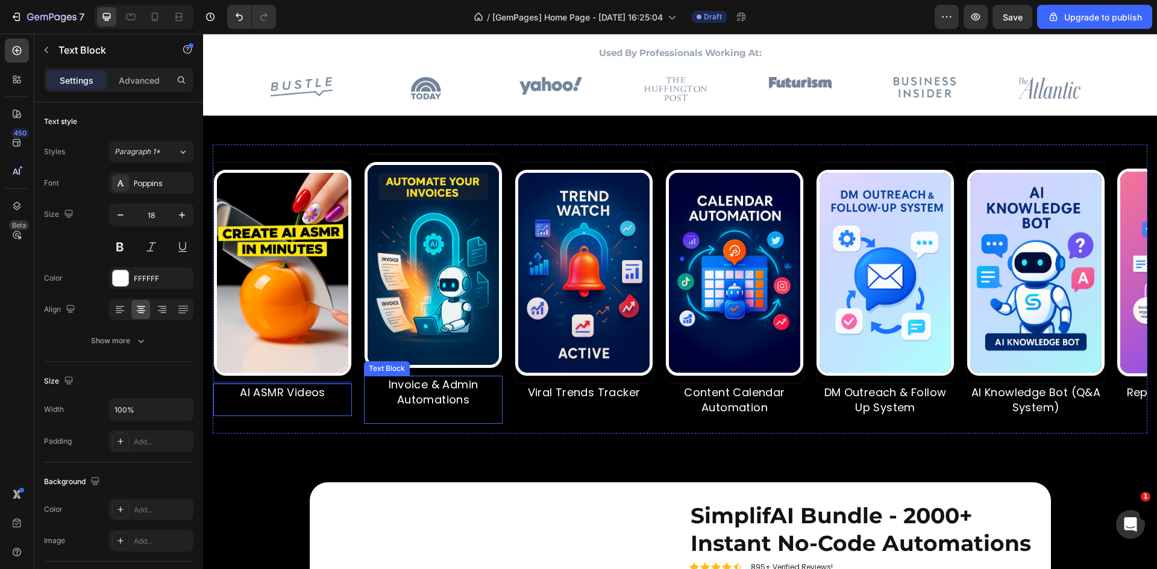
click at [425, 412] on p "Rich Text Editor. Editing area: main" at bounding box center [407, 414] width 136 height 15
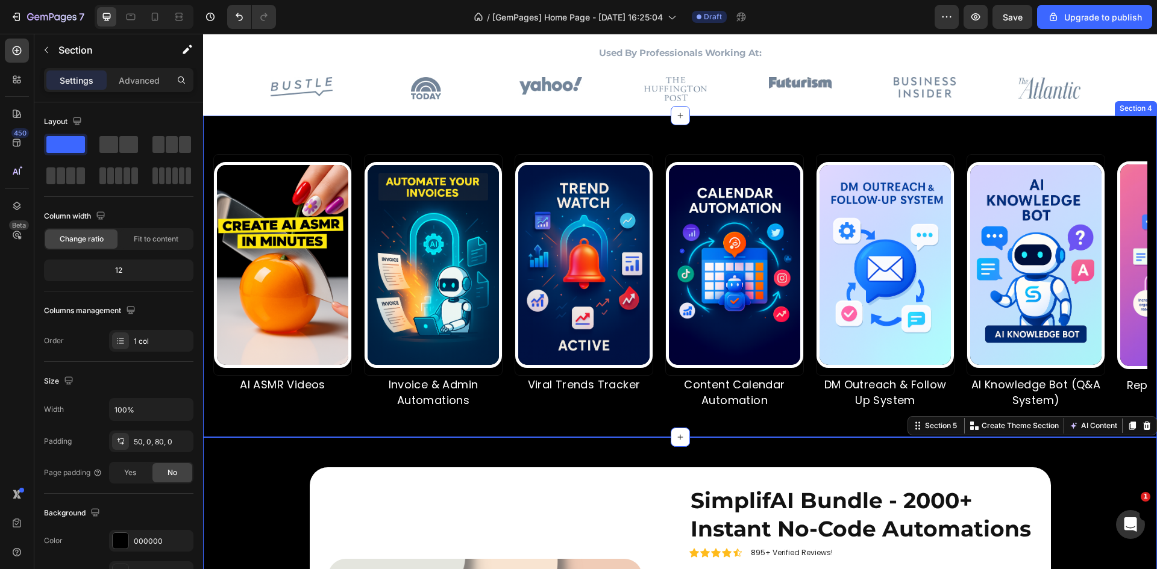
click at [328, 392] on p "AI ASMR Videos" at bounding box center [280, 384] width 136 height 15
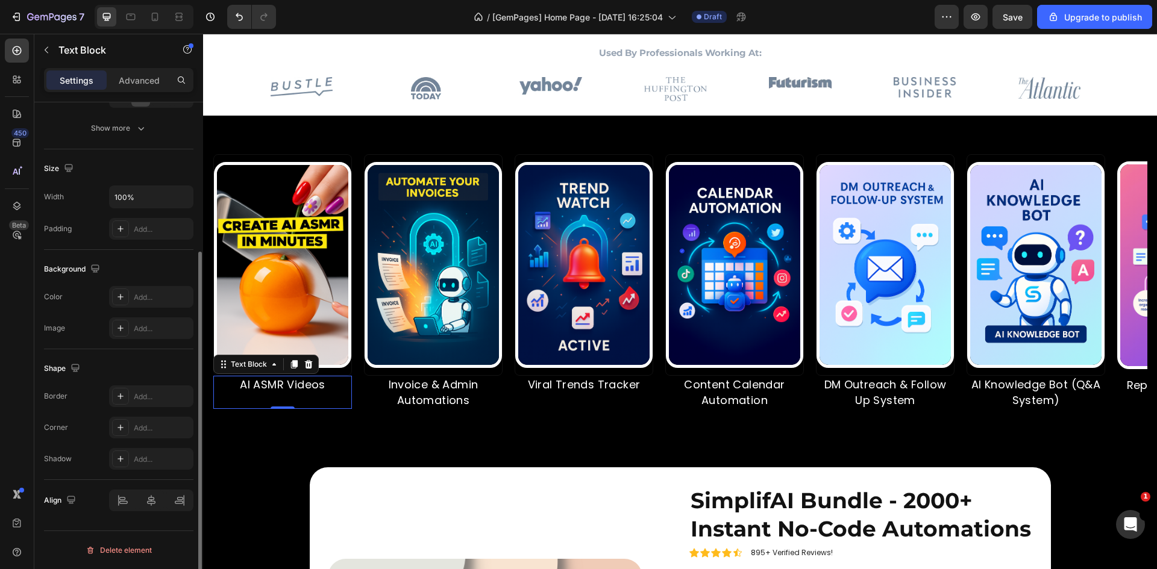
scroll to position [0, 0]
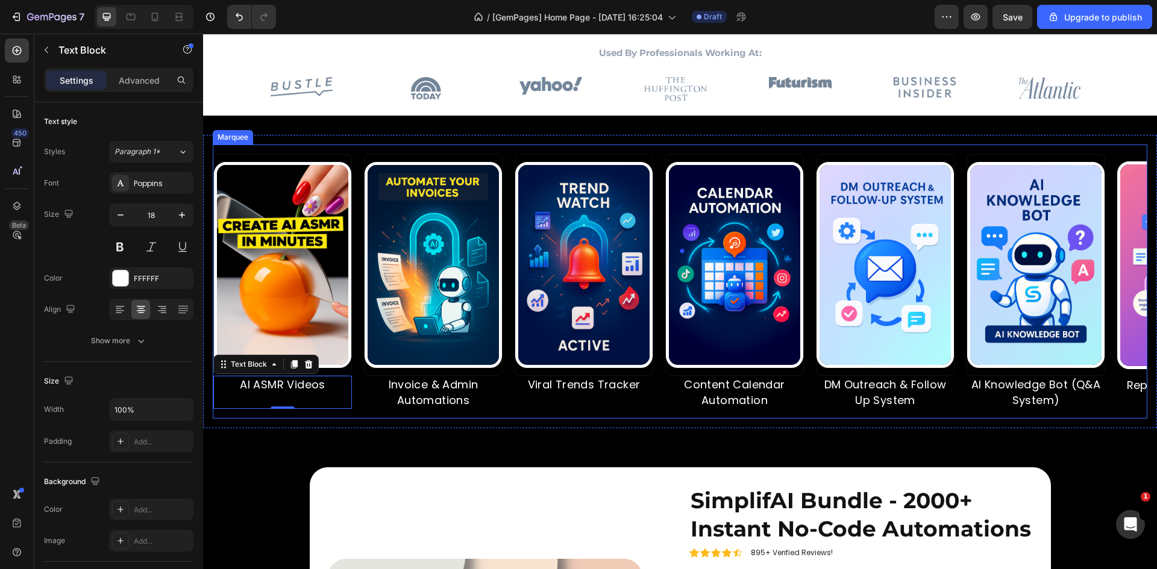
click at [357, 388] on div "Image AI ASMR Videos Text Block 0" at bounding box center [281, 281] width 151 height 254
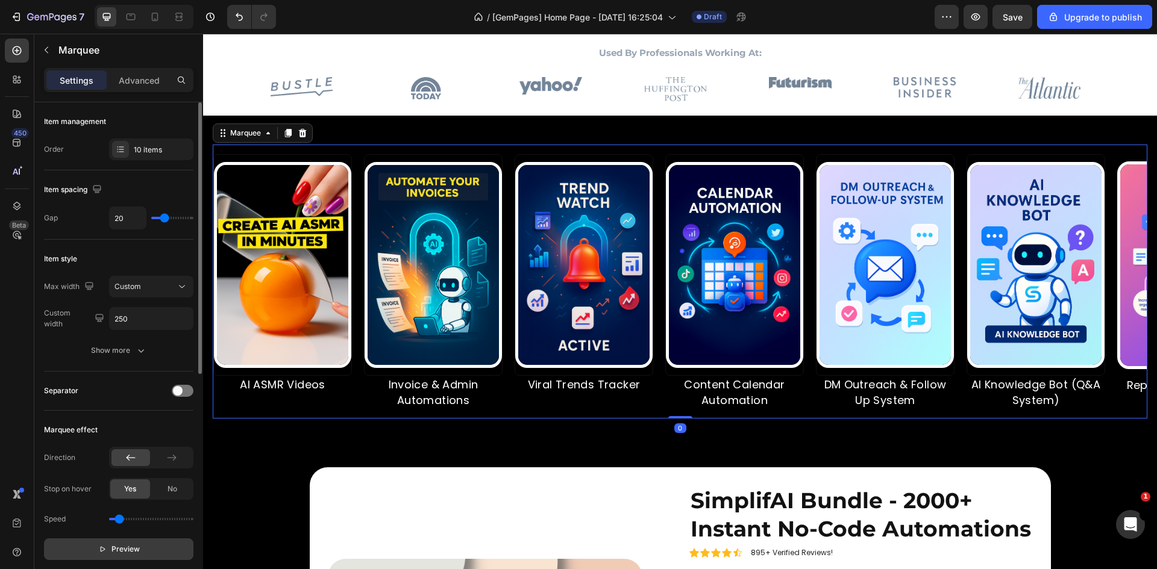
click at [125, 548] on span "Preview" at bounding box center [125, 549] width 28 height 12
click at [130, 548] on span "Pause" at bounding box center [125, 549] width 21 height 12
click at [145, 155] on div "10 items" at bounding box center [162, 150] width 57 height 11
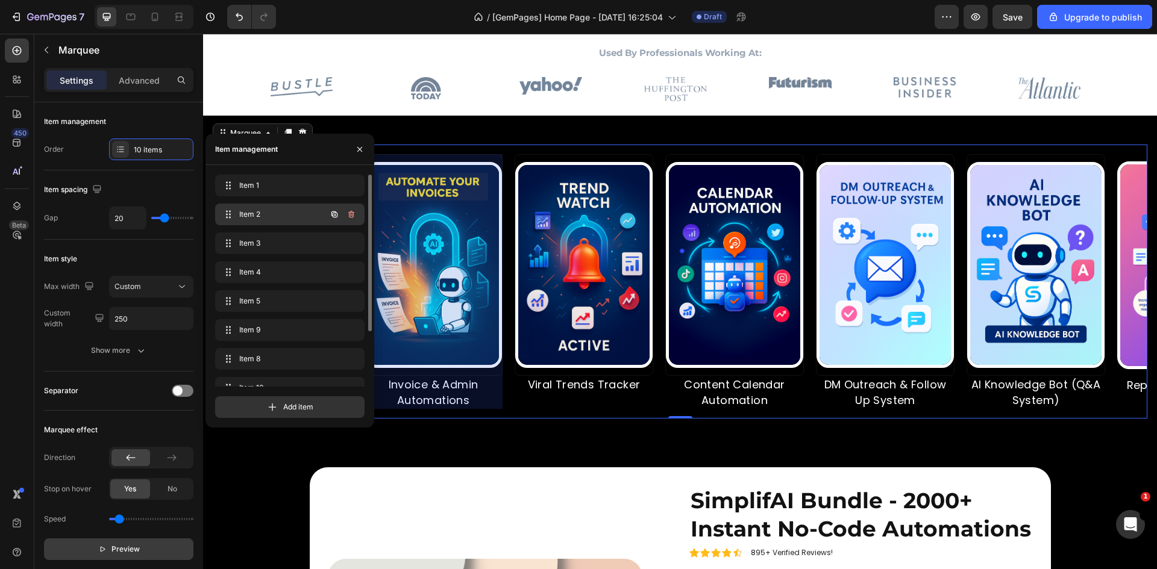
click at [239, 214] on div "Item 2 Item 2" at bounding box center [273, 214] width 106 height 17
click at [244, 239] on span "Item 3" at bounding box center [287, 243] width 96 height 11
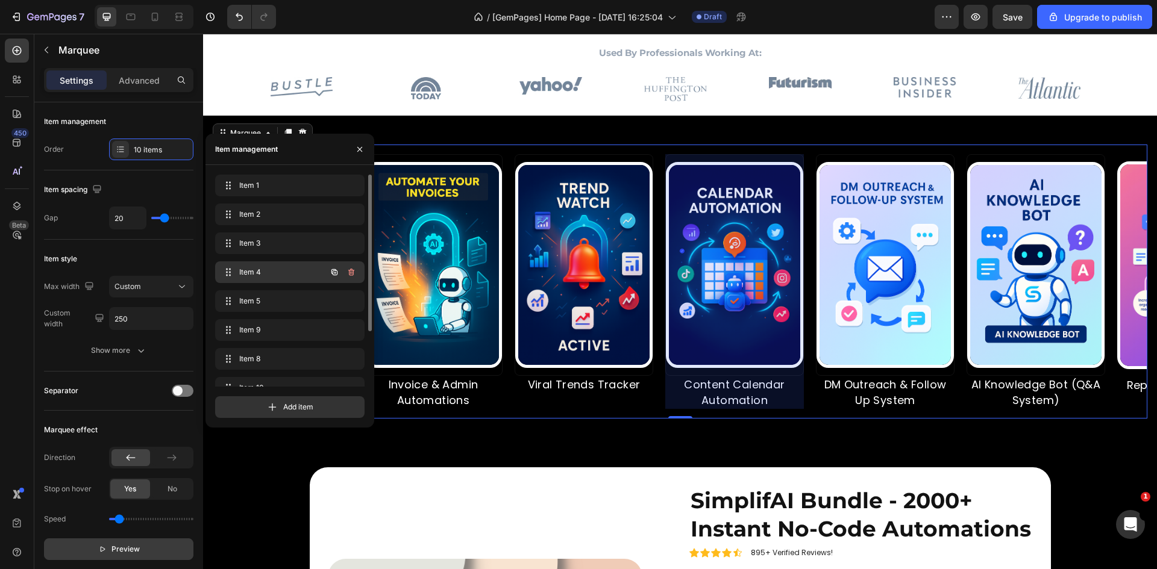
click at [248, 281] on div "Item 4 Item 4" at bounding box center [289, 272] width 149 height 22
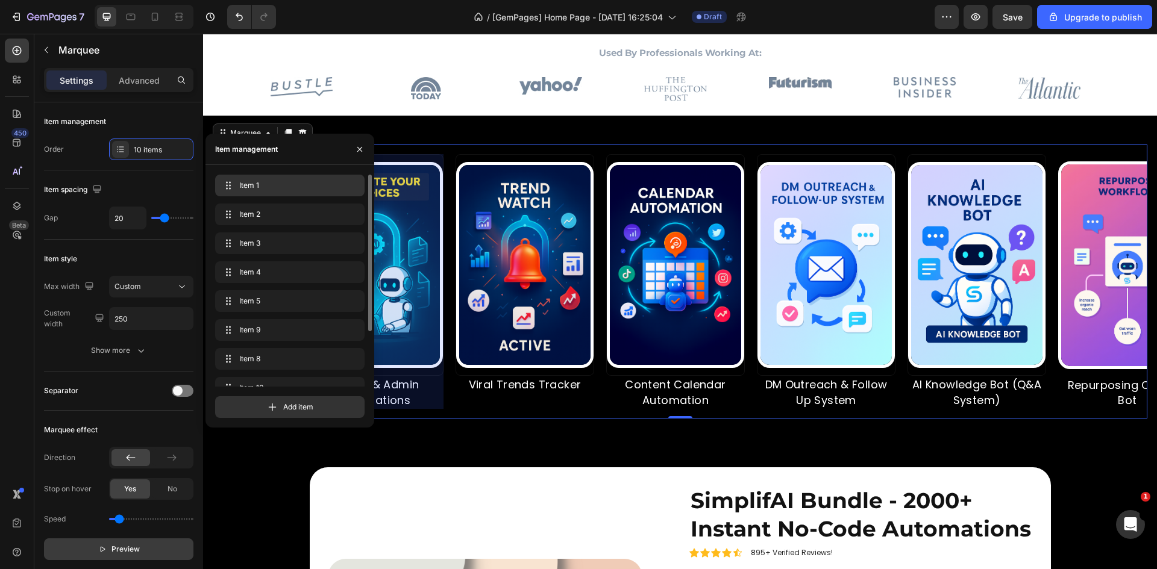
click at [280, 186] on span "Item 1" at bounding box center [287, 185] width 96 height 11
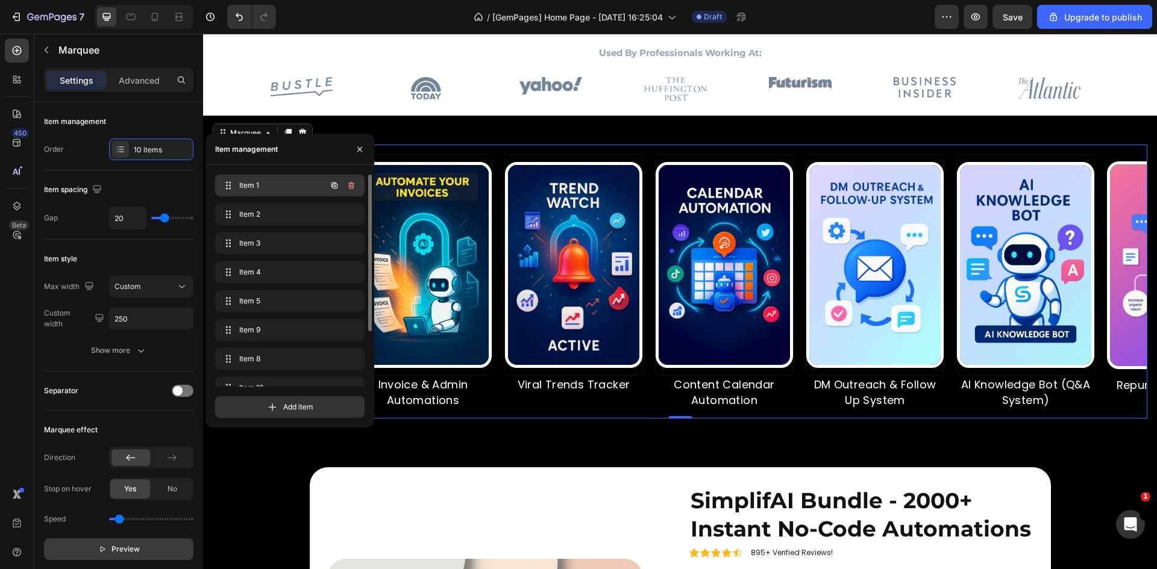
scroll to position [0, 0]
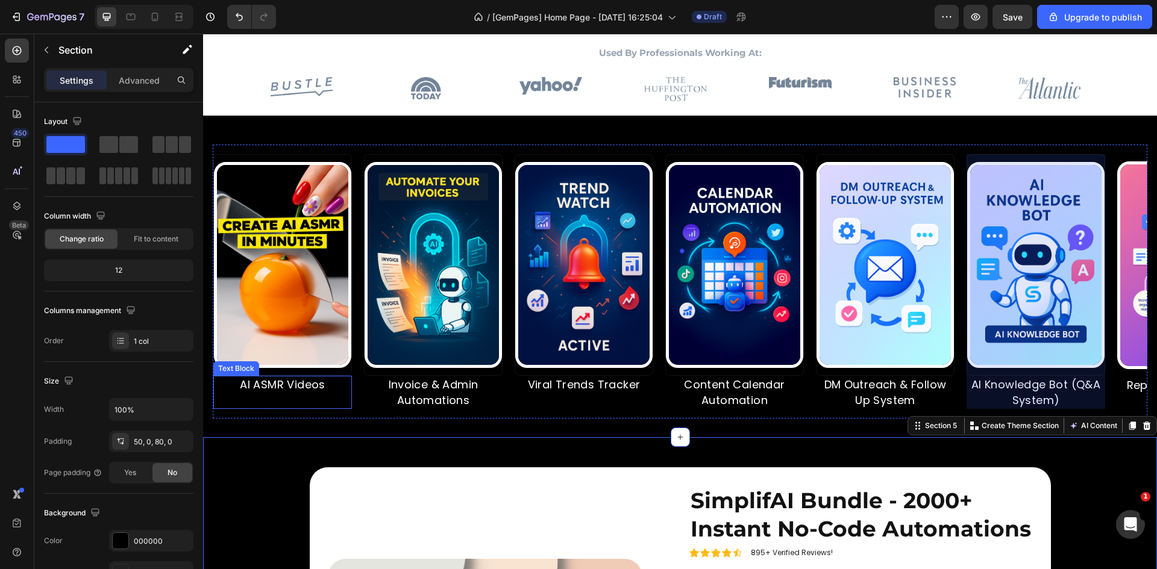
click at [310, 399] on p "Rich Text Editor. Editing area: main" at bounding box center [252, 400] width 136 height 15
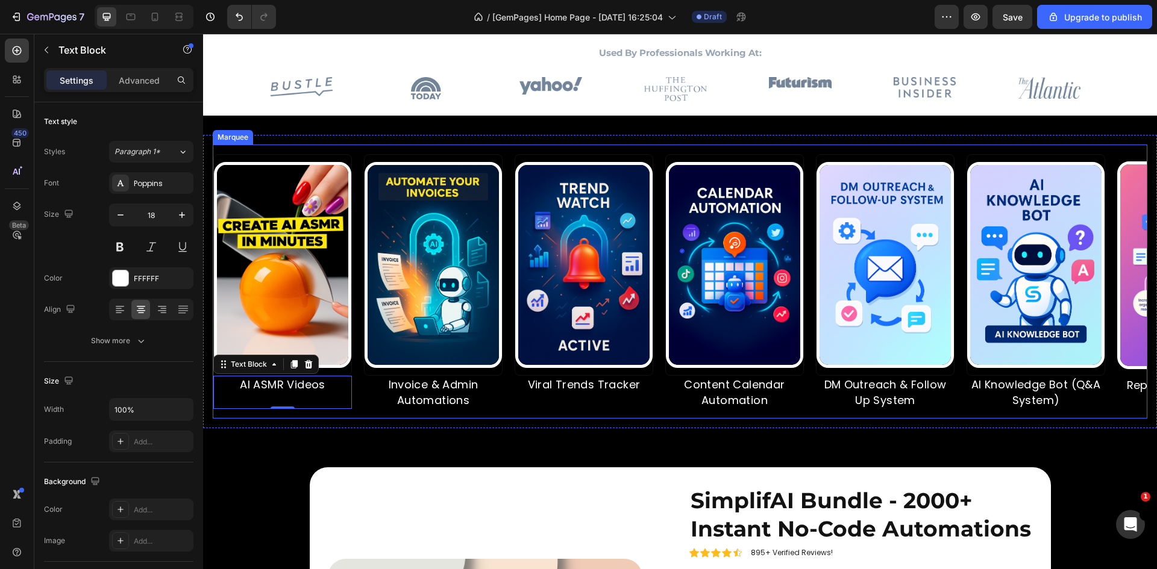
click at [332, 163] on div "Image AI ASMR Videos Text Block 0" at bounding box center [256, 281] width 151 height 254
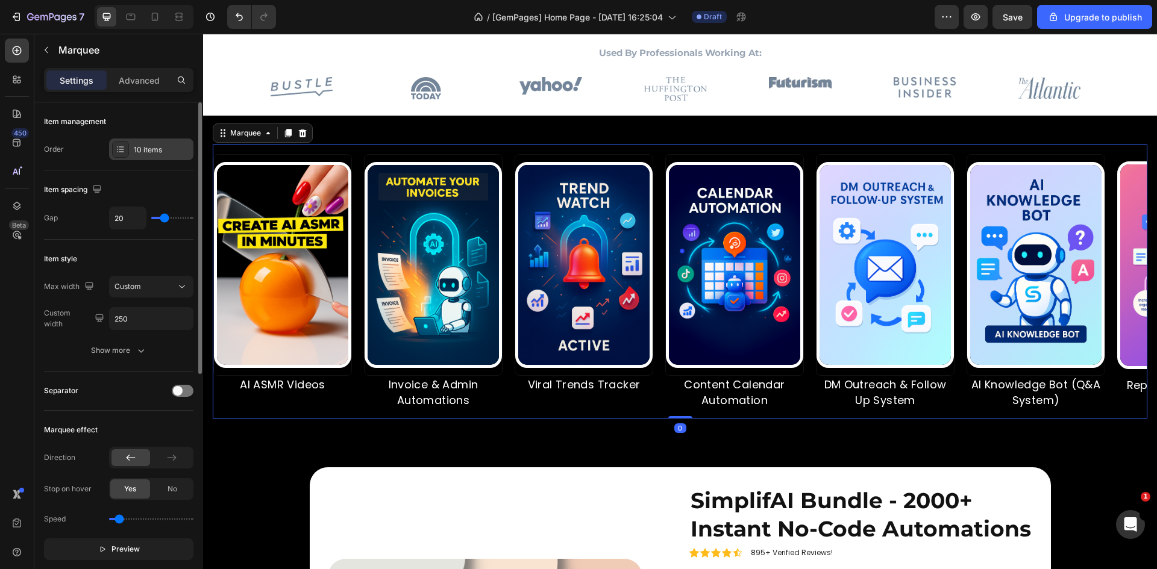
click at [149, 145] on div "10 items" at bounding box center [162, 150] width 57 height 11
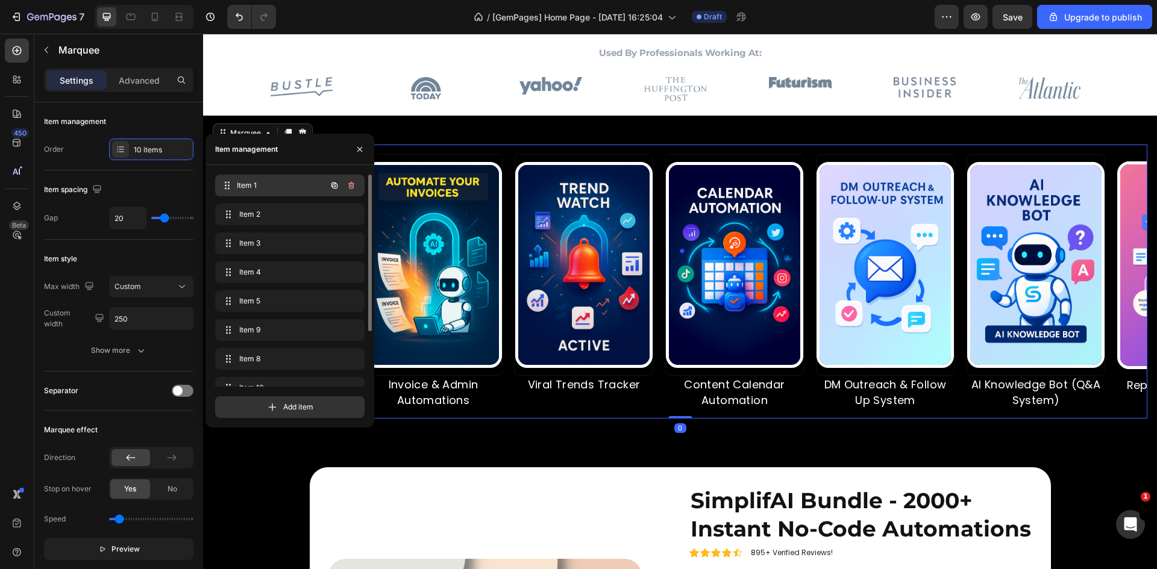
click at [251, 180] on div "Item 1 Item 1" at bounding box center [273, 185] width 106 height 17
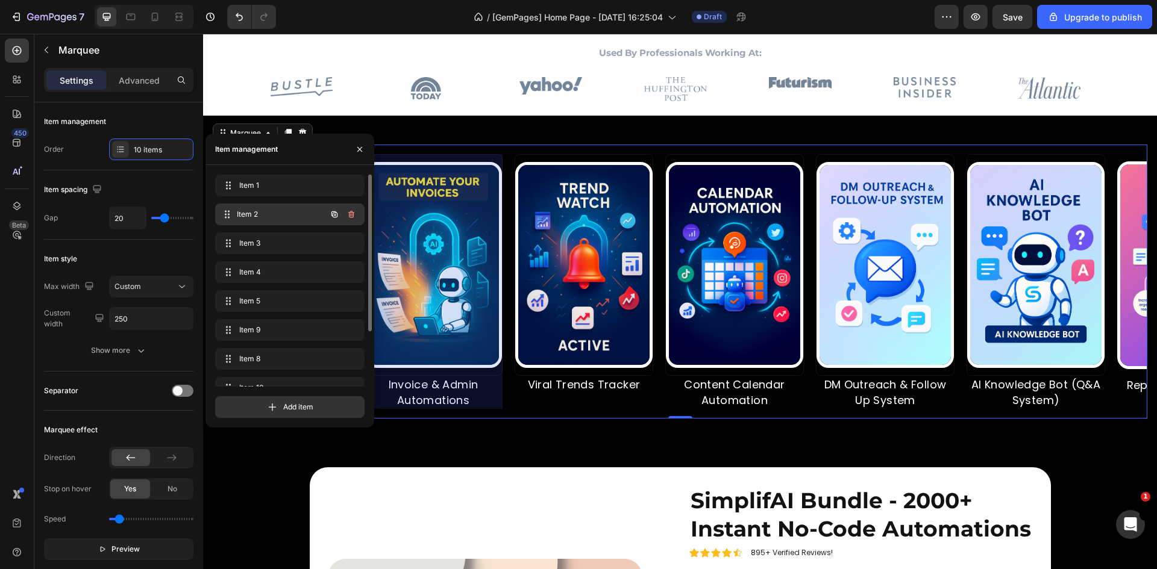
click at [280, 211] on span "Item 2" at bounding box center [281, 214] width 89 height 11
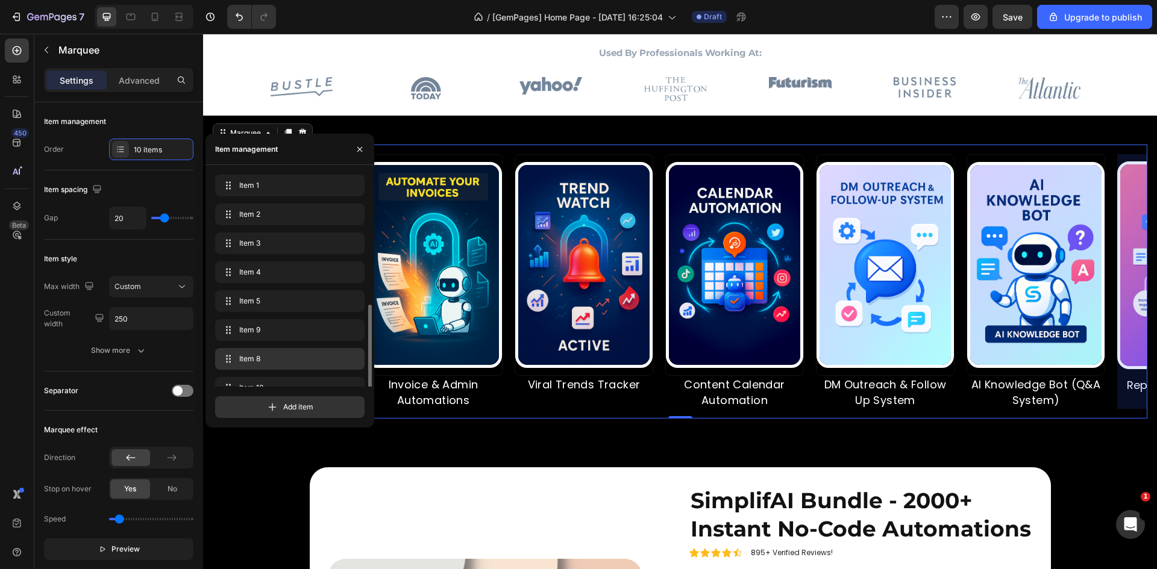
scroll to position [75, 0]
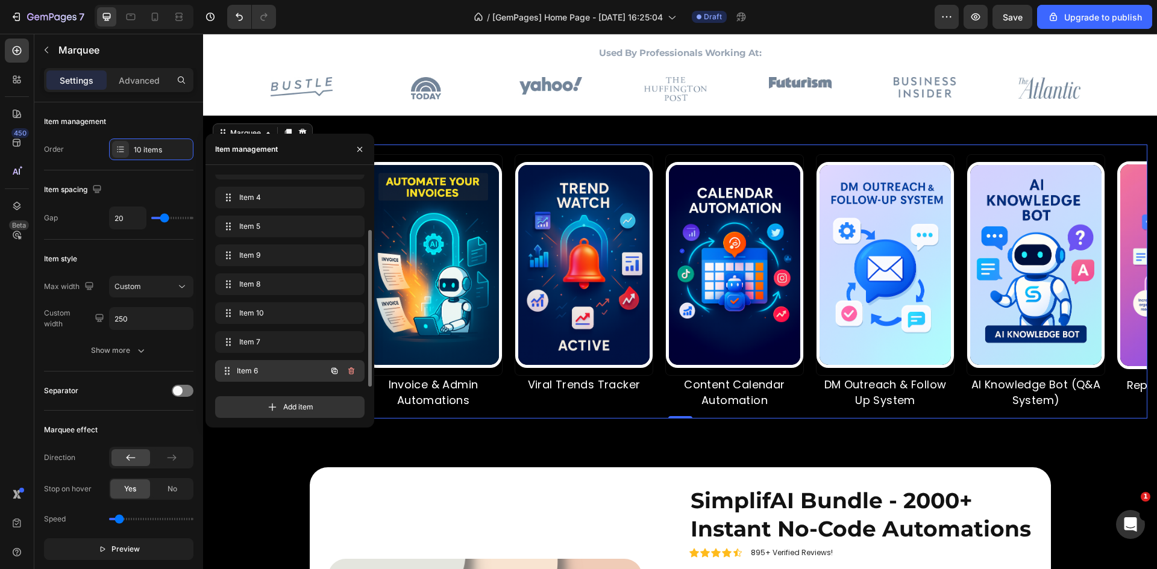
click at [258, 366] on span "Item 6" at bounding box center [281, 371] width 89 height 11
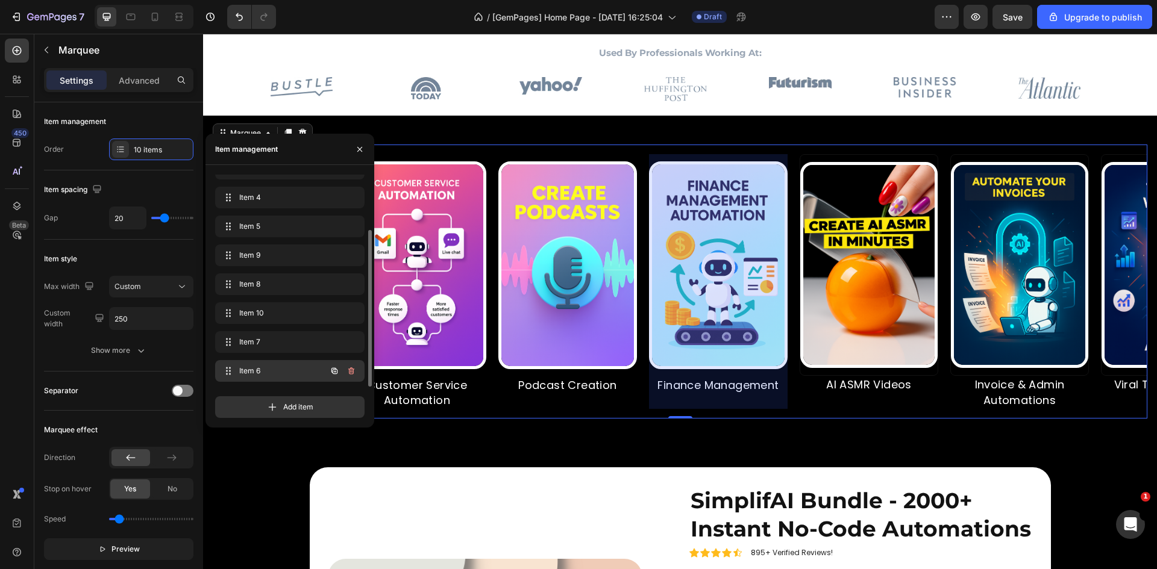
scroll to position [0, 963]
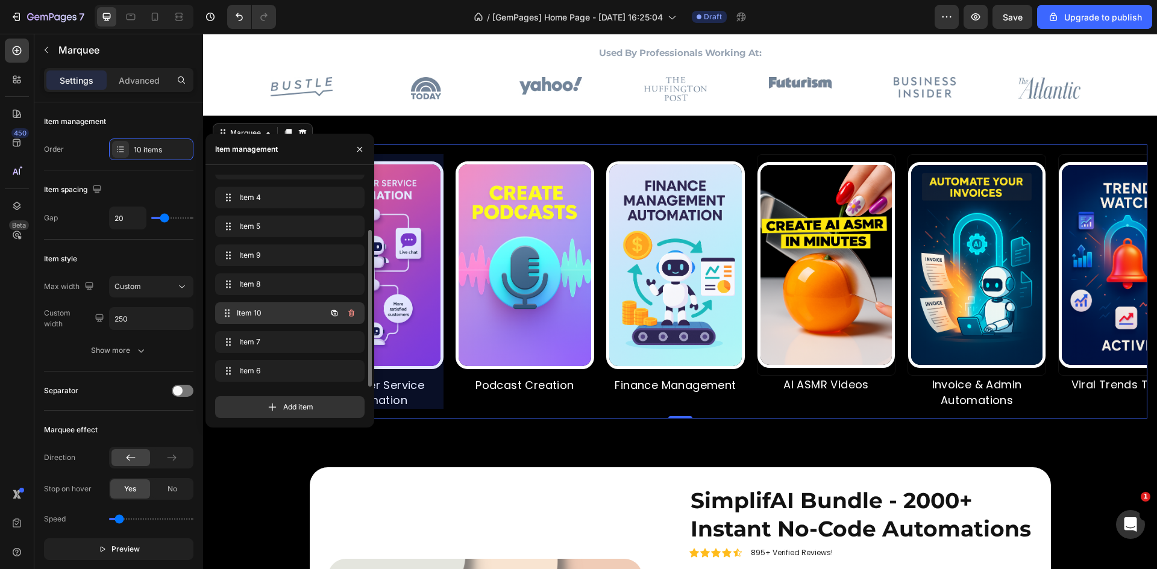
click at [263, 307] on div "Item 10 Item 10" at bounding box center [273, 313] width 106 height 17
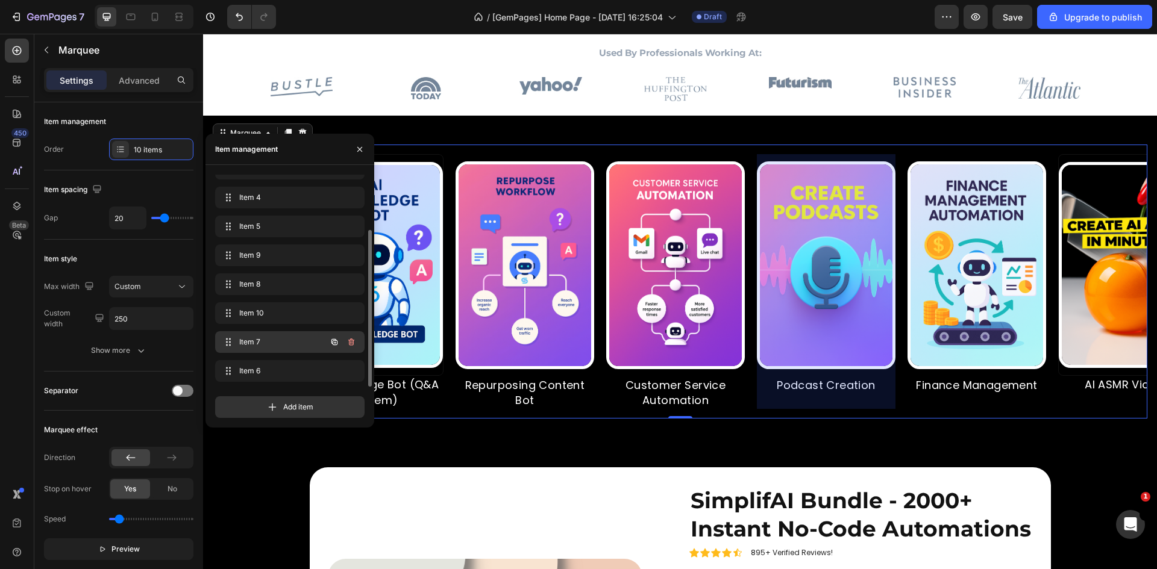
click at [254, 342] on span "Item 7" at bounding box center [273, 342] width 68 height 11
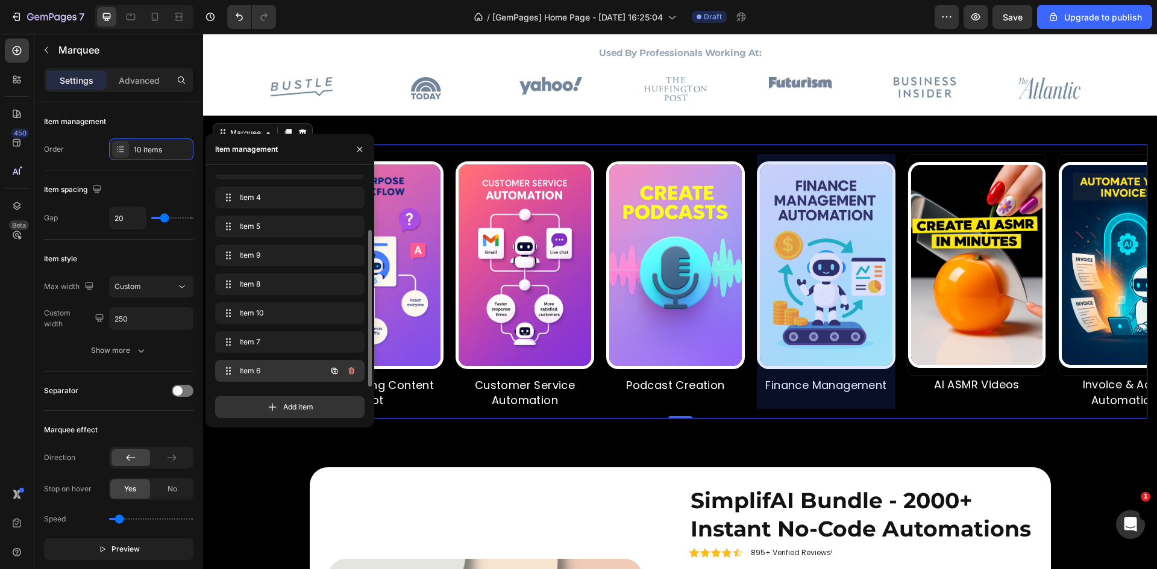
click at [254, 370] on span "Item 6" at bounding box center [273, 371] width 68 height 11
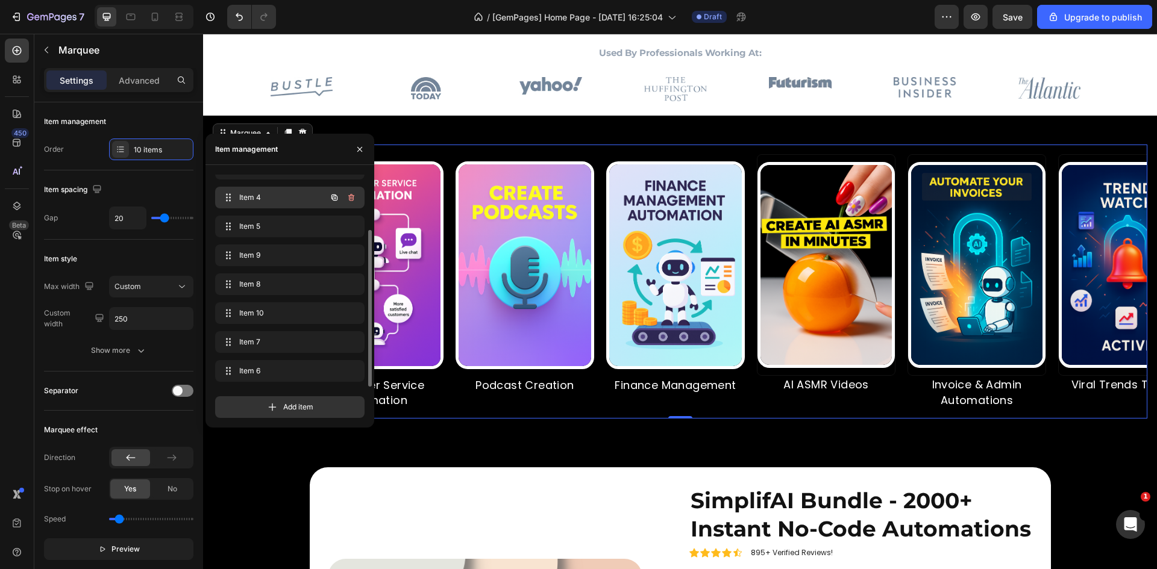
click at [251, 198] on span "Item 4" at bounding box center [273, 197] width 68 height 11
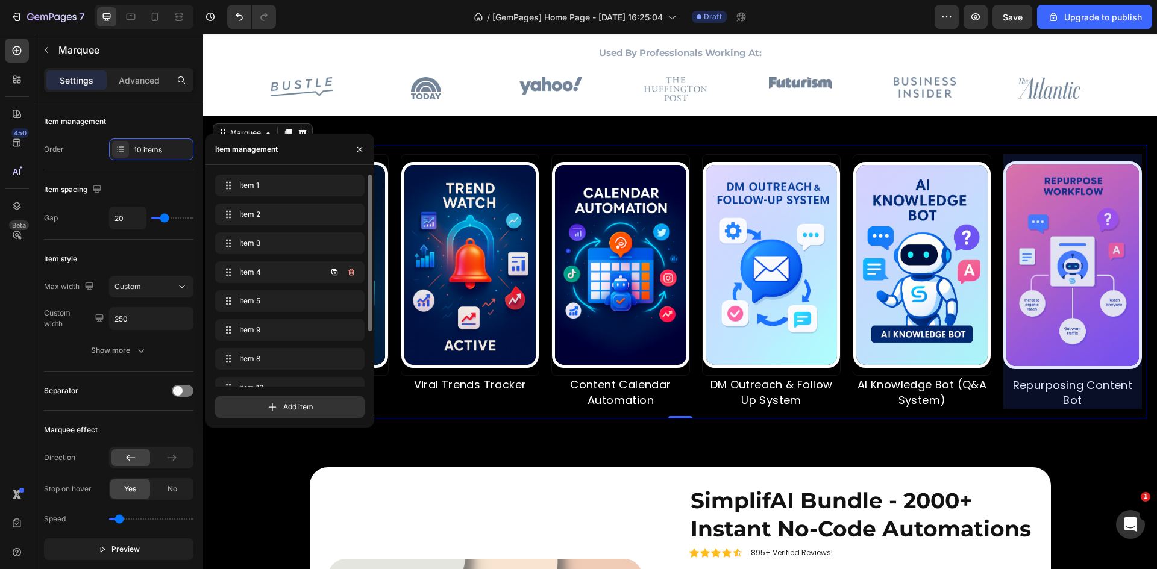
scroll to position [0, 59]
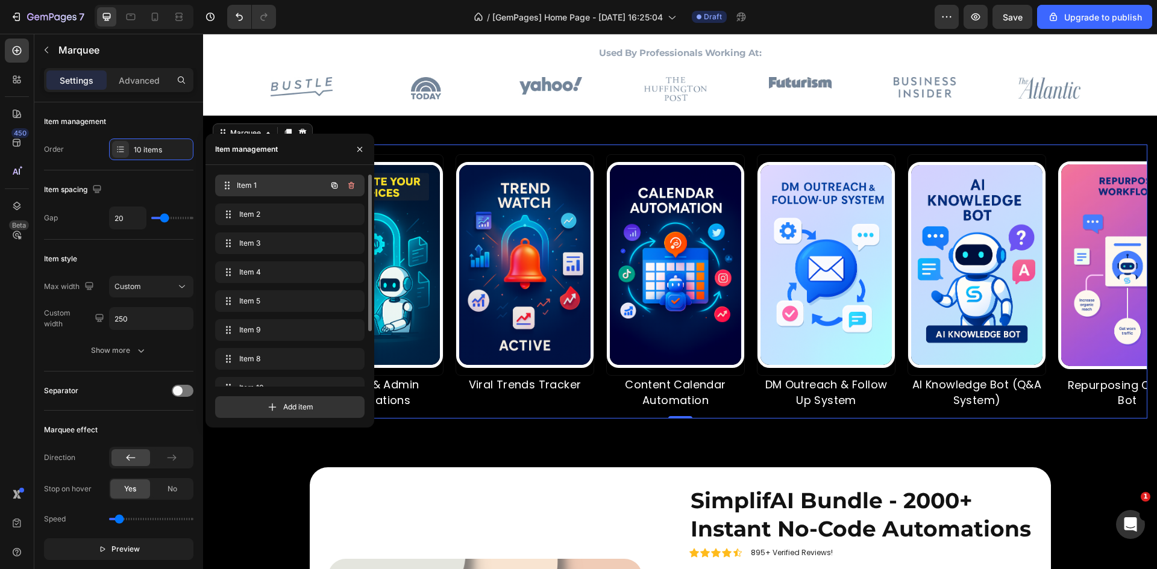
click at [261, 184] on span "Item 1" at bounding box center [281, 185] width 89 height 11
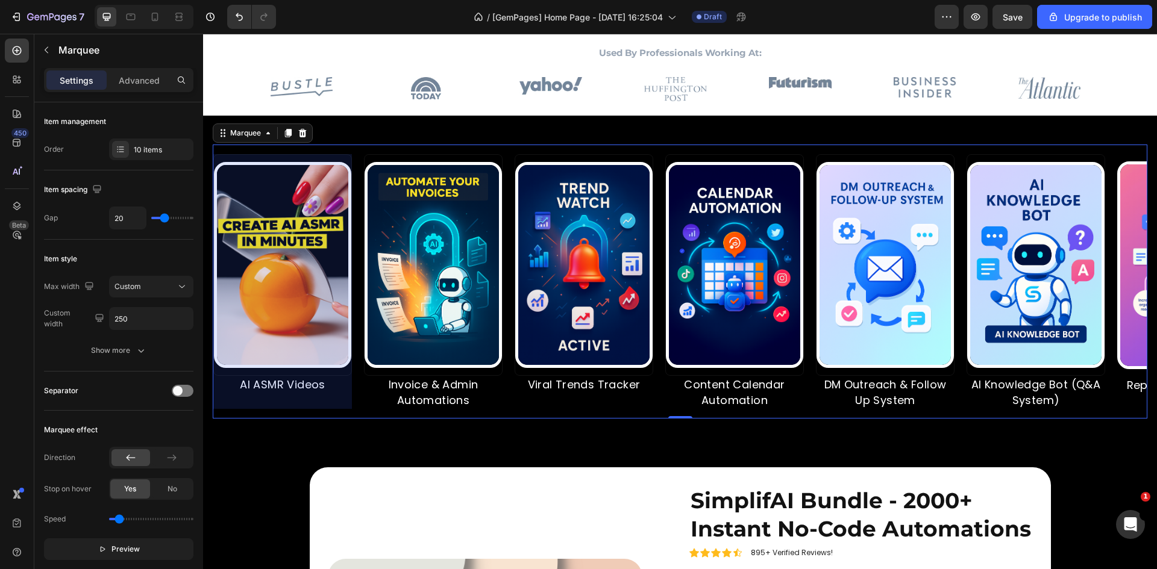
click at [347, 23] on div "/ [GemPages] Home Page - [DATE] 16:25:04 Draft" at bounding box center [610, 17] width 649 height 24
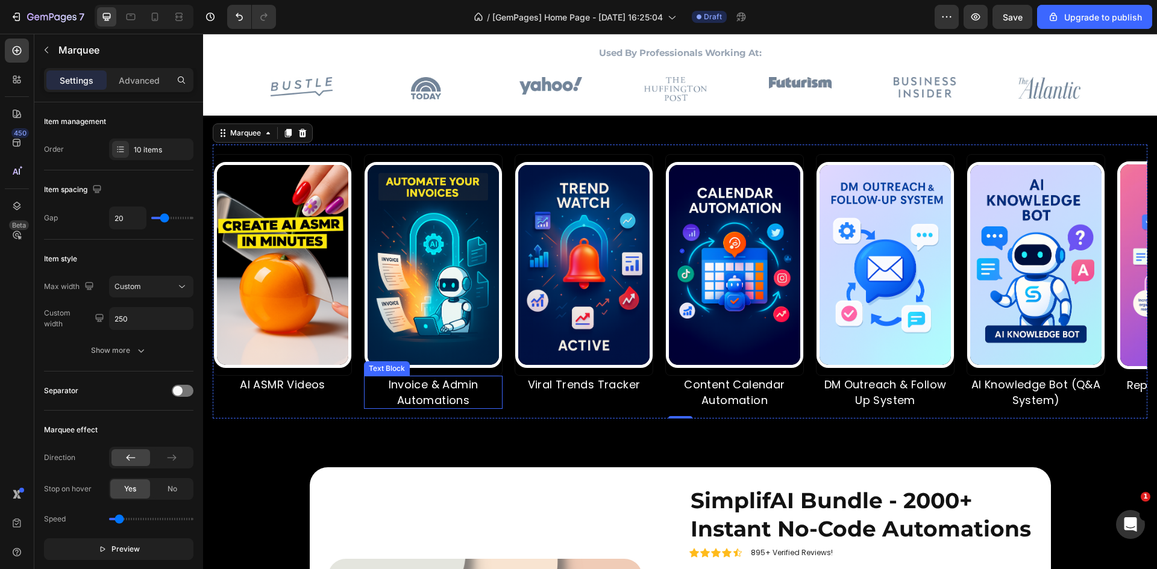
click at [316, 398] on p "Rich Text Editor. Editing area: main" at bounding box center [254, 400] width 136 height 15
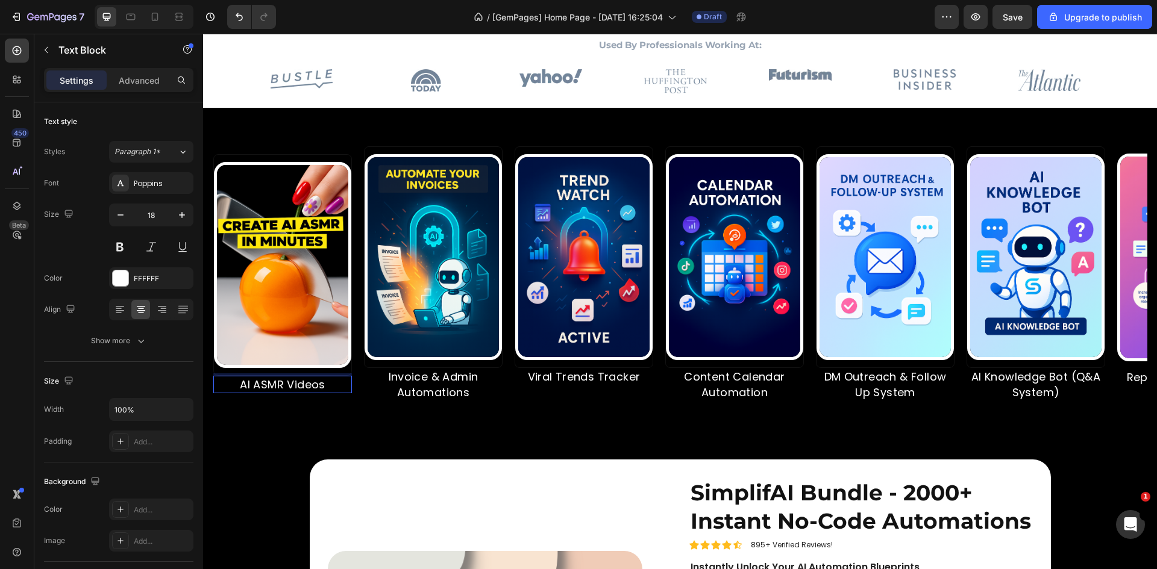
scroll to position [592, 0]
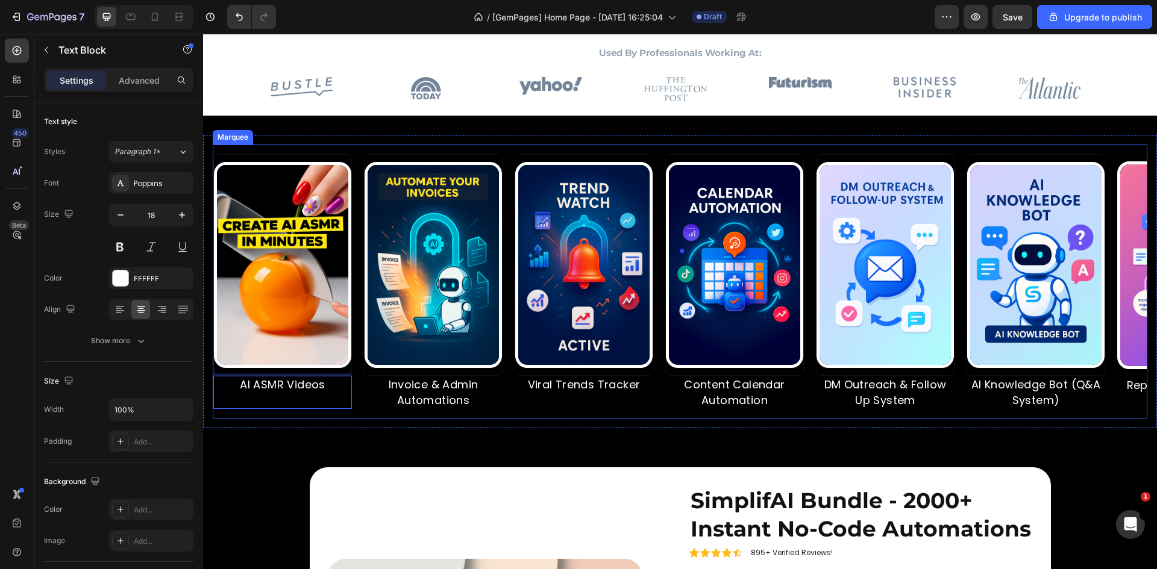
click at [335, 180] on div "Image AI ASMR Videos Text Block 0" at bounding box center [259, 281] width 151 height 254
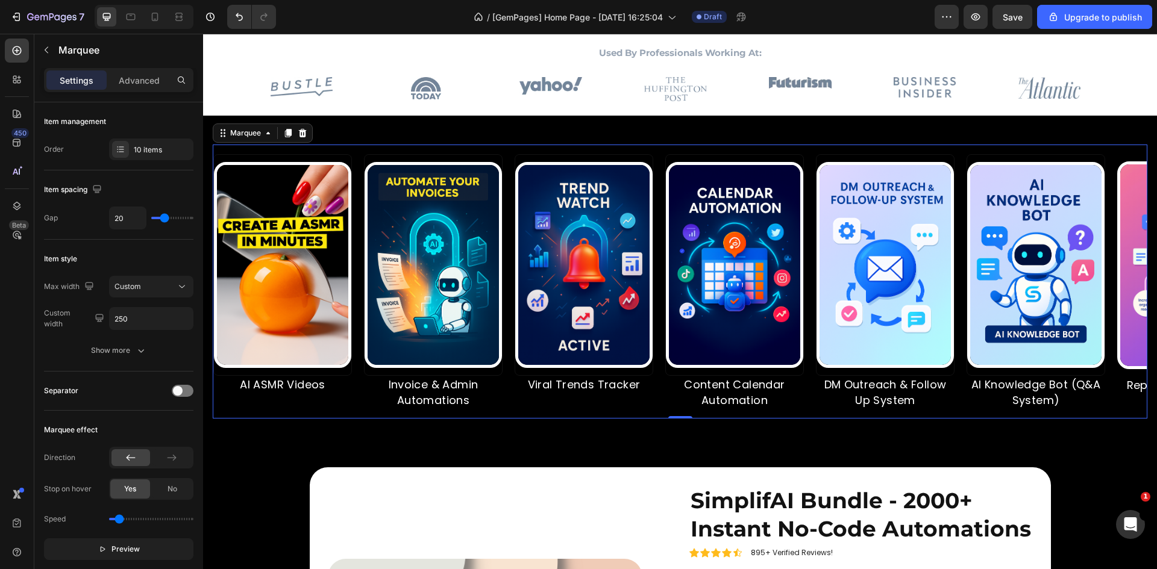
click at [814, 151] on div "Image AI ASMR Videos Text Block Image Invoice & Admin Automations Text Block Im…" at bounding box center [680, 282] width 934 height 274
